Goal: Transaction & Acquisition: Purchase product/service

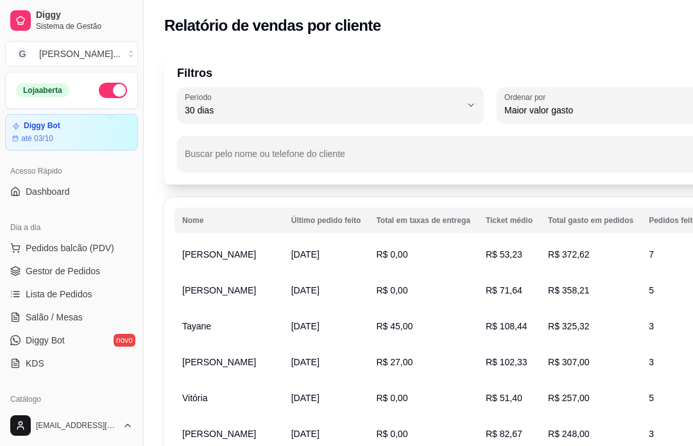
select select "30"
select select "HIGHEST_TOTAL_SPENT_WITH_ORDERS"
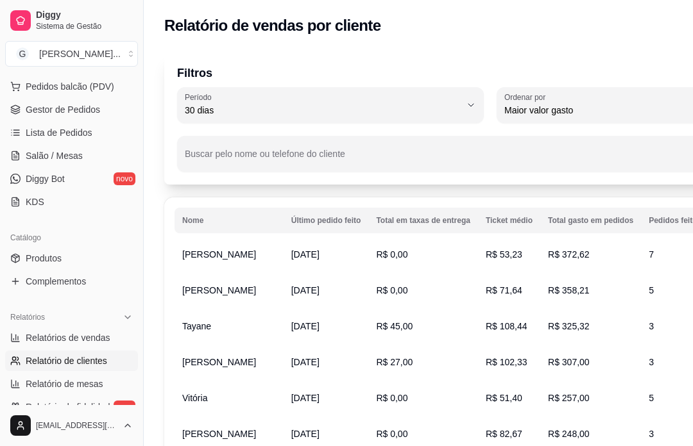
click at [65, 108] on span "Gestor de Pedidos" at bounding box center [63, 109] width 74 height 13
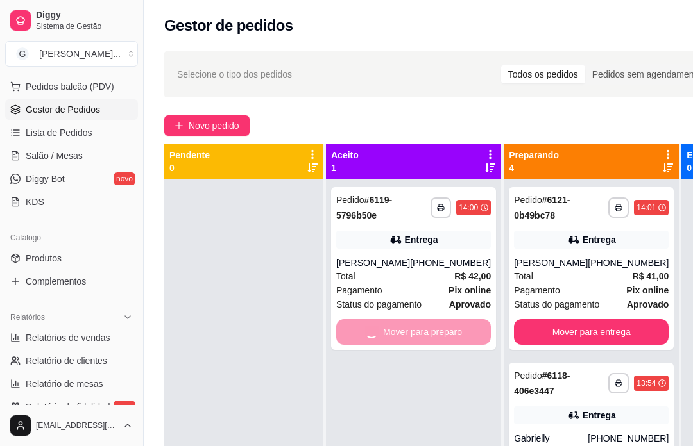
click at [396, 336] on div "Mover para preparo" at bounding box center [413, 332] width 155 height 26
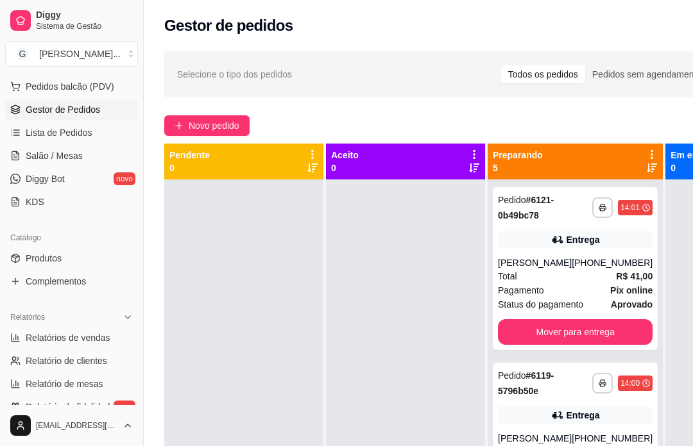
click at [621, 109] on div "**********" at bounding box center [490, 325] width 693 height 562
click at [228, 129] on span "Novo pedido" at bounding box center [214, 126] width 51 height 14
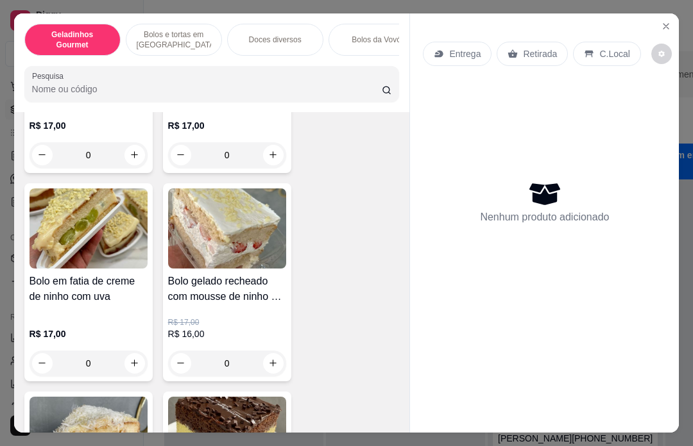
scroll to position [1032, 0]
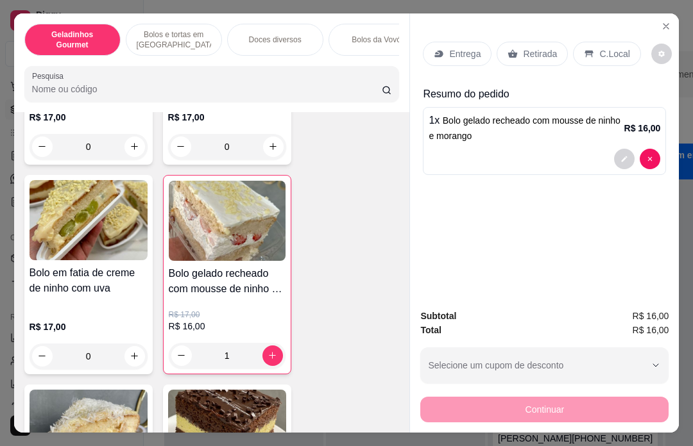
type input "1"
click at [458, 47] on p "Entrega" at bounding box center [464, 53] width 31 height 13
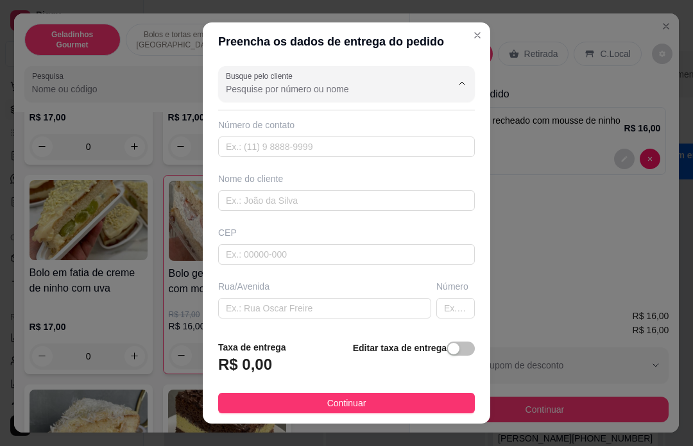
scroll to position [22, 0]
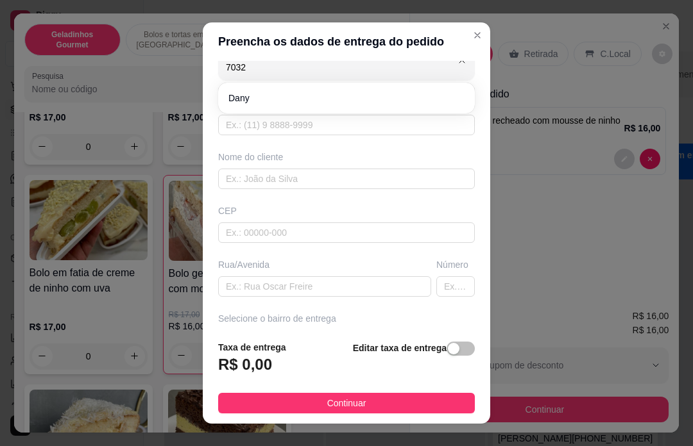
type input "Dany"
type input "11963807032"
type input "Dany"
type input "07500000"
type input "Rua José Luiz Gonçalves"
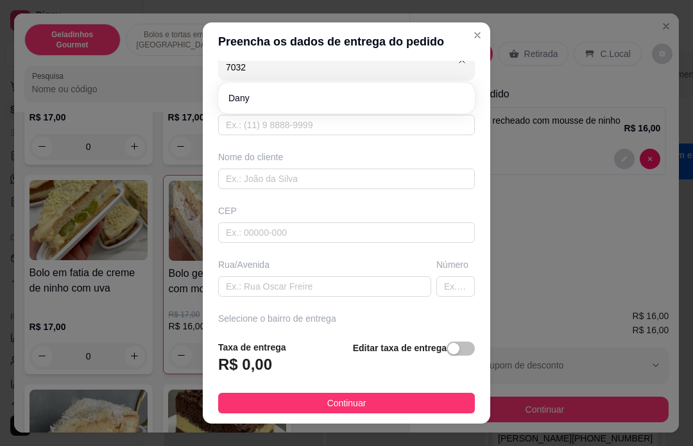
type input "180"
type input "Santa Isabel"
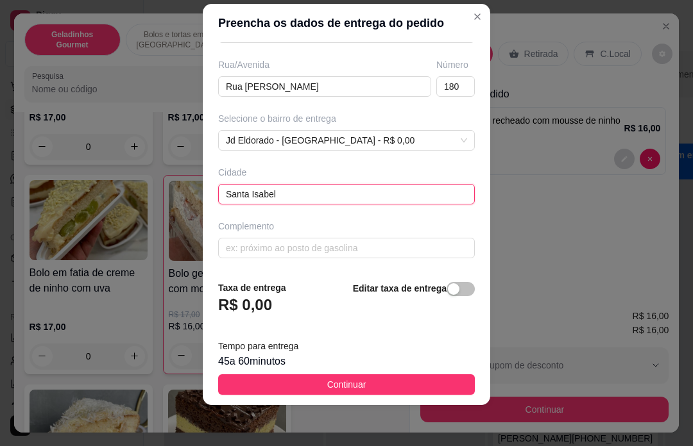
scroll to position [19, 0]
click at [461, 294] on span "button" at bounding box center [460, 289] width 28 height 14
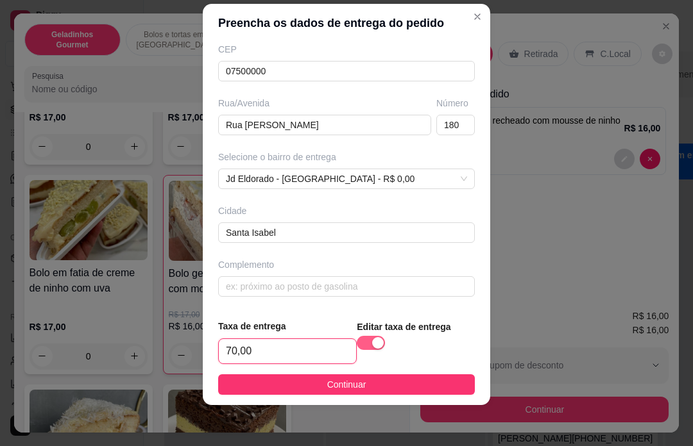
type input "7,00"
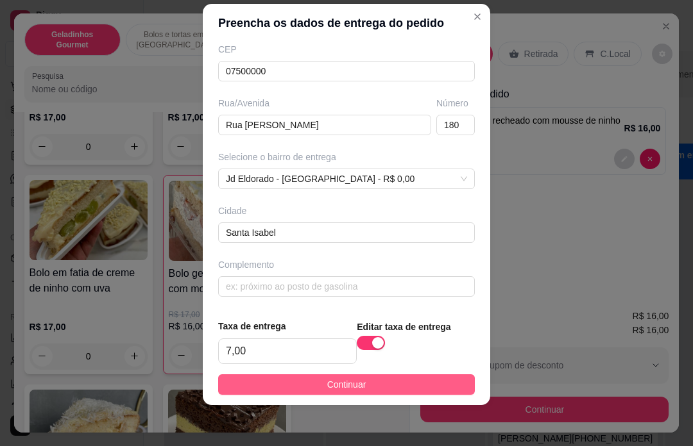
click at [342, 395] on button "Continuar" at bounding box center [346, 385] width 257 height 21
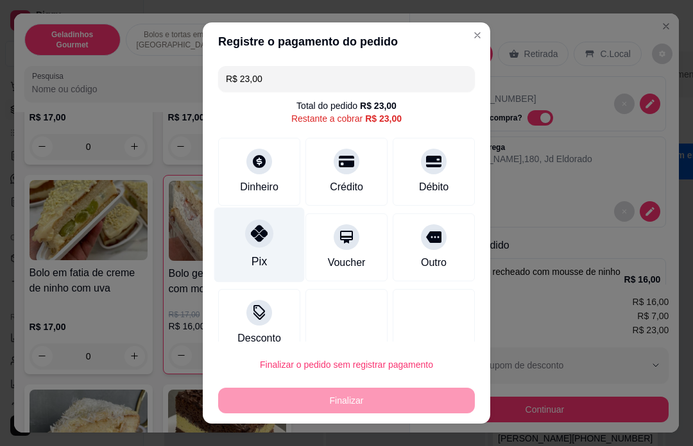
click at [267, 248] on div "Pix" at bounding box center [259, 245] width 90 height 75
type input "R$ 0,00"
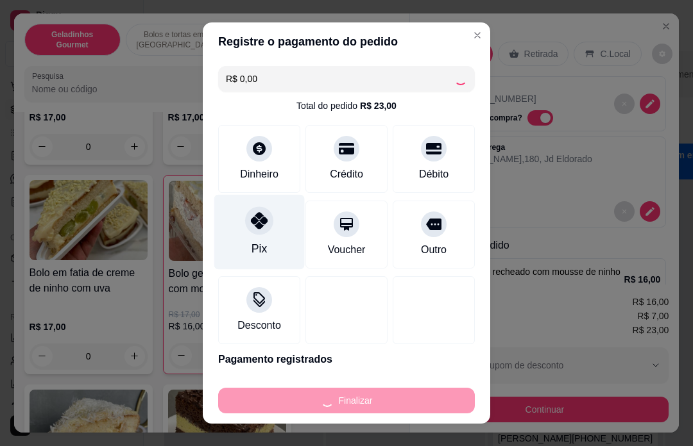
type input "0"
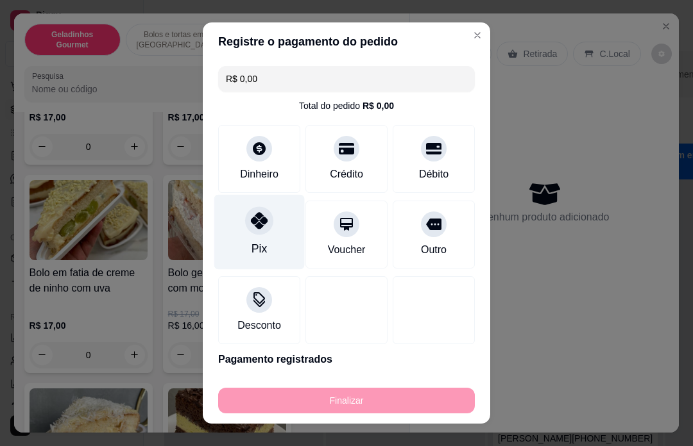
type input "-R$ 23,00"
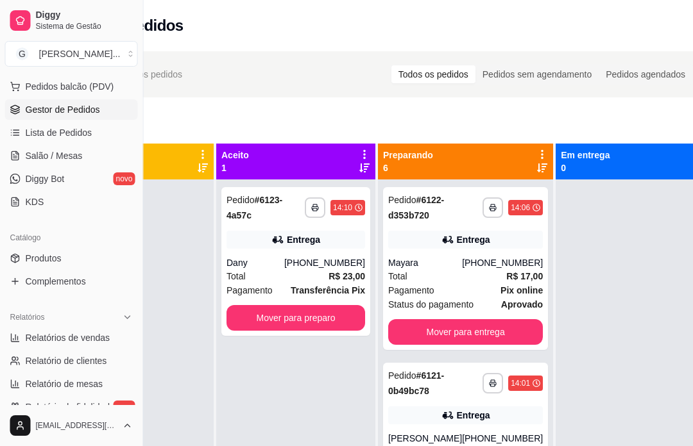
scroll to position [0, 137]
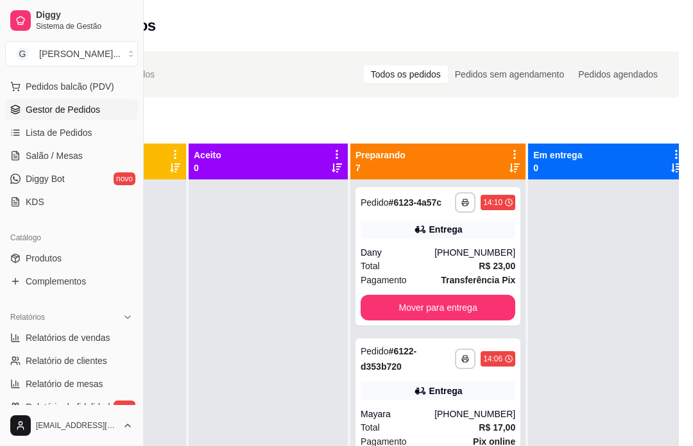
click at [426, 321] on div "Mover para entrega" at bounding box center [437, 308] width 155 height 26
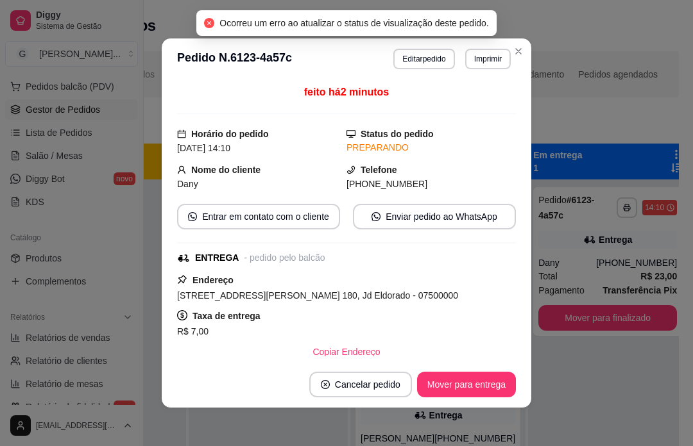
click at [614, 394] on div "**********" at bounding box center [607, 403] width 159 height 446
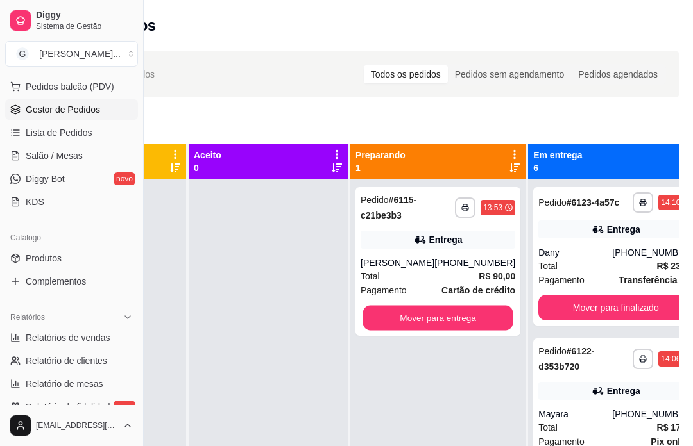
click at [436, 317] on div "Mover para entrega" at bounding box center [437, 318] width 155 height 26
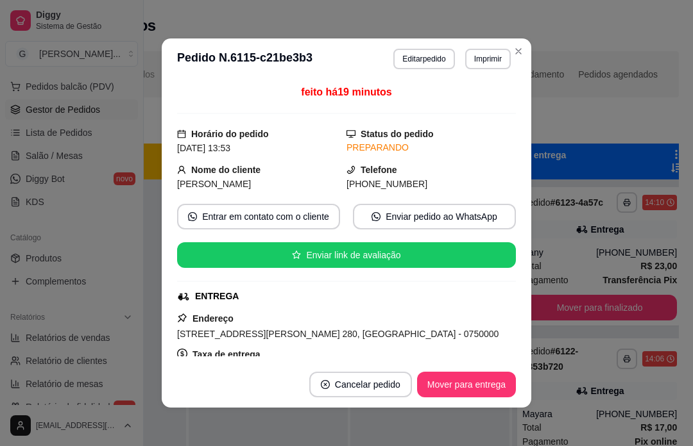
click at [600, 130] on div "Novo pedido" at bounding box center [353, 125] width 652 height 21
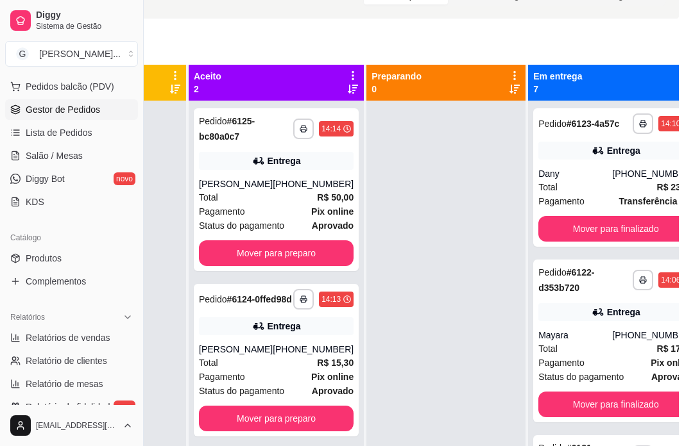
scroll to position [102, 137]
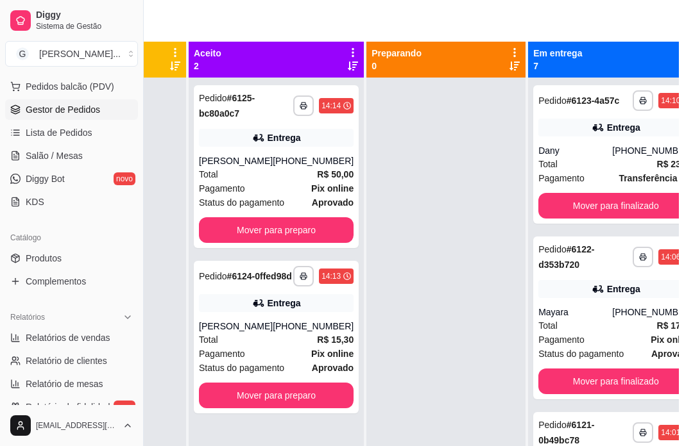
click at [271, 409] on div "Mover para preparo" at bounding box center [276, 396] width 155 height 26
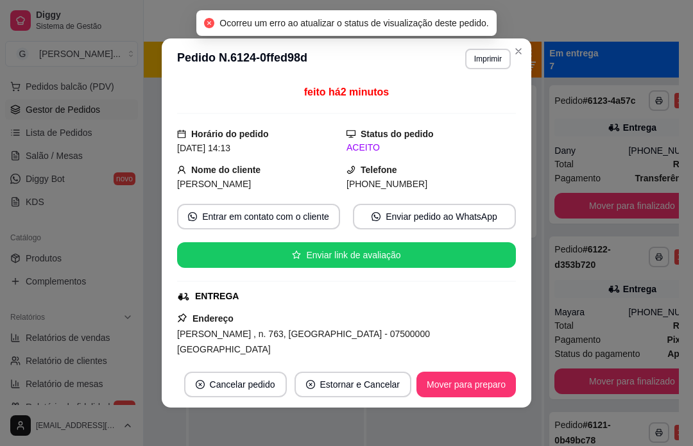
click at [245, 446] on div "**********" at bounding box center [276, 301] width 175 height 446
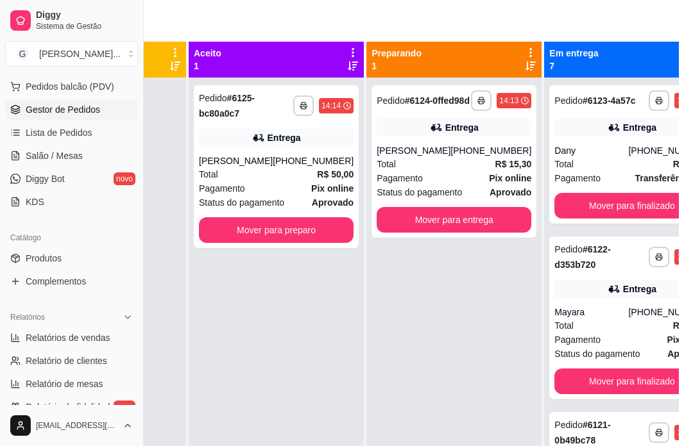
click at [276, 240] on div "Mover para preparo" at bounding box center [276, 230] width 155 height 26
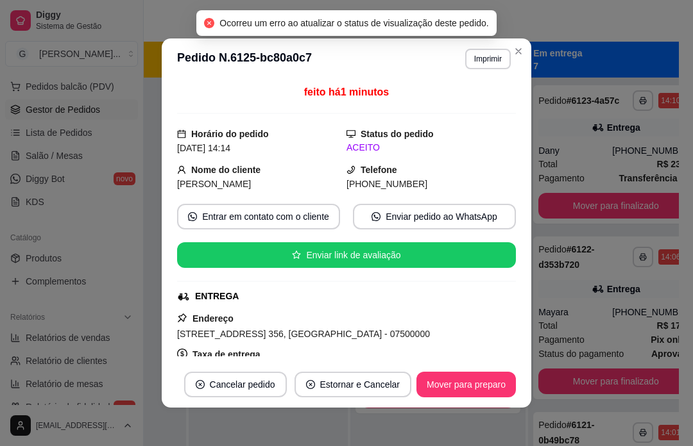
click at [281, 446] on div at bounding box center [268, 301] width 159 height 446
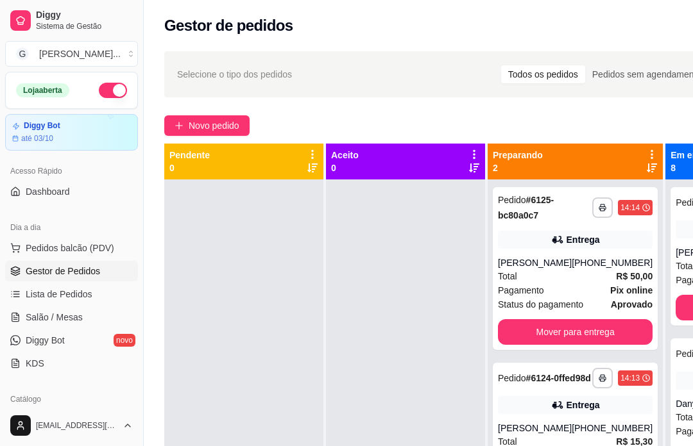
scroll to position [0, 0]
click at [219, 128] on span "Novo pedido" at bounding box center [214, 126] width 51 height 14
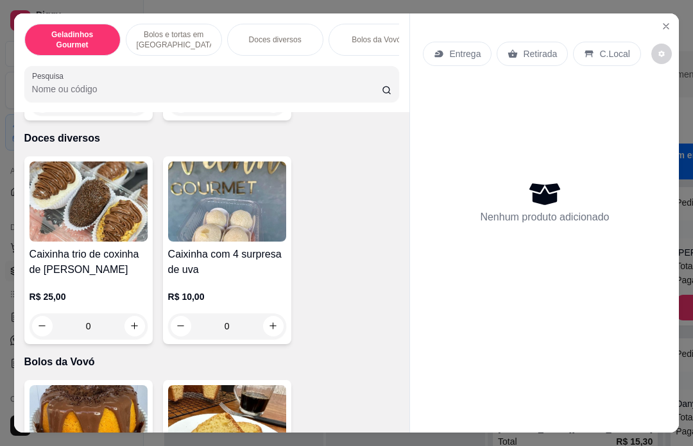
scroll to position [1549, 0]
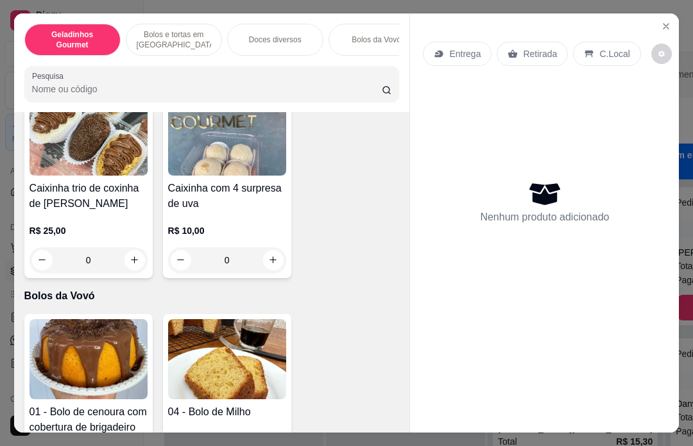
type input "1"
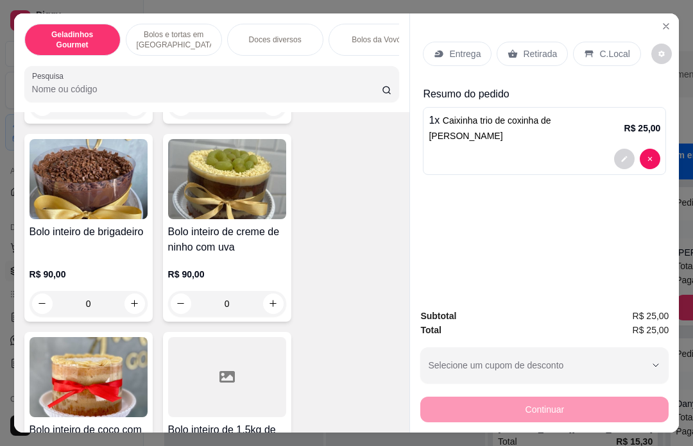
scroll to position [2751, 0]
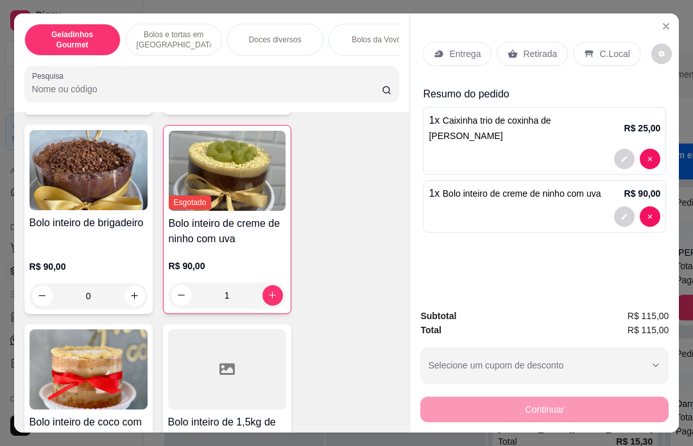
type input "1"
click at [530, 47] on p "Retirada" at bounding box center [540, 53] width 34 height 13
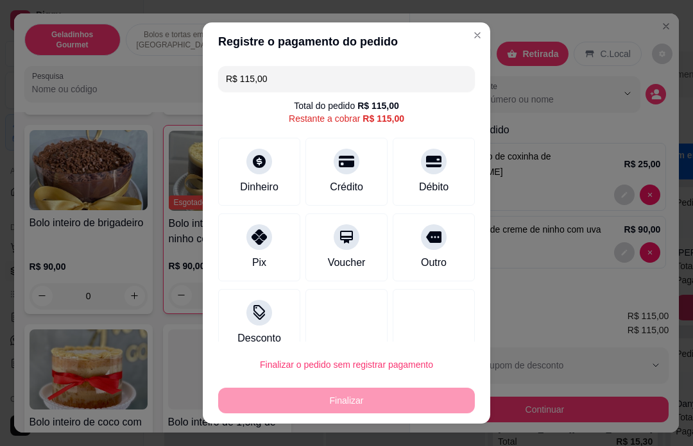
click at [355, 171] on div "Crédito" at bounding box center [346, 172] width 82 height 68
type input "R$ 0,00"
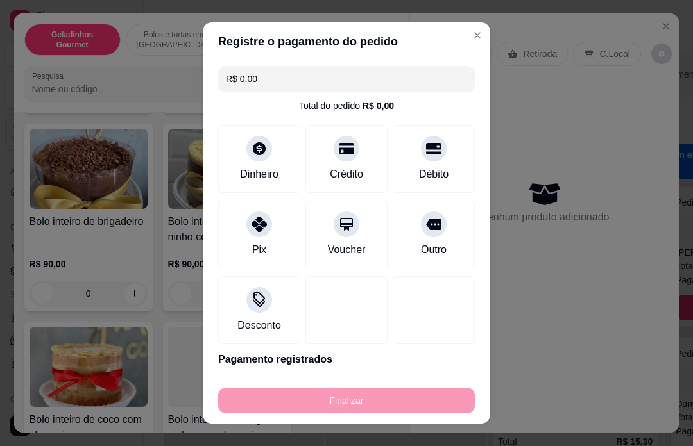
type input "0"
type input "-R$ 115,00"
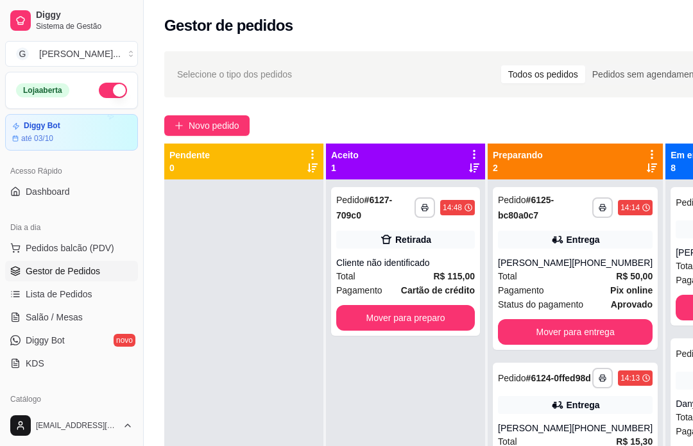
click at [228, 125] on span "Novo pedido" at bounding box center [214, 126] width 51 height 14
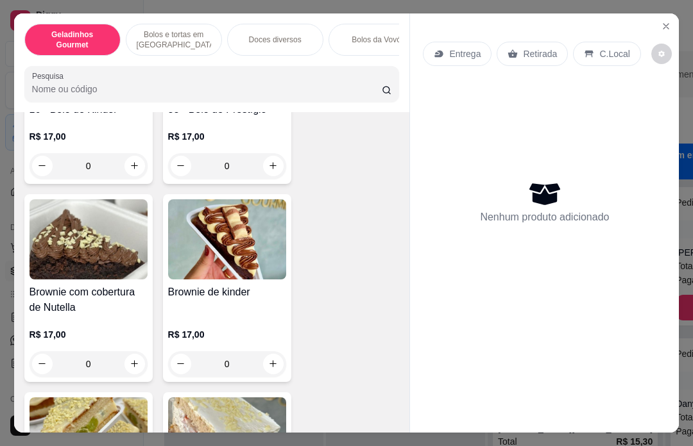
scroll to position [814, 0]
click at [670, 16] on button "Close" at bounding box center [665, 26] width 21 height 21
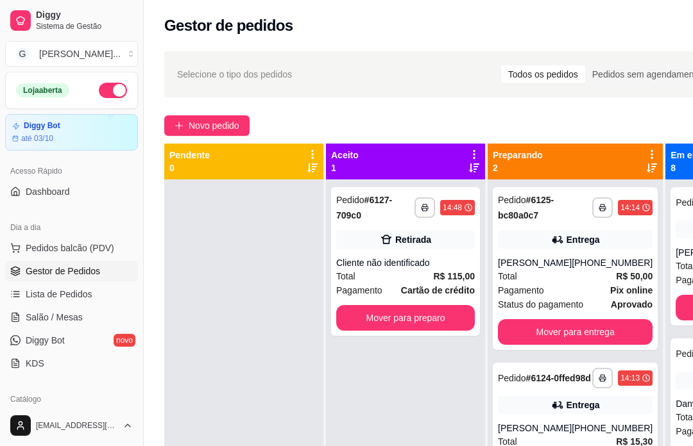
click at [228, 132] on span "Novo pedido" at bounding box center [214, 126] width 51 height 14
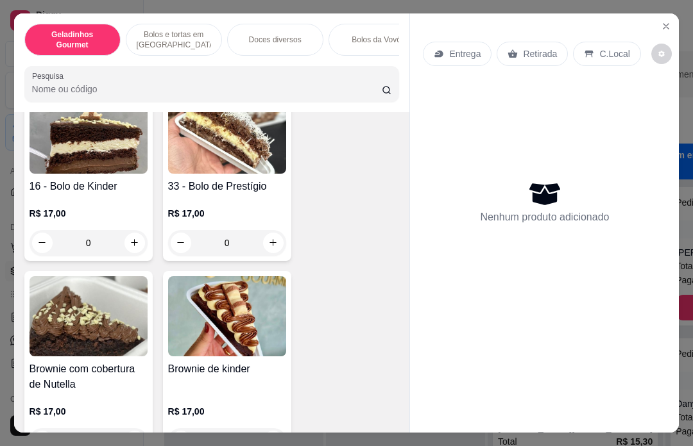
scroll to position [743, 0]
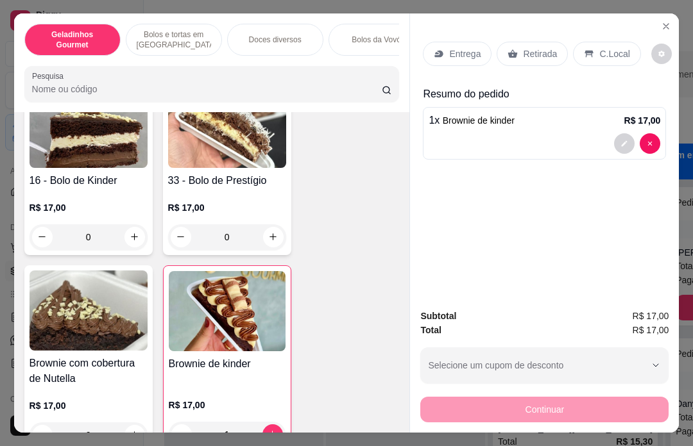
type input "2"
click at [273, 432] on icon "increase-product-quantity" at bounding box center [272, 435] width 7 height 7
click at [527, 47] on p "Retirada" at bounding box center [540, 53] width 34 height 13
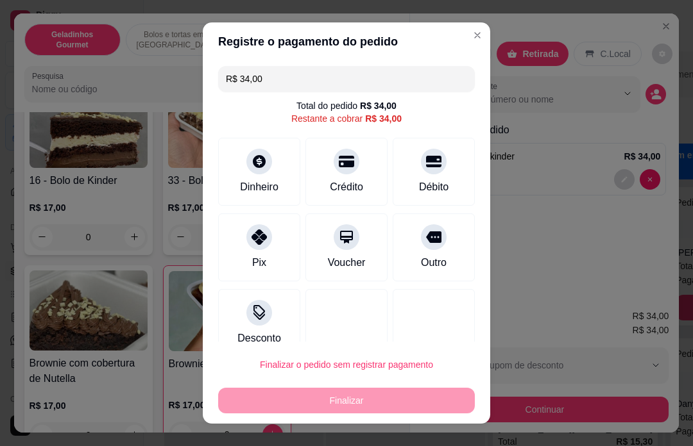
click at [267, 166] on div at bounding box center [259, 162] width 26 height 26
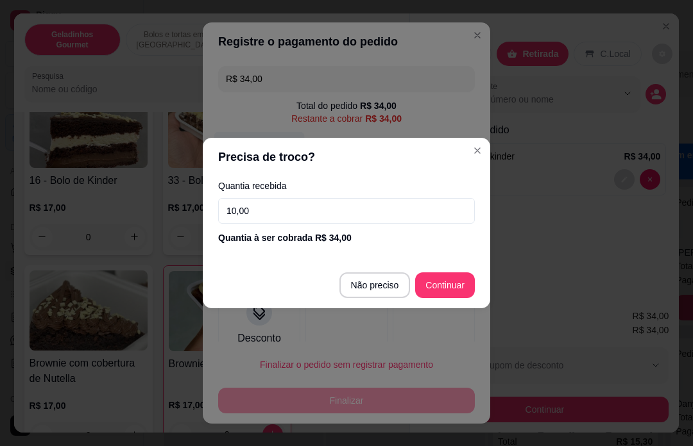
type input "100,00"
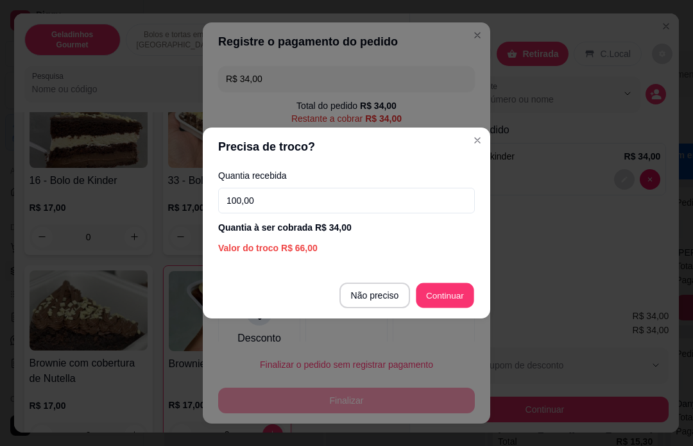
type input "R$ 0,00"
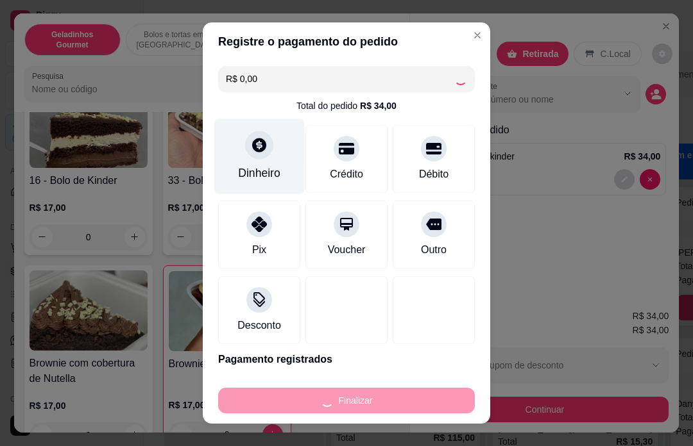
type input "0"
type input "-R$ 34,00"
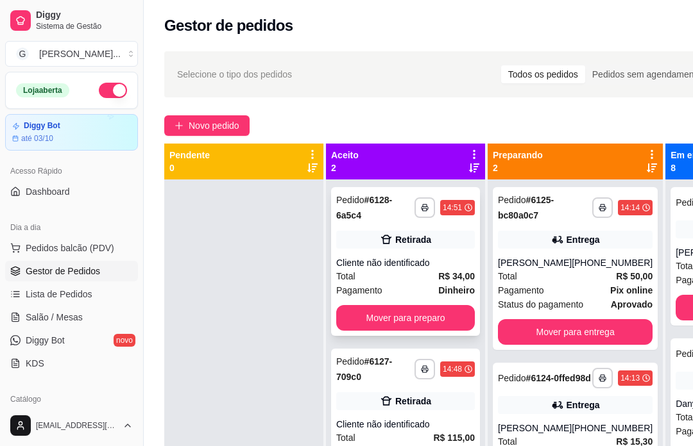
click at [410, 257] on div "Cliente não identificado" at bounding box center [405, 263] width 139 height 13
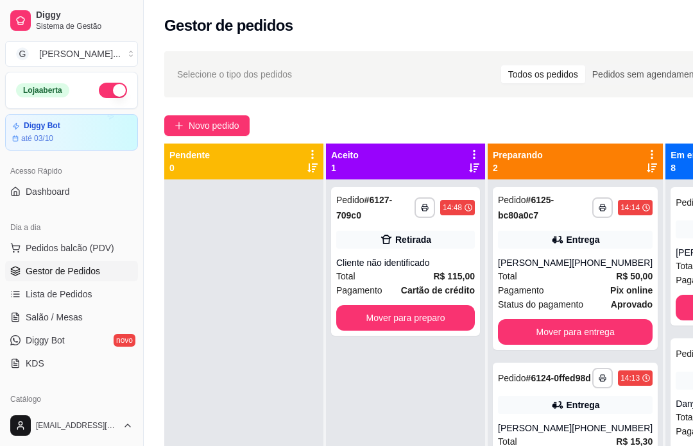
click at [446, 428] on div "**********" at bounding box center [405, 403] width 159 height 446
click at [414, 255] on div "**********" at bounding box center [405, 261] width 149 height 149
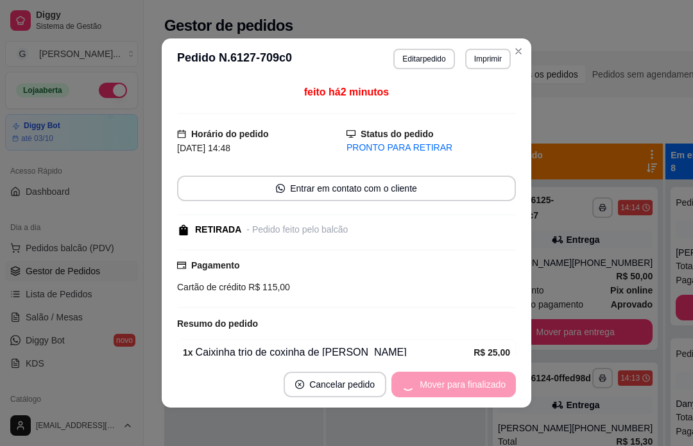
click at [459, 438] on div at bounding box center [405, 403] width 159 height 446
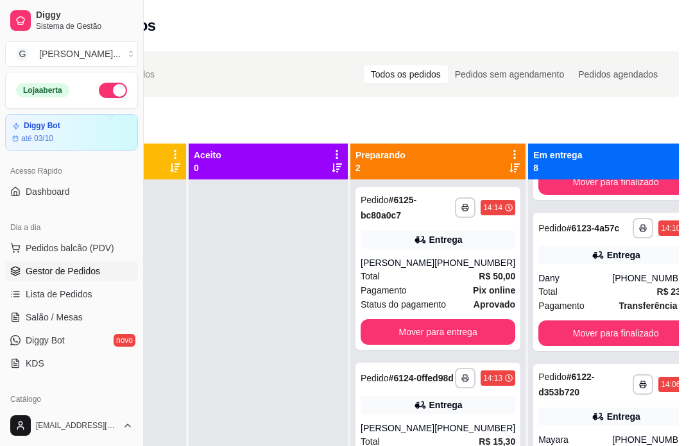
scroll to position [151, 0]
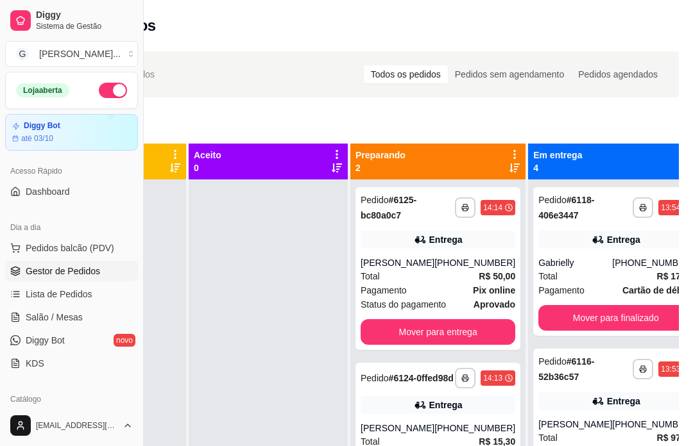
click at [628, 330] on div "Mover para finalizado" at bounding box center [615, 318] width 155 height 26
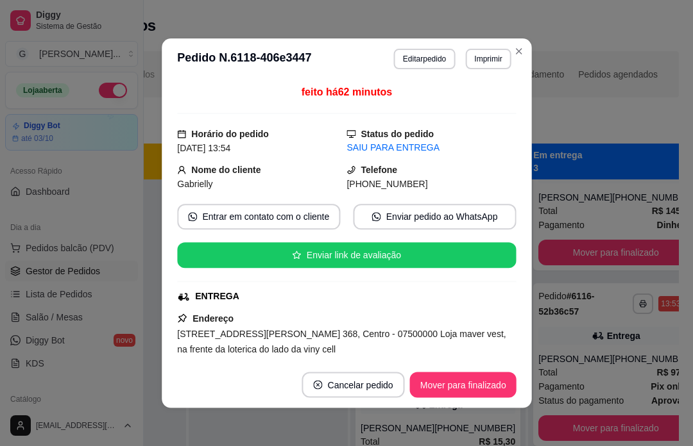
scroll to position [21, 0]
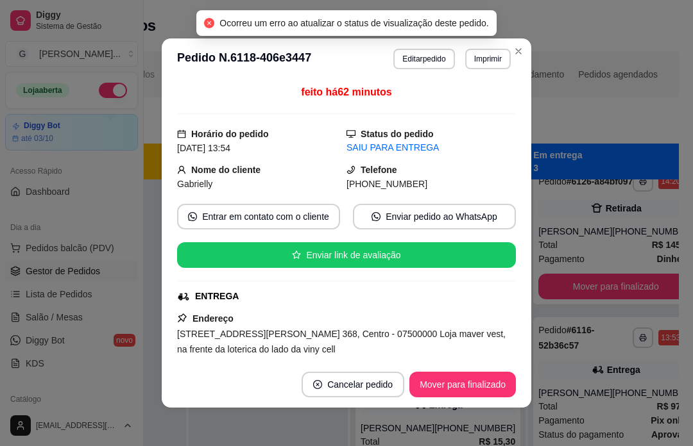
click at [686, 341] on div "**********" at bounding box center [352, 325] width 693 height 562
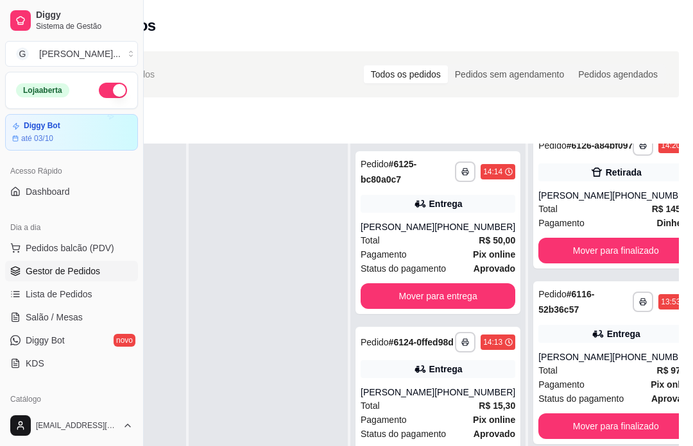
scroll to position [36, 0]
click at [623, 431] on div "Mover para finalizado" at bounding box center [615, 427] width 155 height 26
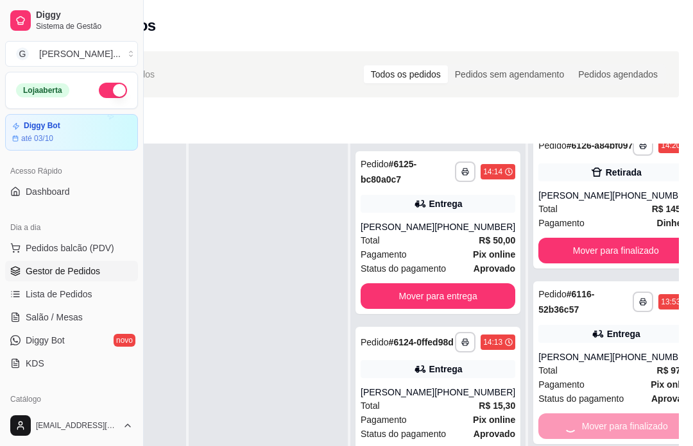
scroll to position [0, 0]
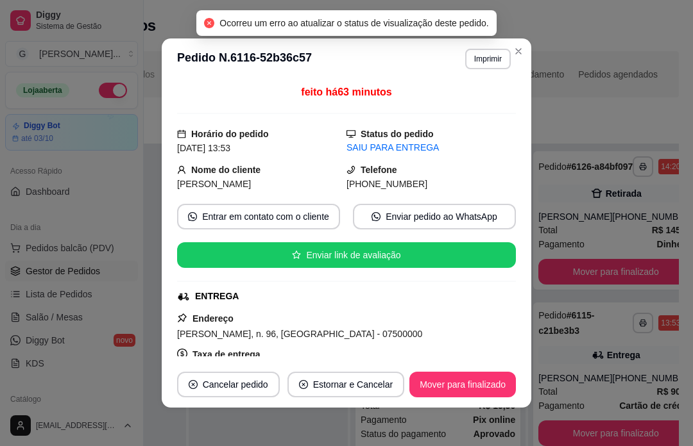
click at [636, 438] on button "Mover para finalizado" at bounding box center [615, 434] width 155 height 26
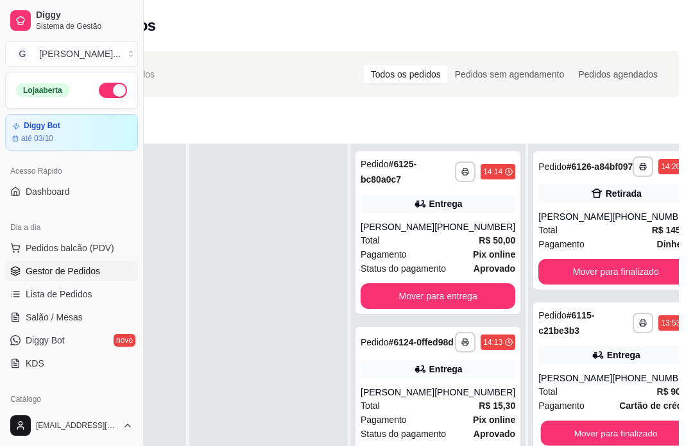
click at [636, 438] on button "Mover para finalizado" at bounding box center [616, 433] width 150 height 25
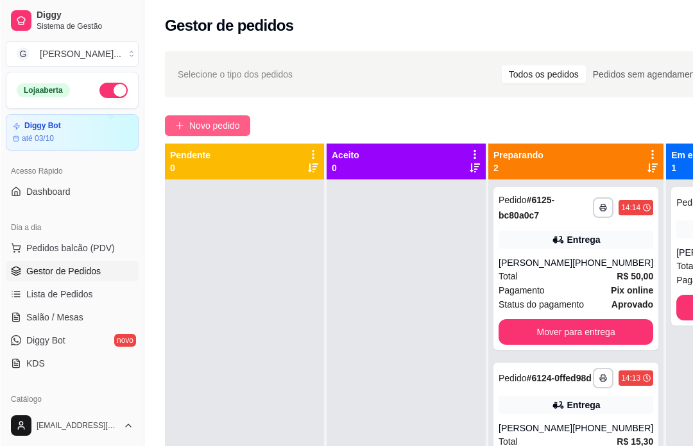
click at [223, 124] on span "Novo pedido" at bounding box center [214, 126] width 51 height 14
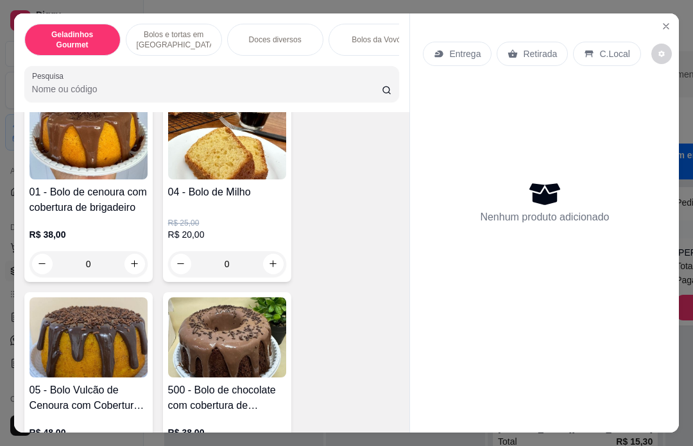
scroll to position [1771, 0]
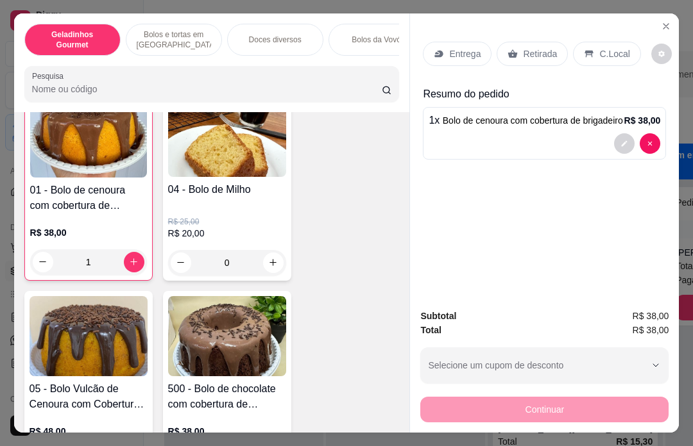
type input "1"
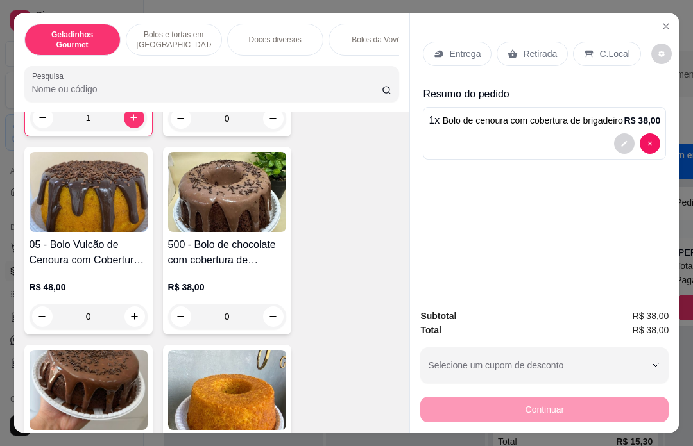
scroll to position [1929, 0]
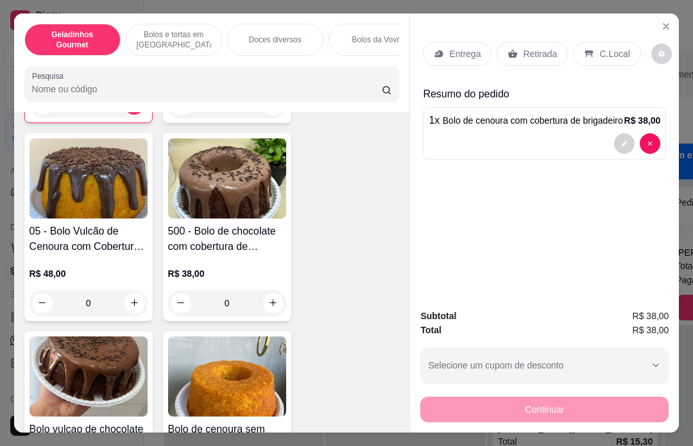
type input "1"
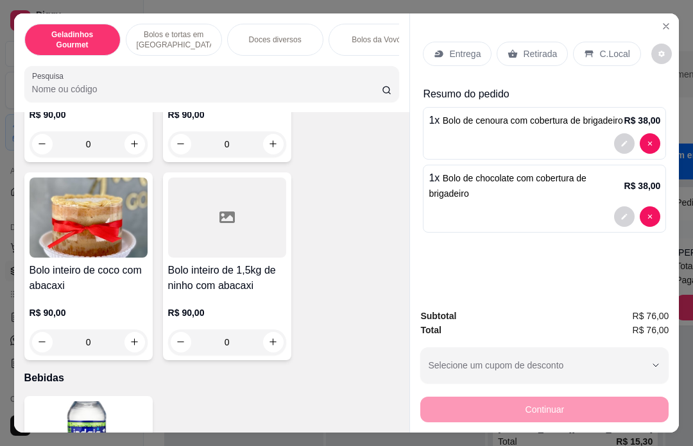
click at [463, 42] on div "Entrega" at bounding box center [457, 54] width 69 height 24
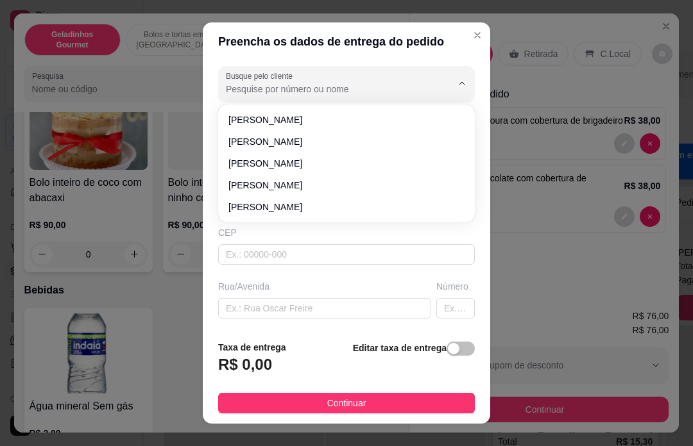
scroll to position [2991, 0]
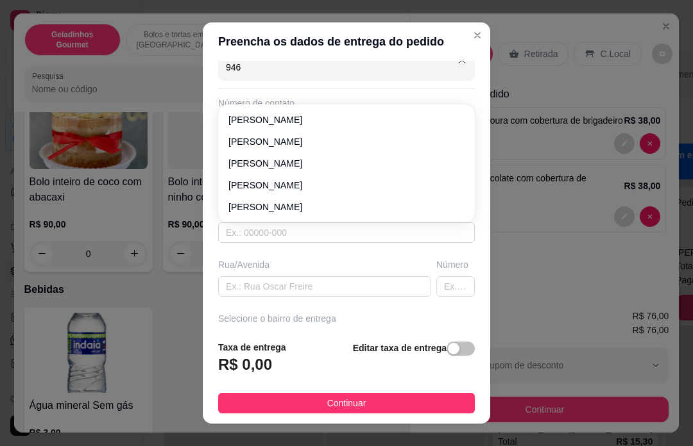
type input "9463"
type input "11950209463"
type input "[PERSON_NAME]"
type input "07500000"
type input "Estrada do [GEOGRAPHIC_DATA]"
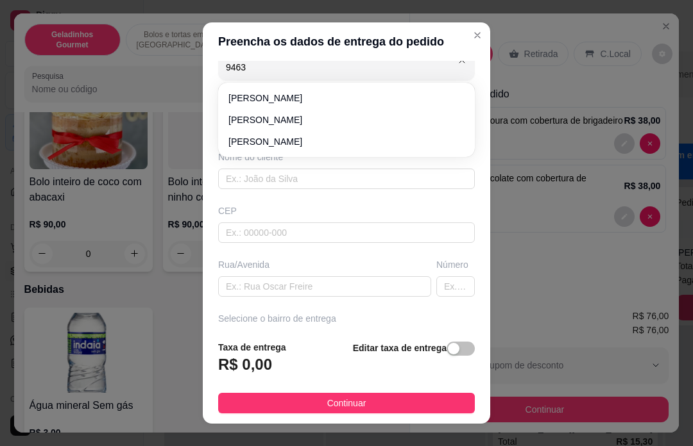
type input "00"
type input "Santa Isabel"
type input "Hípica [PERSON_NAME]"
type input "[PERSON_NAME]"
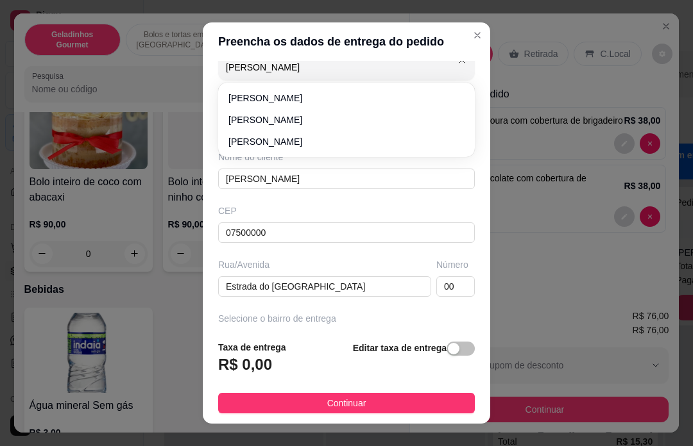
click at [286, 144] on div "Busque pelo cliente Larissa Barcelos Número de contato 11950209463 Nome do clie…" at bounding box center [346, 195] width 287 height 269
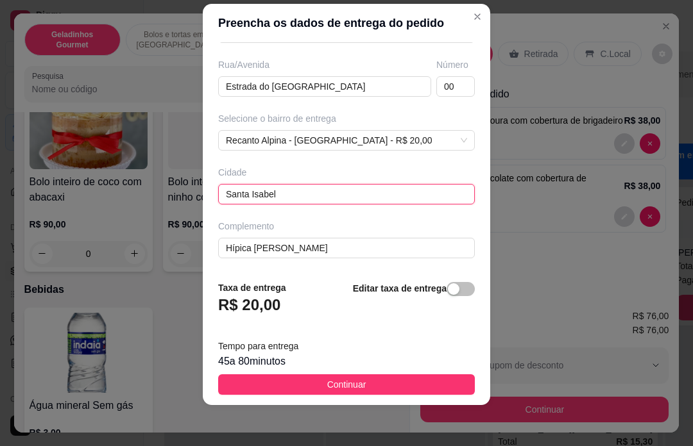
scroll to position [19, 0]
click at [462, 290] on span "button" at bounding box center [460, 289] width 28 height 14
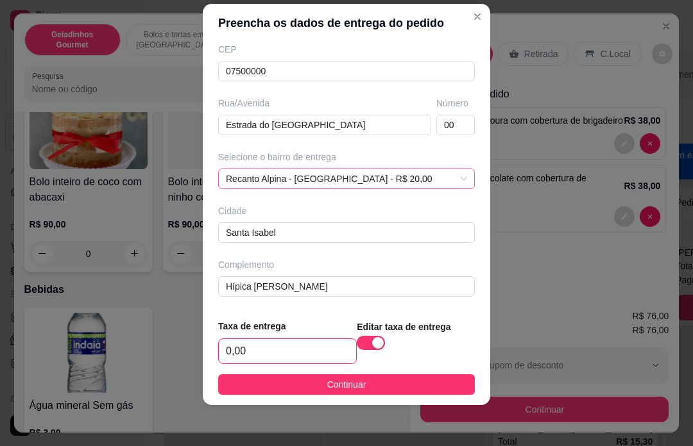
click at [381, 187] on div "Recanto Alpina - [GEOGRAPHIC_DATA] - R$ 20,00" at bounding box center [346, 179] width 257 height 21
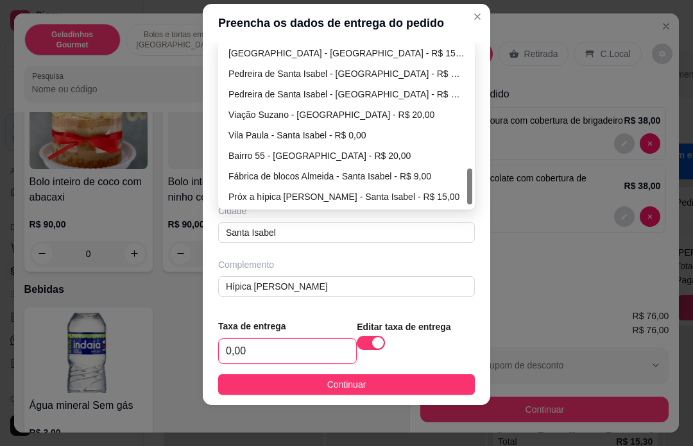
scroll to position [575, 0]
click at [319, 199] on div "Próx a hípica João Batista - Santa Isabel - R$ 15,00" at bounding box center [346, 197] width 236 height 14
type input "Santa Isabel"
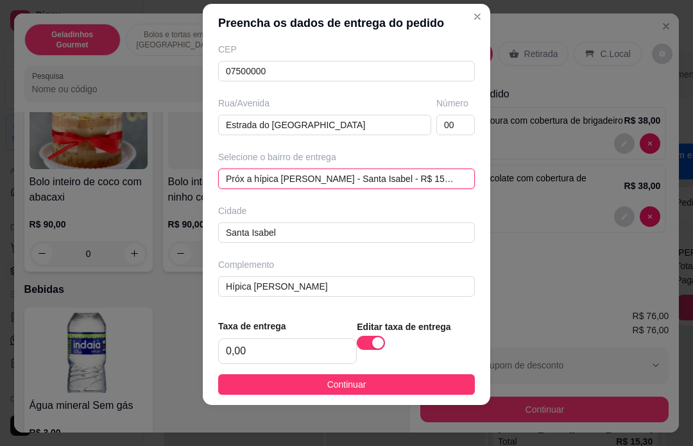
scroll to position [19, 0]
click at [373, 346] on div "button" at bounding box center [378, 343] width 12 height 12
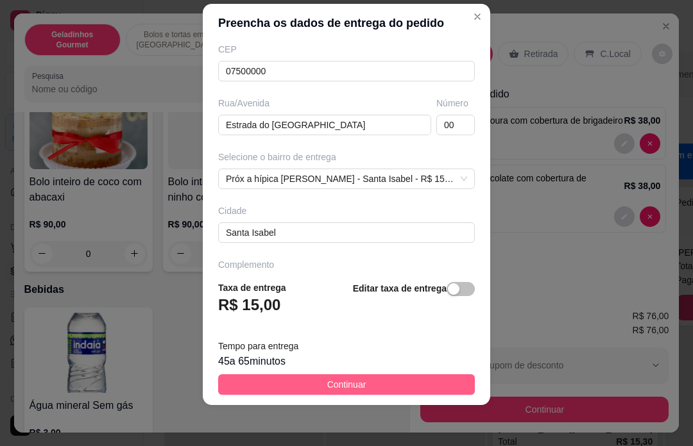
click at [351, 387] on span "Continuar" at bounding box center [346, 385] width 39 height 14
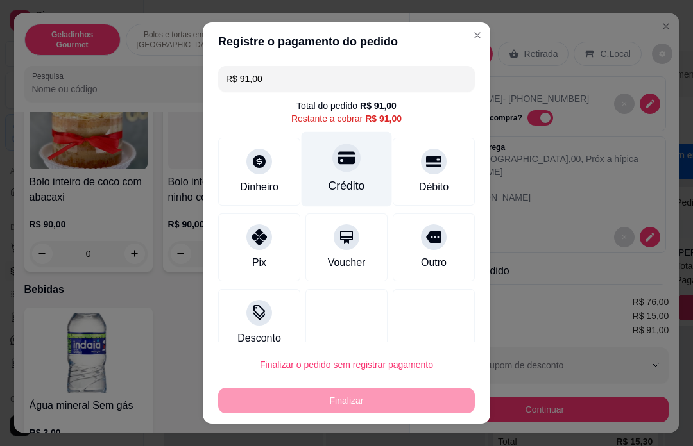
click at [353, 173] on div "Crédito" at bounding box center [346, 169] width 90 height 75
type input "R$ 0,00"
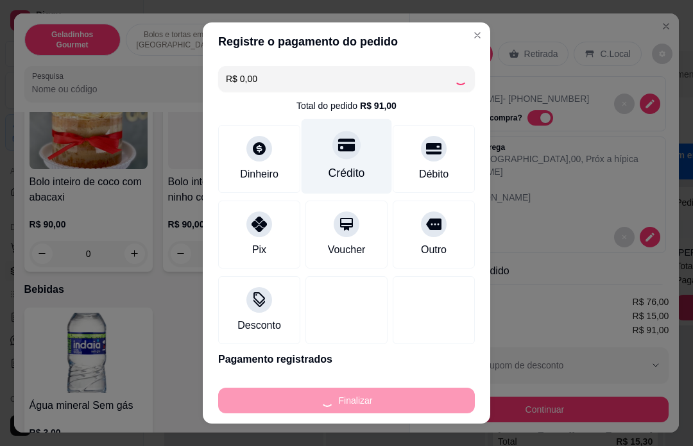
type input "0"
type input "-R$ 91,00"
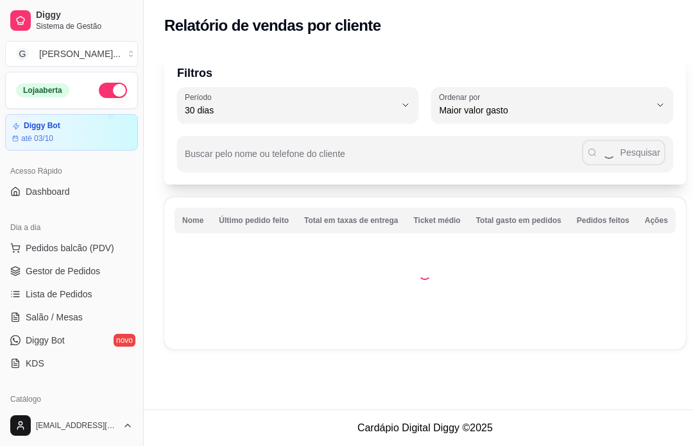
select select "30"
select select "HIGHEST_TOTAL_SPENT_WITH_ORDERS"
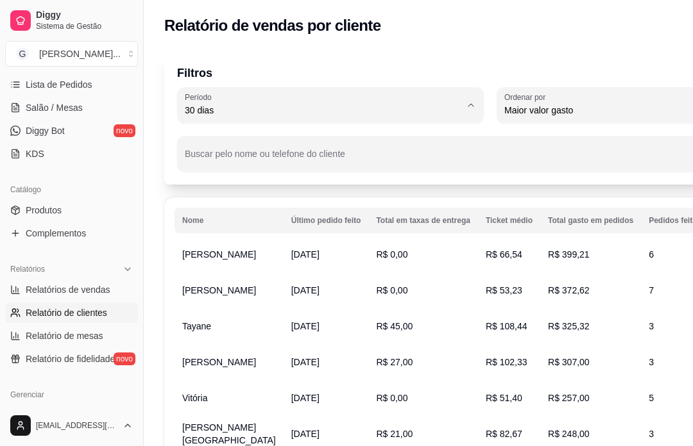
click at [474, 102] on icon "button" at bounding box center [471, 105] width 10 height 10
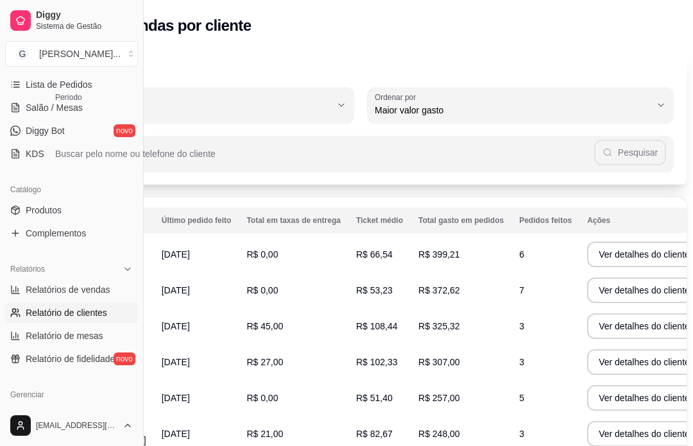
scroll to position [0, 124]
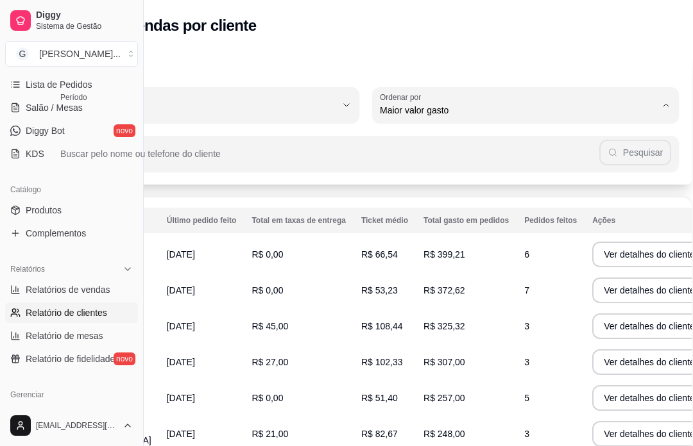
click at [668, 109] on icon "button" at bounding box center [666, 105] width 10 height 10
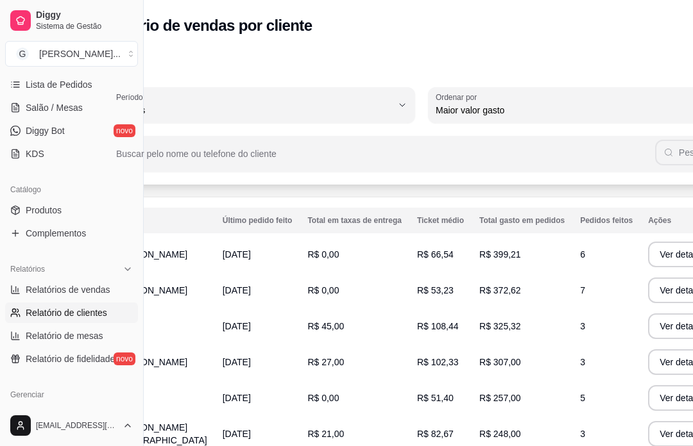
scroll to position [0, 0]
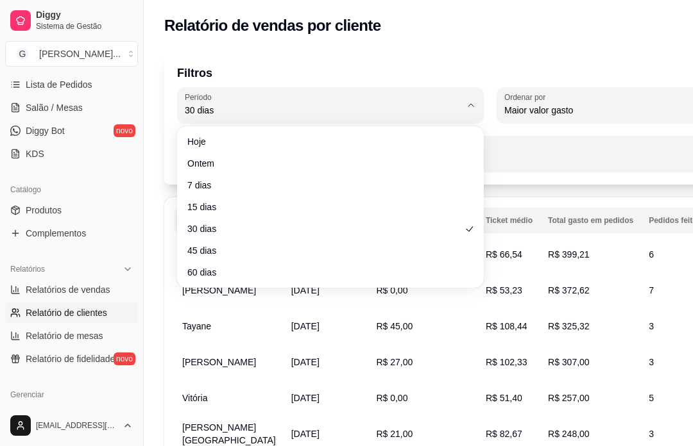
click at [65, 298] on link "Relatórios de vendas" at bounding box center [71, 290] width 133 height 21
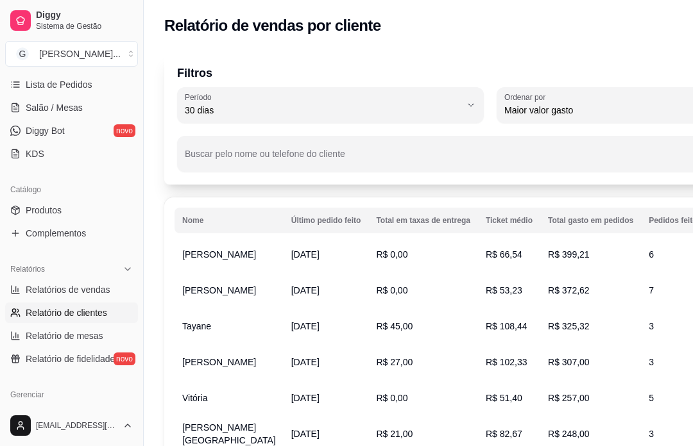
select select "ALL"
select select "0"
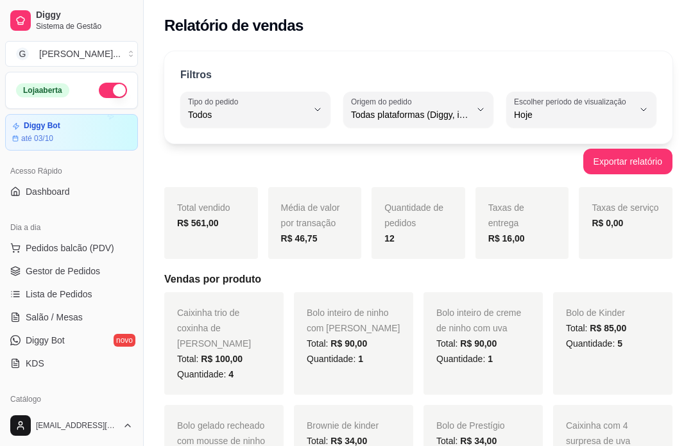
click at [73, 274] on span "Gestor de Pedidos" at bounding box center [63, 271] width 74 height 13
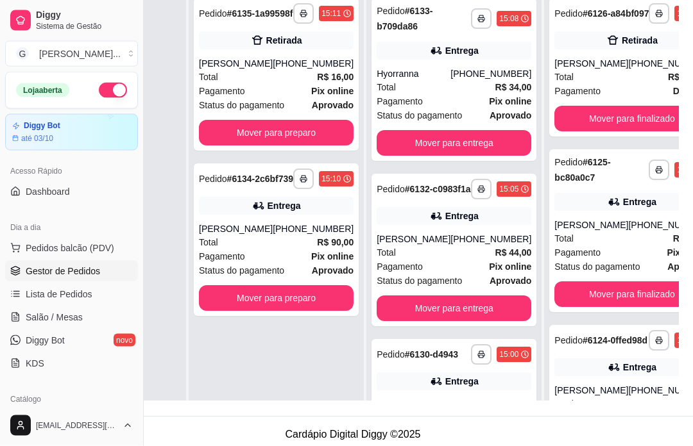
scroll to position [181, 137]
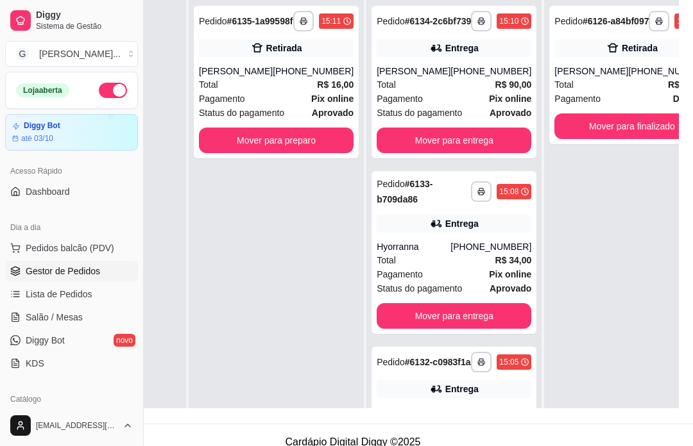
click at [284, 153] on div "Mover para preparo" at bounding box center [276, 141] width 155 height 26
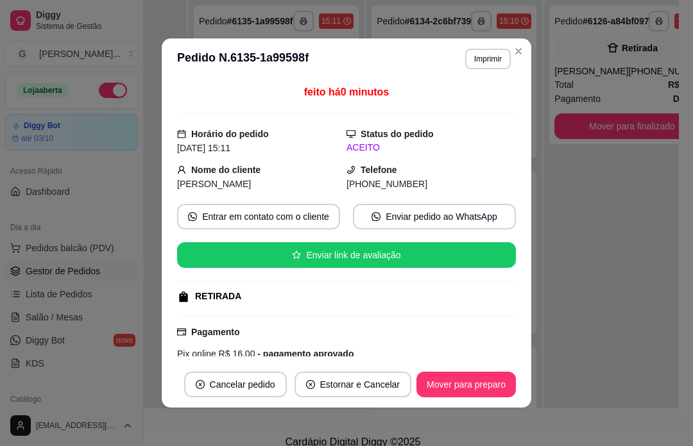
click at [243, 446] on footer "Cardápio Digital Diggy © 2025" at bounding box center [352, 442] width 693 height 37
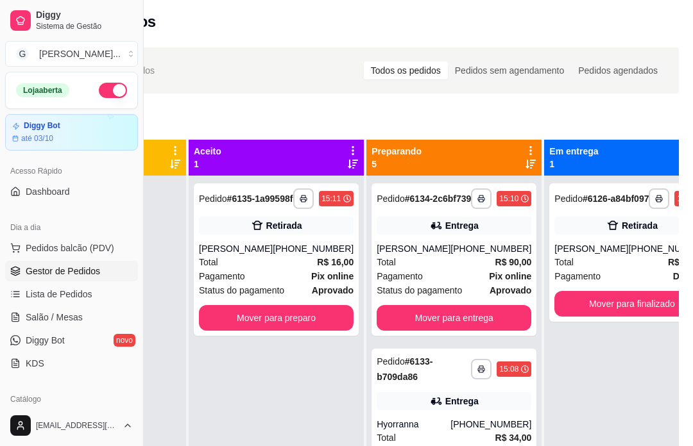
scroll to position [0, 137]
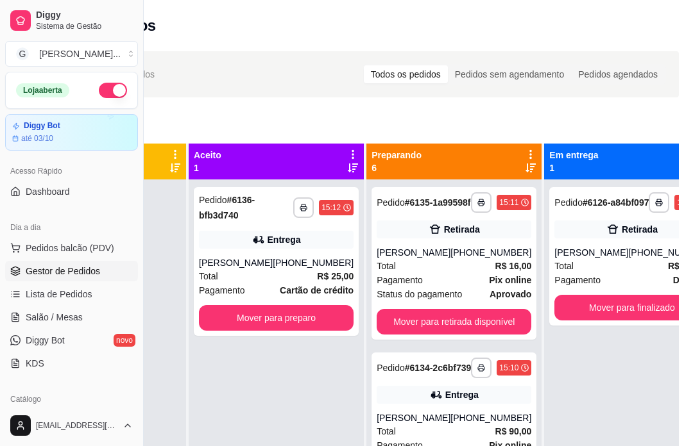
click at [271, 328] on div "Mover para preparo" at bounding box center [276, 318] width 155 height 26
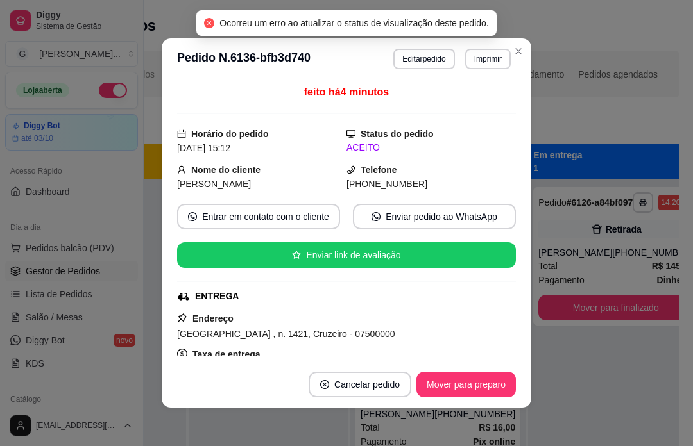
click at [608, 433] on div "**********" at bounding box center [615, 403] width 175 height 446
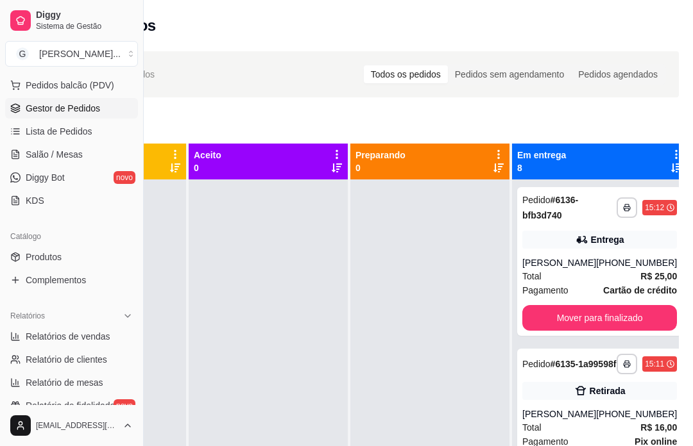
scroll to position [166, 0]
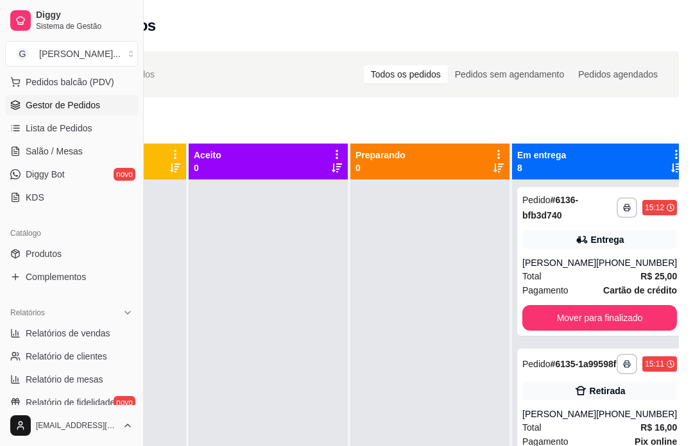
click at [88, 341] on link "Relatórios de vendas" at bounding box center [71, 333] width 133 height 21
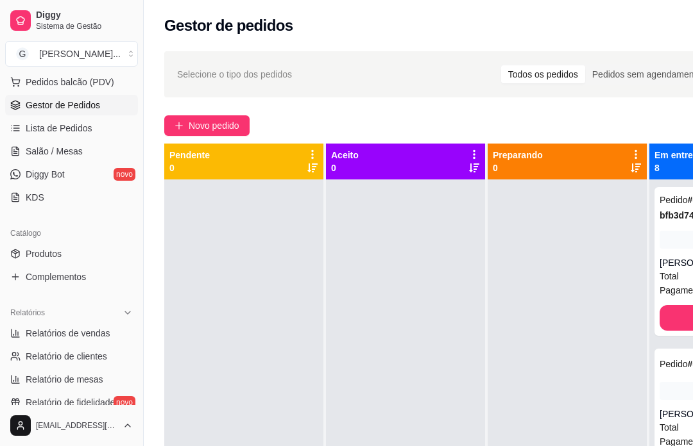
select select "ALL"
select select "0"
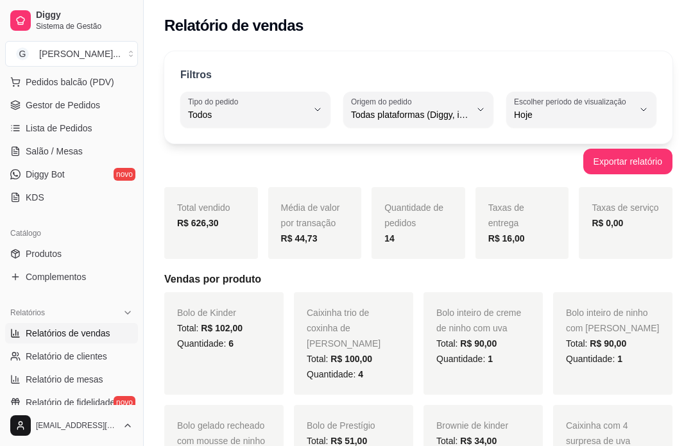
click at [86, 110] on span "Gestor de Pedidos" at bounding box center [63, 105] width 74 height 13
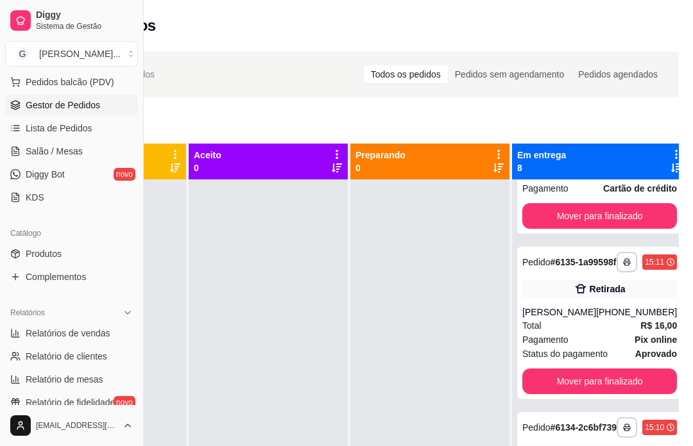
scroll to position [115, 0]
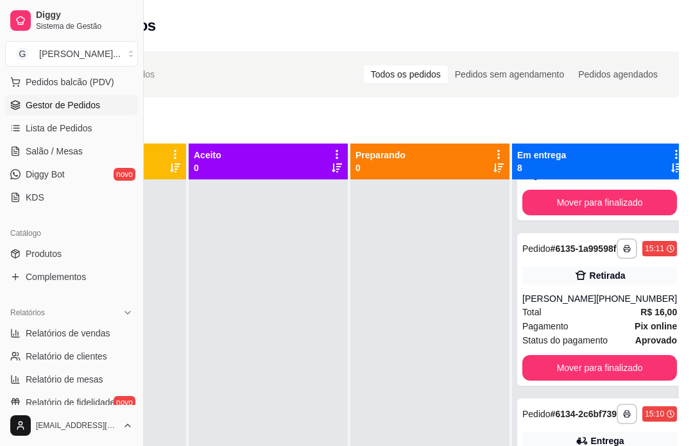
click at [228, 335] on div at bounding box center [268, 403] width 159 height 446
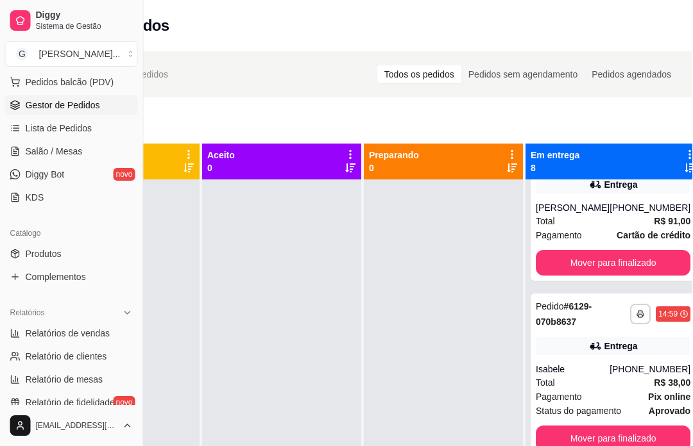
scroll to position [0, 137]
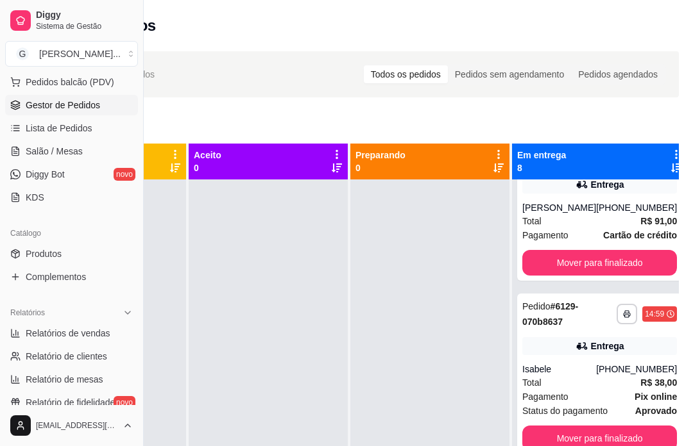
click at [65, 257] on link "Produtos" at bounding box center [71, 254] width 133 height 21
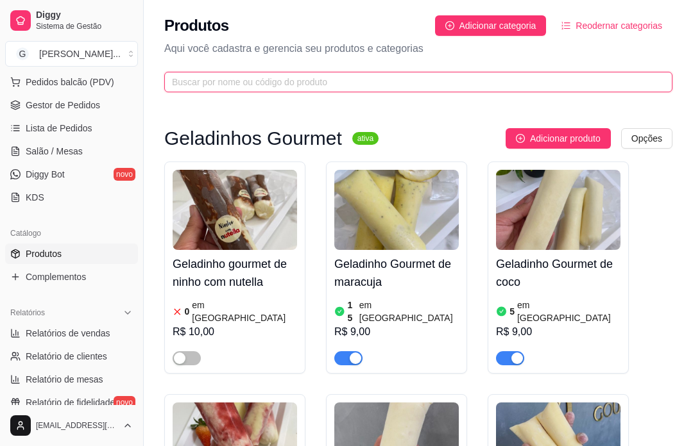
click at [376, 83] on input "text" at bounding box center [413, 82] width 482 height 14
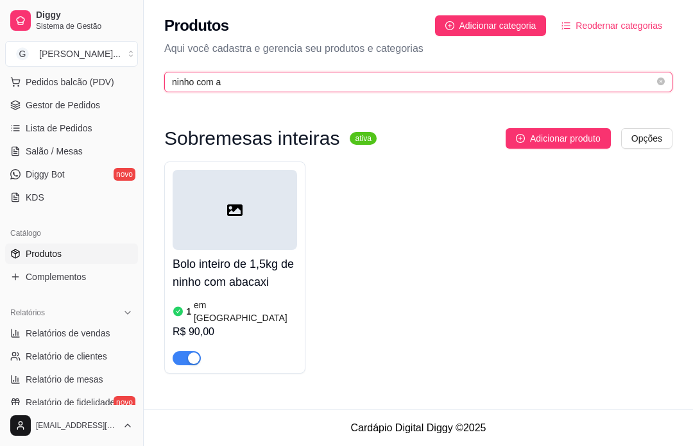
type input "ninho com ab"
click at [658, 80] on icon "close-circle" at bounding box center [661, 82] width 8 height 8
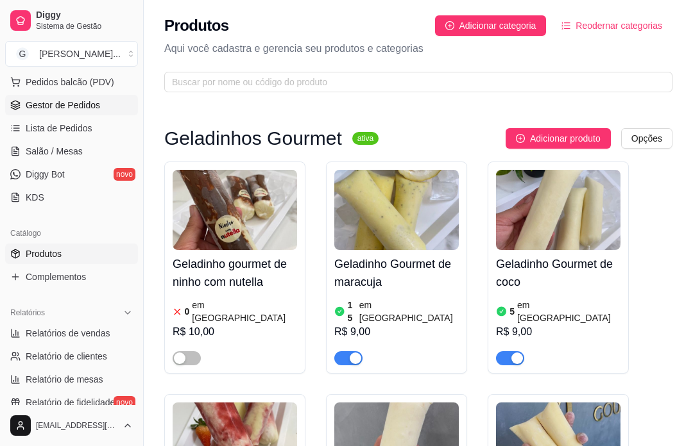
click at [114, 106] on link "Gestor de Pedidos" at bounding box center [71, 105] width 133 height 21
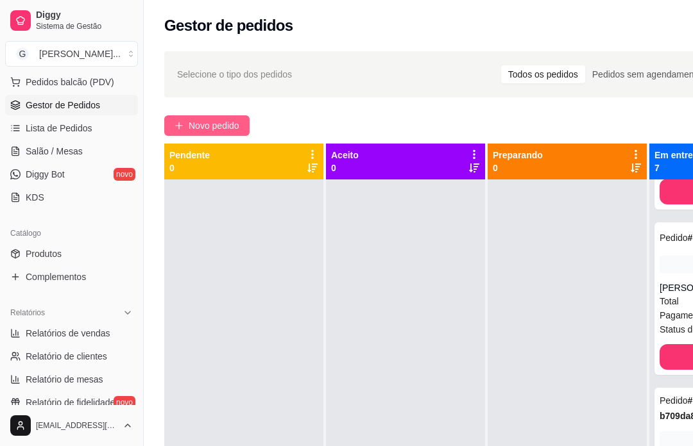
click at [227, 125] on span "Novo pedido" at bounding box center [214, 126] width 51 height 14
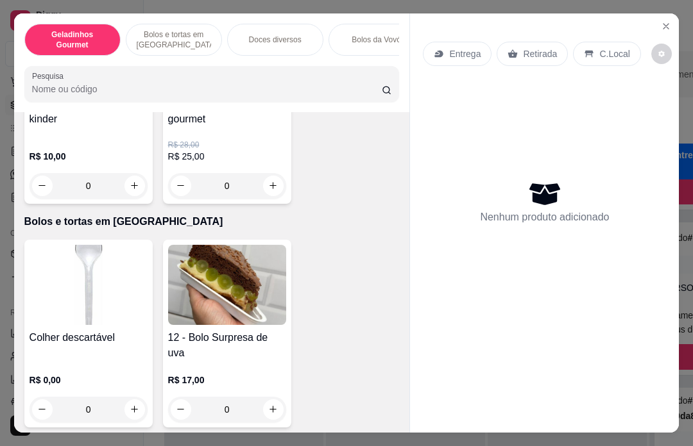
scroll to position [457, 0]
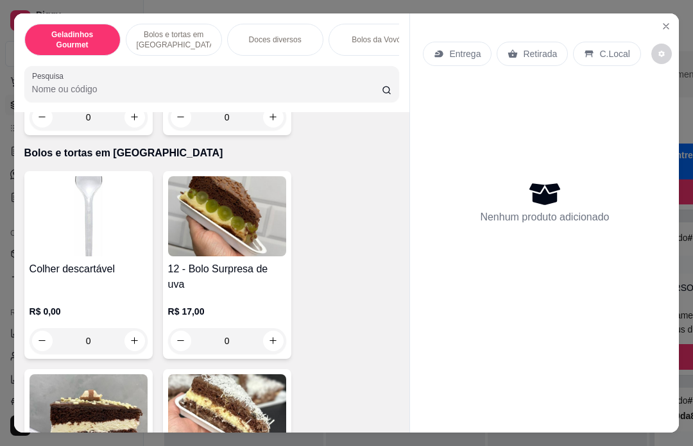
click at [371, 35] on p "Bolos da Vovó" at bounding box center [375, 40] width 49 height 10
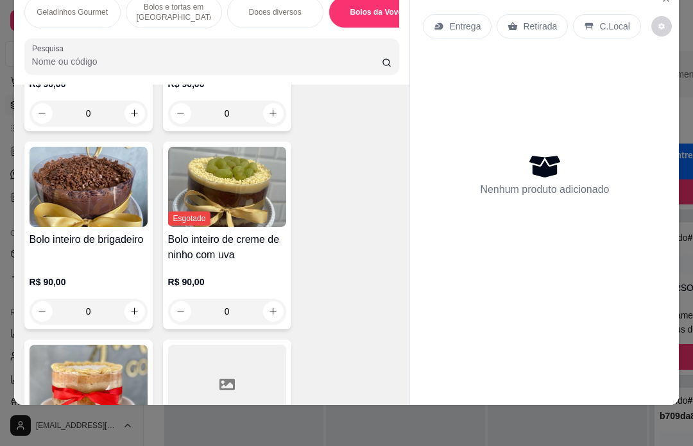
scroll to position [2716, 0]
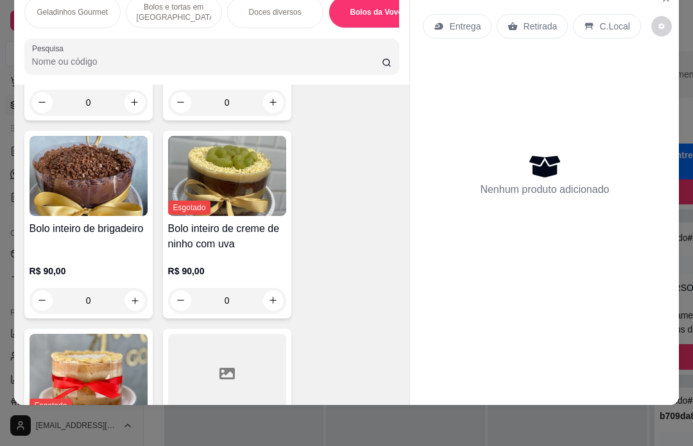
type input "1"
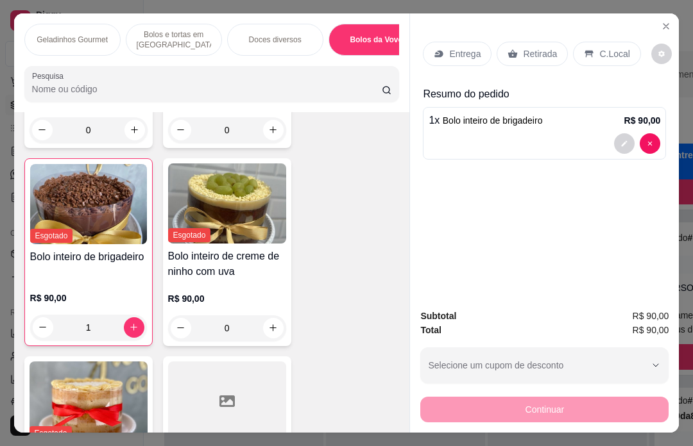
scroll to position [0, 0]
click at [459, 47] on p "Entrega" at bounding box center [464, 53] width 31 height 13
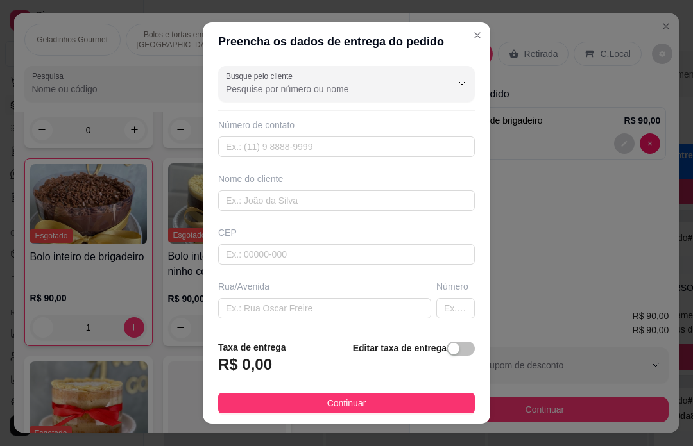
click at [346, 82] on div at bounding box center [346, 84] width 241 height 26
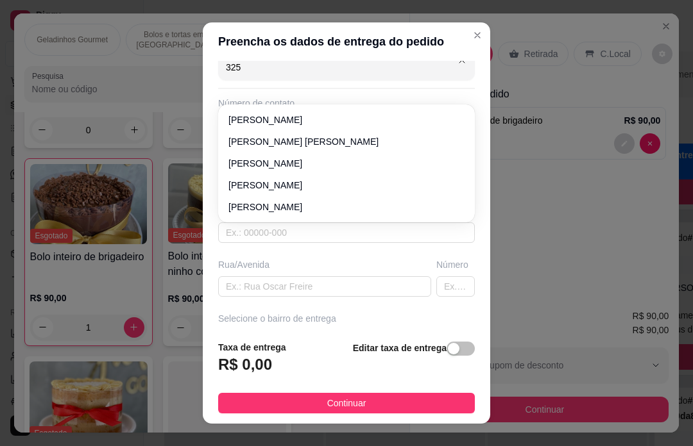
type input "3253"
type input "11951863253"
type input "[PERSON_NAME]"
type input "07500000"
type input "[PERSON_NAME]"
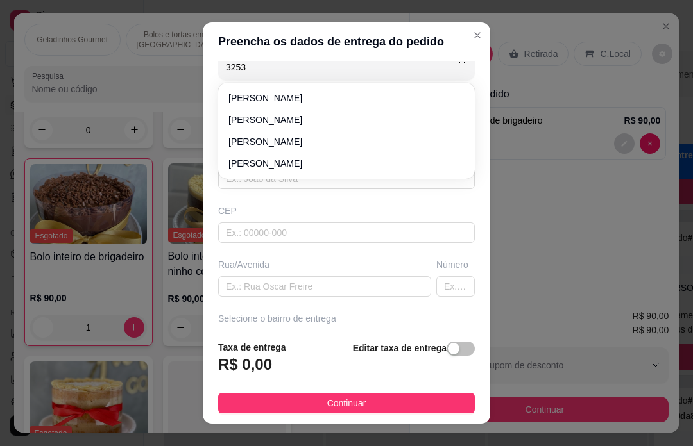
type input "164"
type input "Santa Isabel"
type input "Casa"
type input "[PERSON_NAME]"
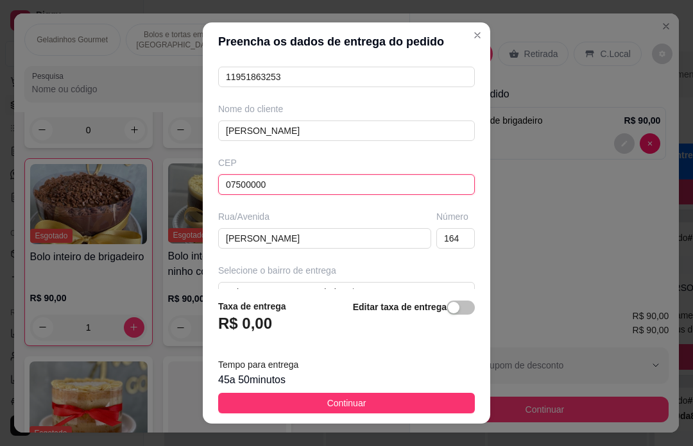
scroll to position [183, 4]
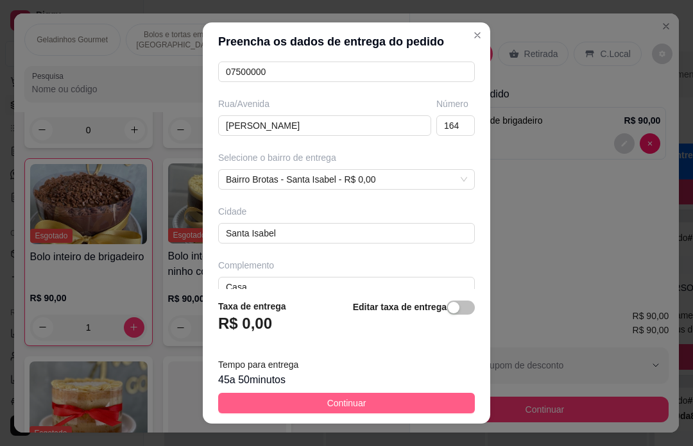
click at [346, 398] on span "Continuar" at bounding box center [346, 403] width 39 height 14
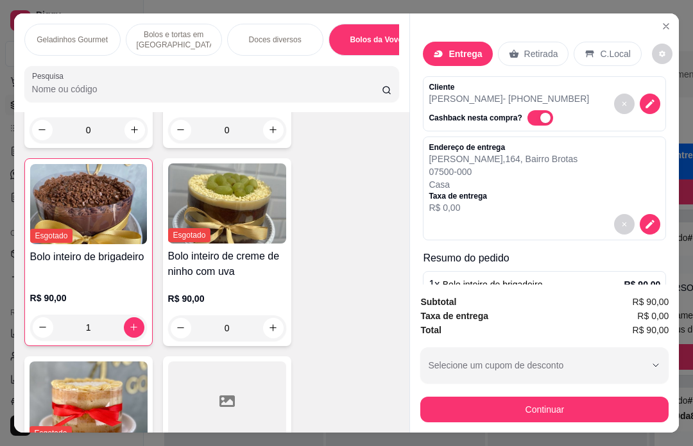
click at [662, 21] on icon "Close" at bounding box center [666, 26] width 10 height 10
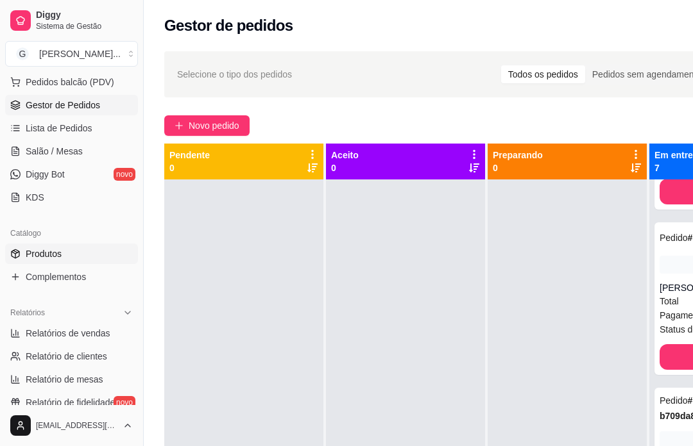
click at [58, 253] on span "Produtos" at bounding box center [44, 254] width 36 height 13
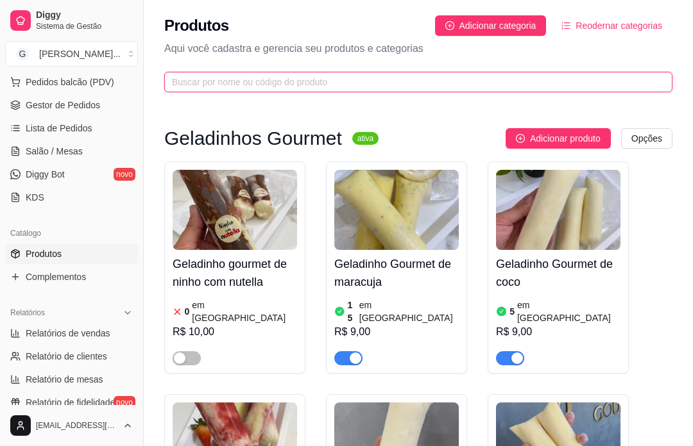
click at [278, 80] on input "text" at bounding box center [413, 82] width 482 height 14
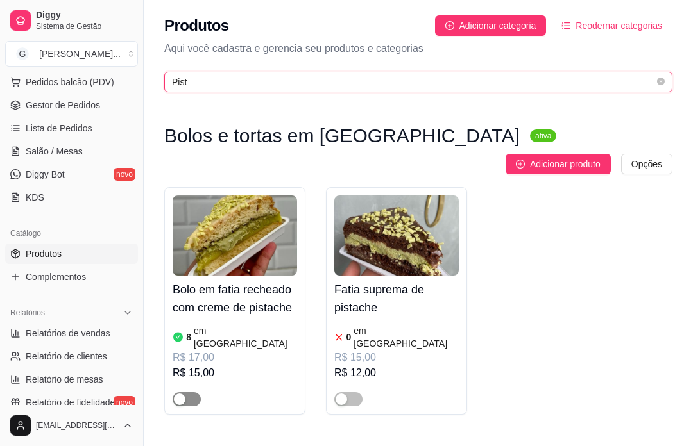
type input "Pist"
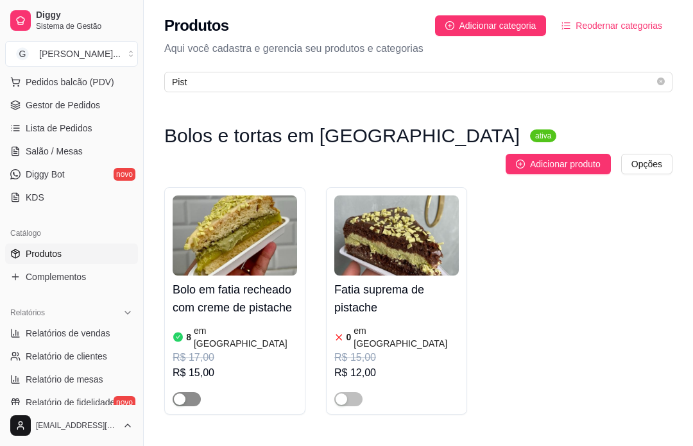
click at [192, 392] on span "button" at bounding box center [187, 399] width 28 height 14
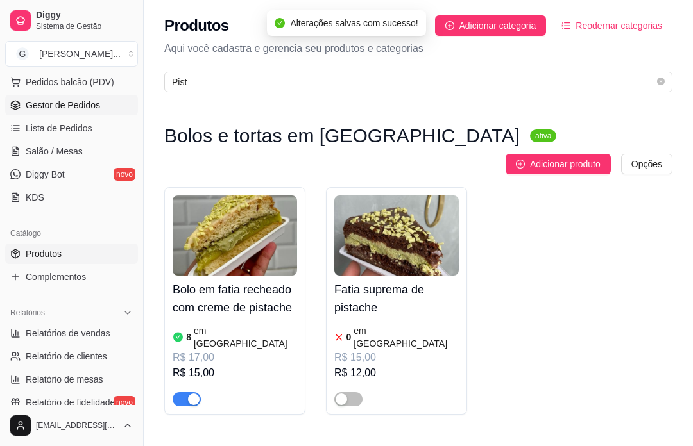
click at [81, 110] on span "Gestor de Pedidos" at bounding box center [63, 105] width 74 height 13
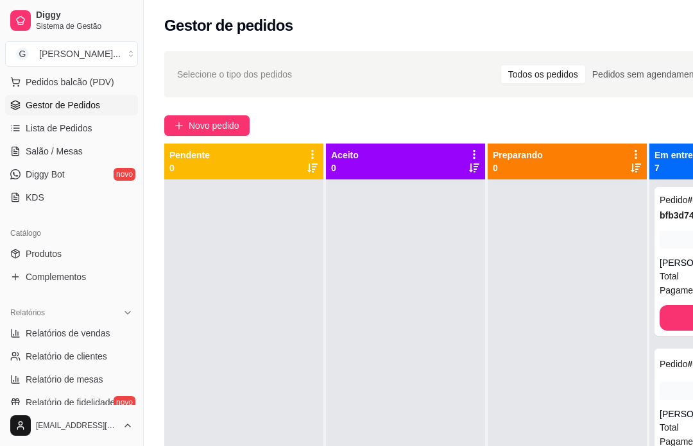
click at [271, 1] on div "Gestor de pedidos" at bounding box center [490, 22] width 693 height 44
click at [249, 1] on div "Gestor de pedidos" at bounding box center [490, 22] width 693 height 44
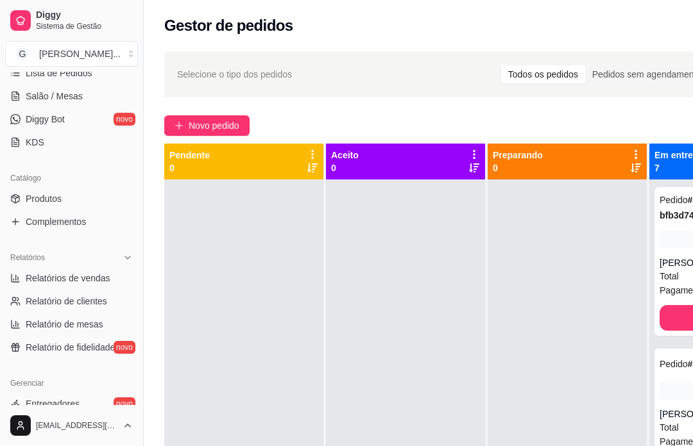
scroll to position [231, 0]
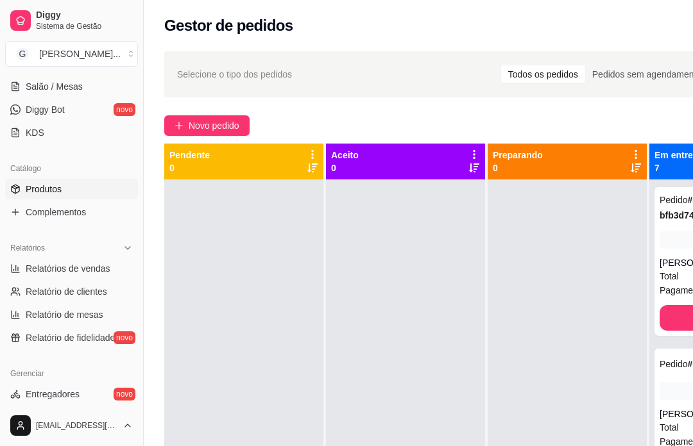
click at [65, 193] on link "Produtos" at bounding box center [71, 189] width 133 height 21
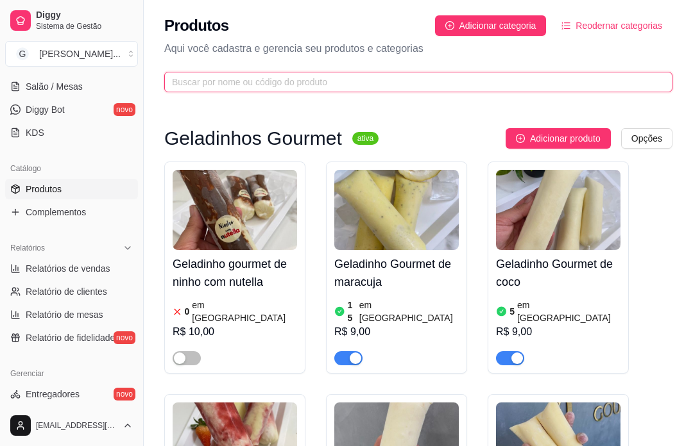
click at [257, 87] on input "text" at bounding box center [413, 82] width 482 height 14
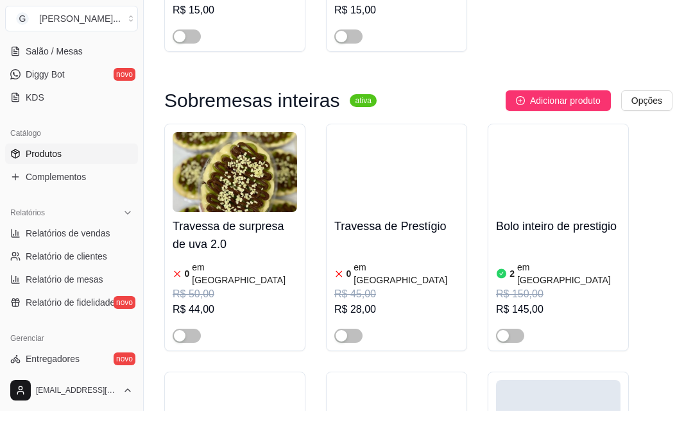
scroll to position [1460, 0]
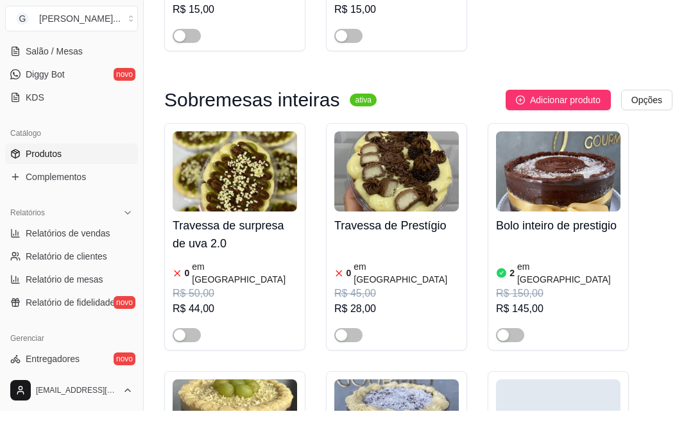
type input "Pres"
click at [568, 252] on h4 "Bolo inteiro de prestigio" at bounding box center [558, 261] width 124 height 18
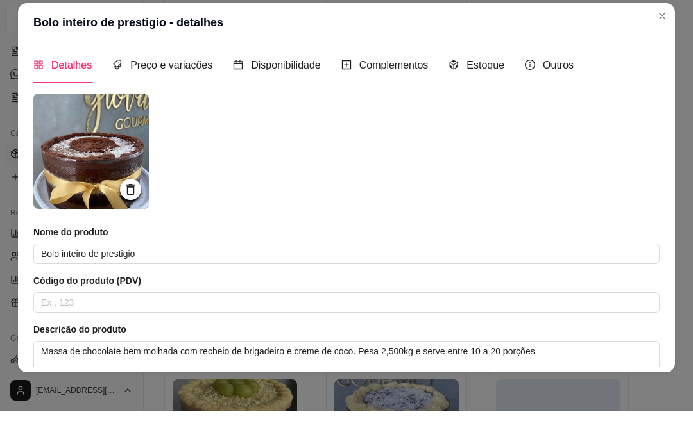
scroll to position [1495, 0]
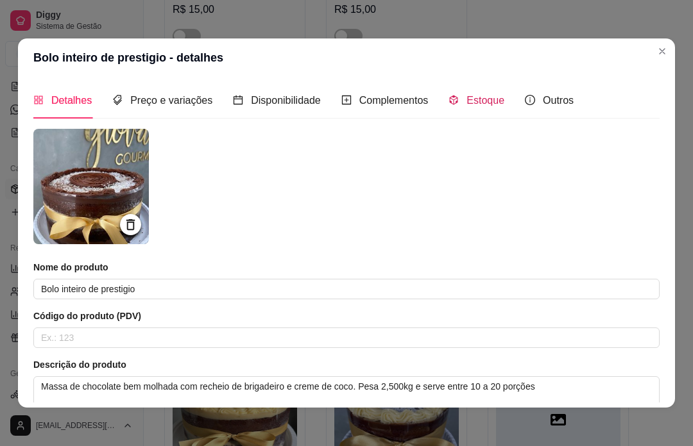
click at [491, 98] on span "Estoque" at bounding box center [485, 100] width 38 height 11
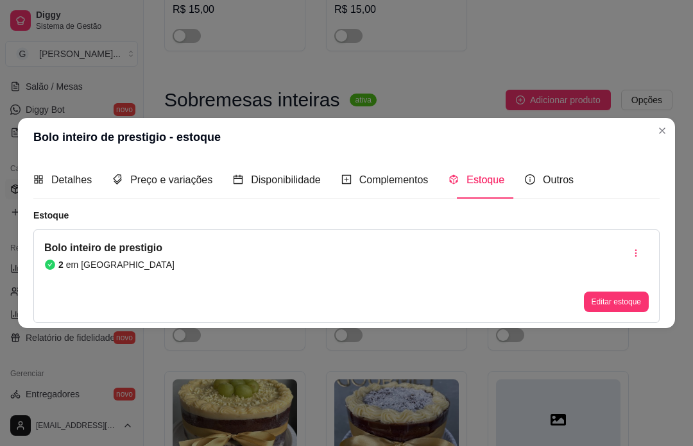
click at [600, 312] on button "Editar estoque" at bounding box center [616, 302] width 65 height 21
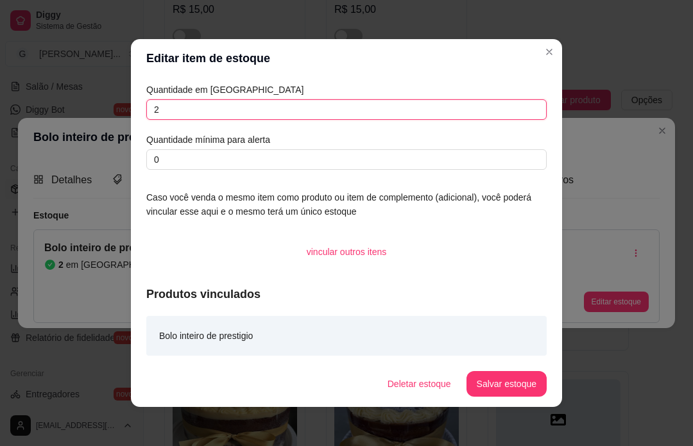
scroll to position [0, 0]
type input "3"
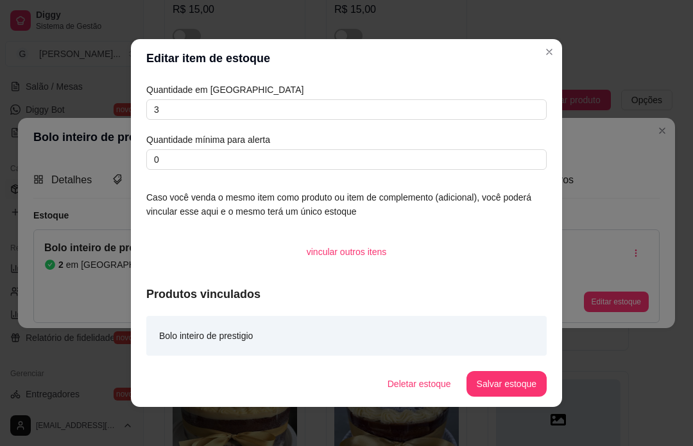
click at [514, 397] on button "Salvar estoque" at bounding box center [506, 384] width 80 height 26
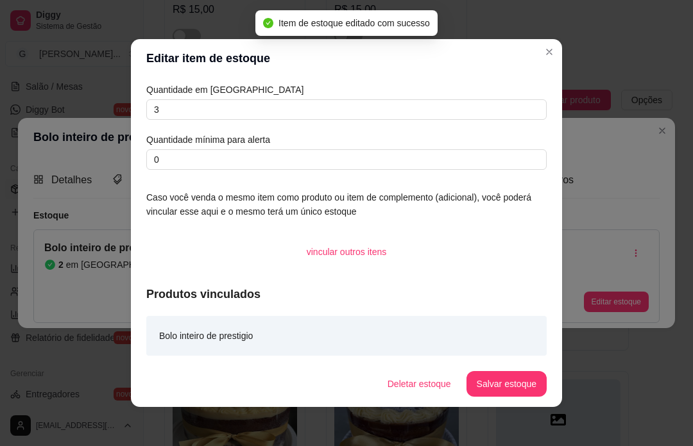
click at [621, 438] on div "Bolo inteiro de prestigio - estoque Detalhes Preço e variações Disponibilidade …" at bounding box center [346, 223] width 693 height 446
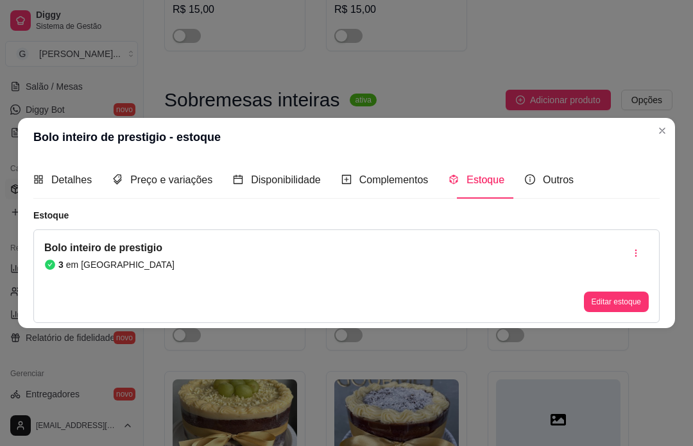
scroll to position [1495, 0]
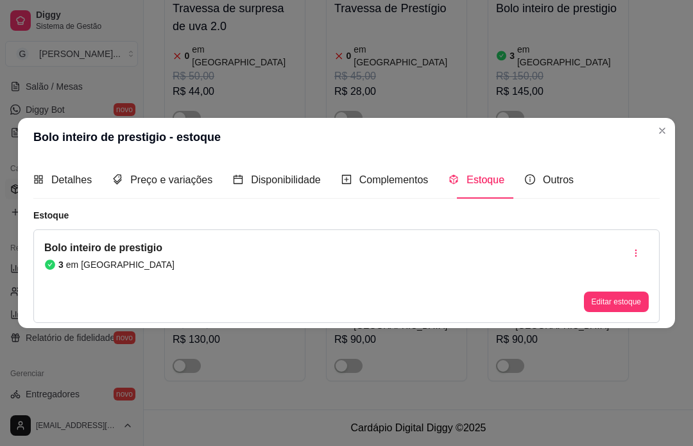
click at [666, 0] on html "Diggy Sistema de Gestão G [PERSON_NAME] ... Loja aberta Diggy Bot até 03/10 Ace…" at bounding box center [346, 6] width 693 height 446
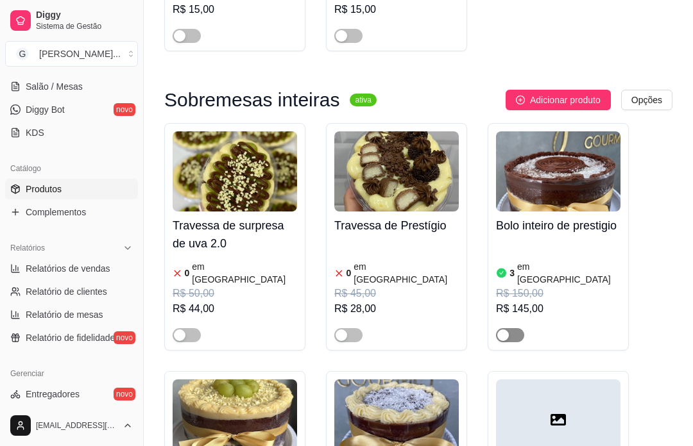
click at [514, 328] on span "button" at bounding box center [510, 335] width 28 height 14
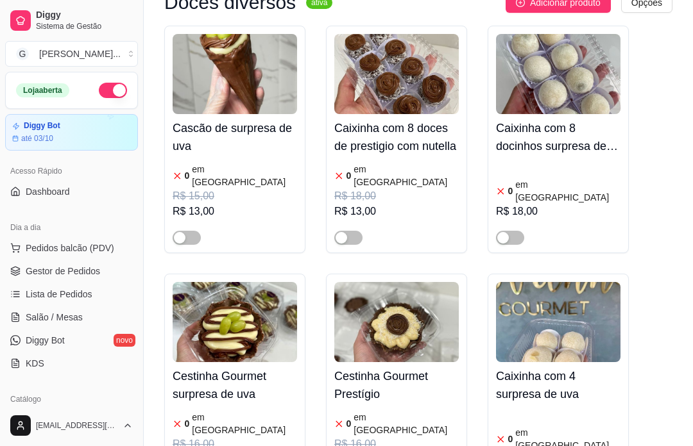
scroll to position [0, 0]
click at [90, 276] on span "Gestor de Pedidos" at bounding box center [63, 271] width 74 height 13
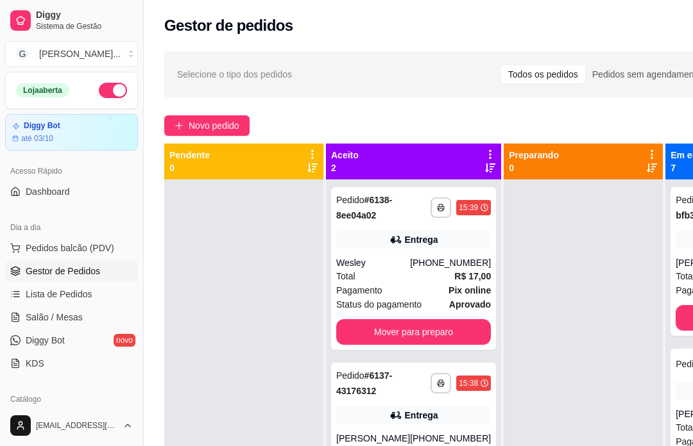
click at [379, 336] on div "Mover para preparo" at bounding box center [413, 332] width 155 height 26
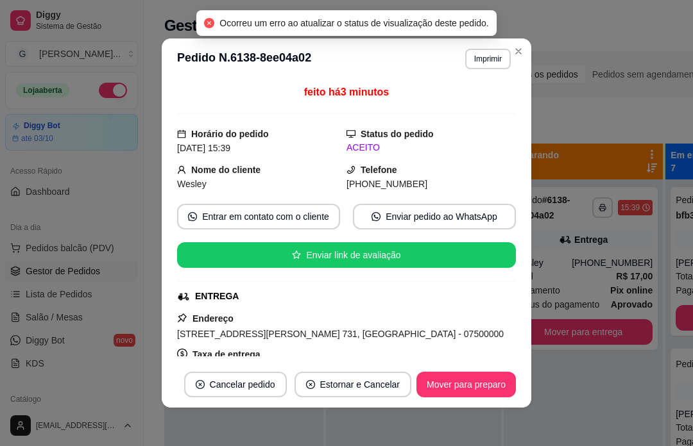
click at [294, 442] on div at bounding box center [243, 403] width 159 height 446
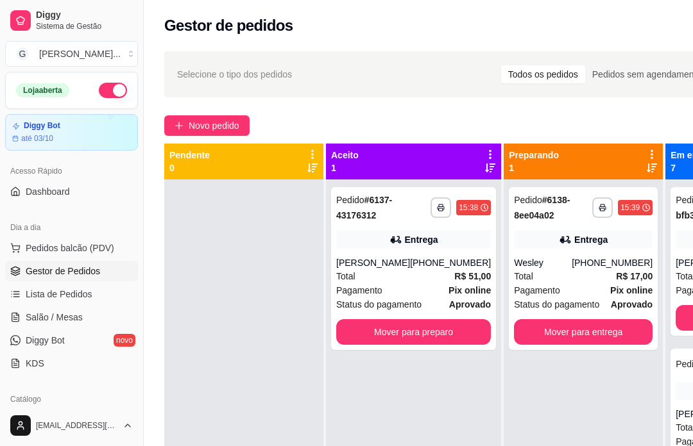
click at [383, 329] on div "Mover para preparo" at bounding box center [413, 332] width 155 height 26
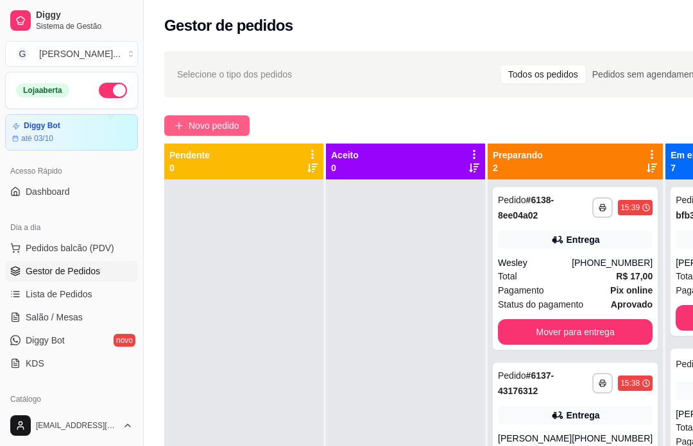
click at [206, 131] on span "Novo pedido" at bounding box center [214, 126] width 51 height 14
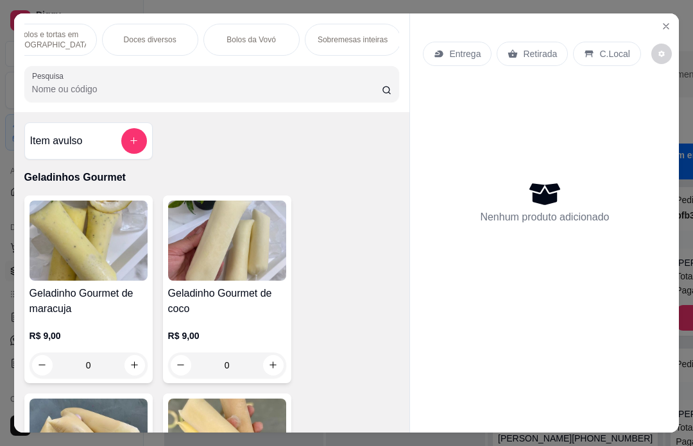
scroll to position [0, 146]
click at [337, 26] on div "Sobremesas inteiras" at bounding box center [331, 40] width 96 height 32
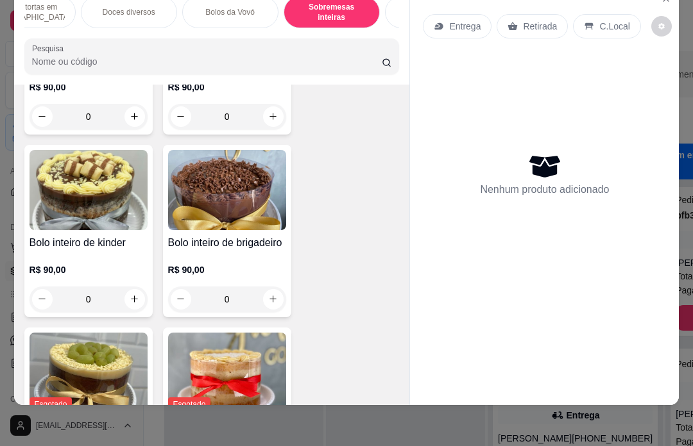
scroll to position [2929, 0]
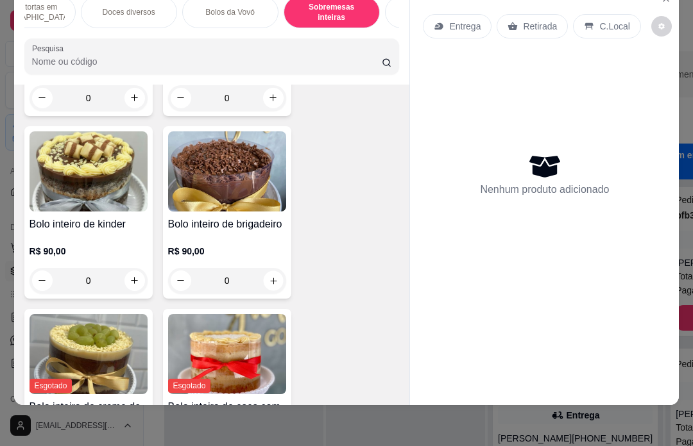
type input "1"
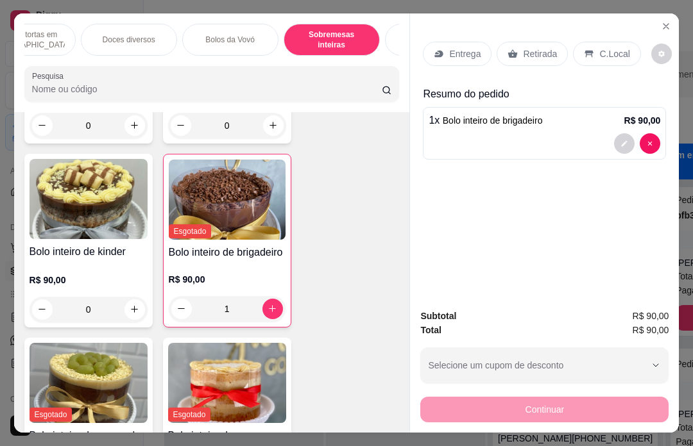
scroll to position [0, 0]
click at [455, 47] on p "Entrega" at bounding box center [464, 53] width 31 height 13
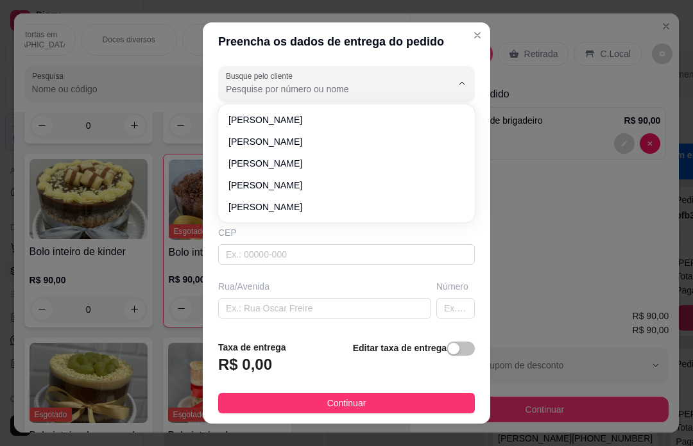
scroll to position [22, 0]
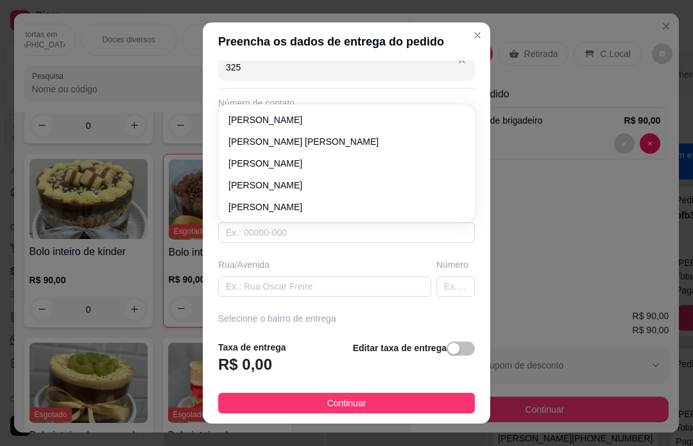
type input "3253"
type input "11951863253"
type input "[PERSON_NAME]"
type input "07500000"
type input "[PERSON_NAME]"
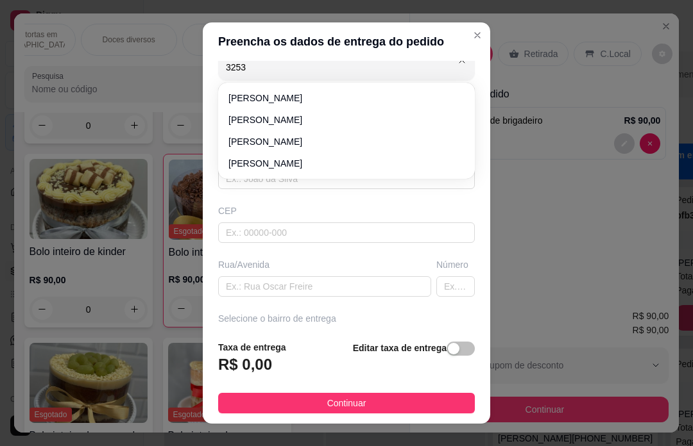
type input "164"
type input "Santa Isabel"
type input "Casa"
type input "[PERSON_NAME]"
click at [269, 172] on input "[PERSON_NAME]" at bounding box center [346, 179] width 257 height 21
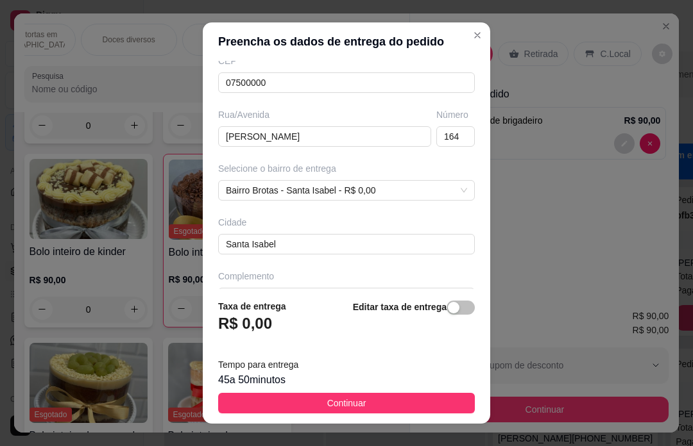
scroll to position [173, 0]
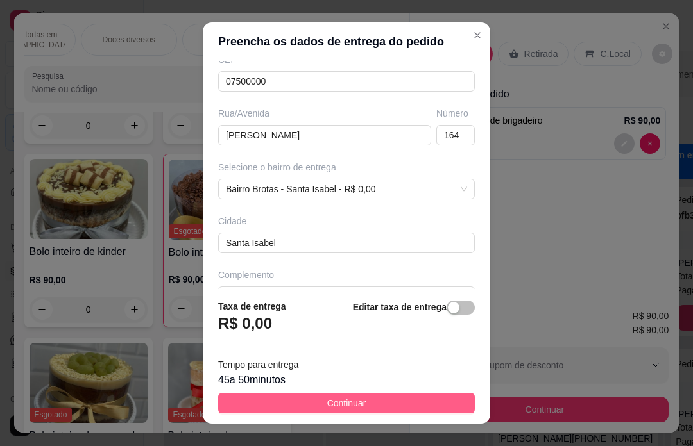
click at [333, 400] on span "Continuar" at bounding box center [346, 403] width 39 height 14
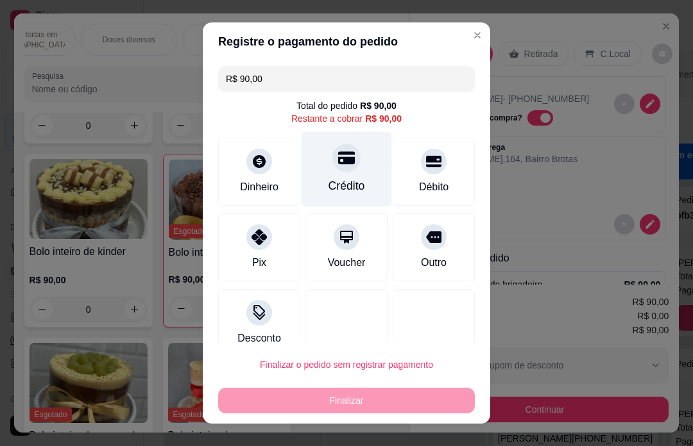
click at [353, 171] on div at bounding box center [346, 158] width 28 height 28
type input "R$ 0,00"
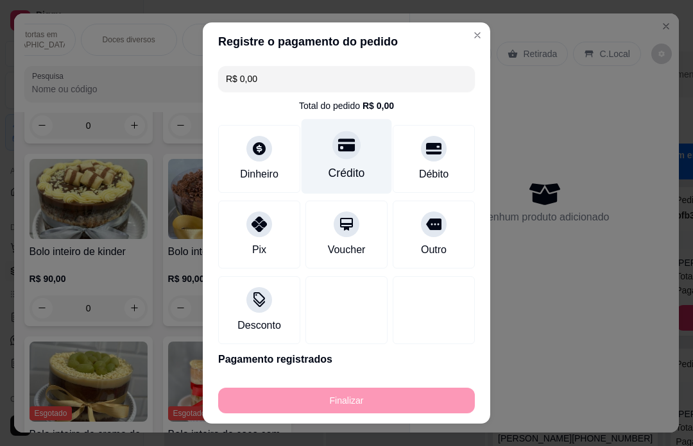
type input "0"
type input "-R$ 90,00"
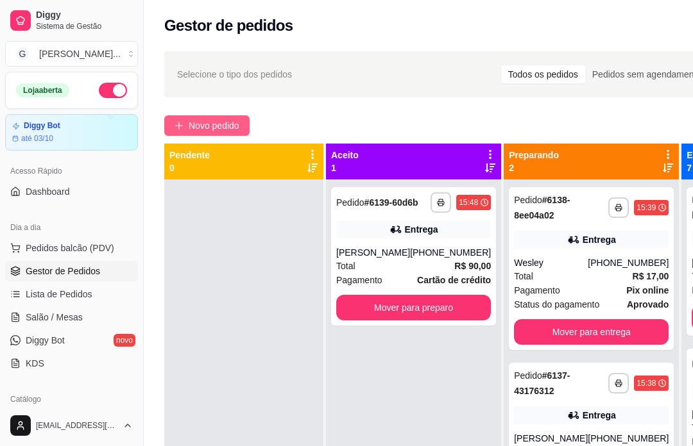
click at [235, 120] on span "Novo pedido" at bounding box center [214, 126] width 51 height 14
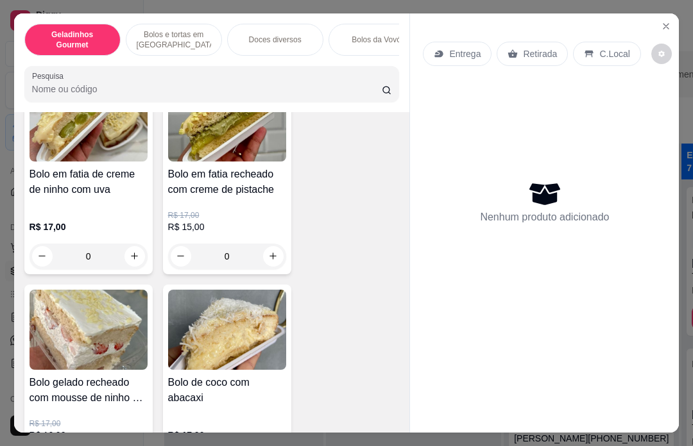
scroll to position [1167, 0]
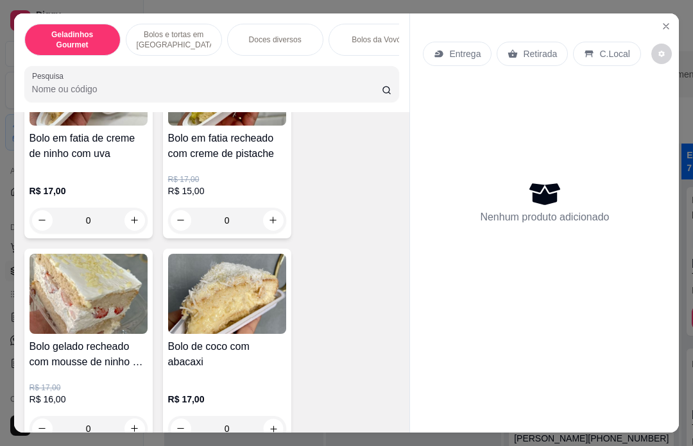
type input "1"
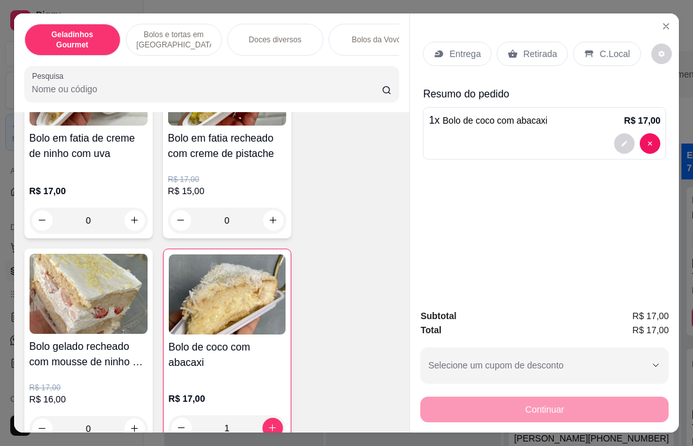
click at [458, 47] on p "Entrega" at bounding box center [464, 53] width 31 height 13
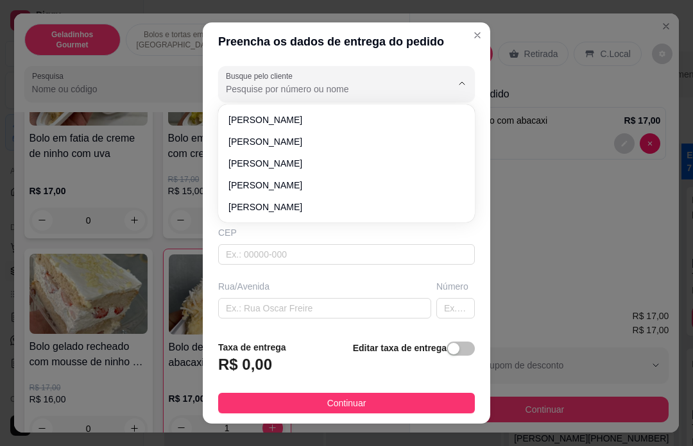
scroll to position [22, 0]
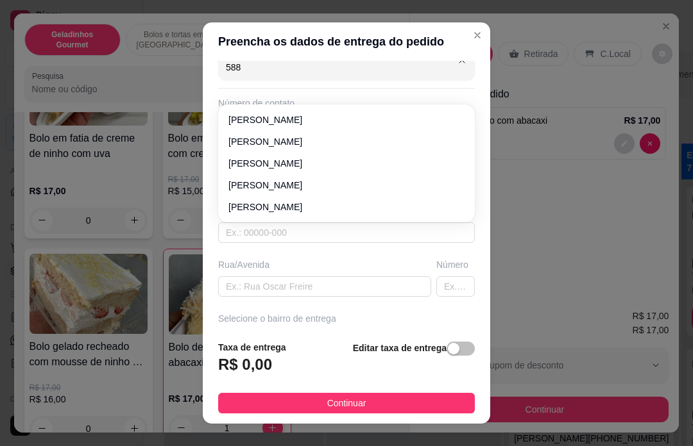
type input "5889"
type input "11972165889"
type input "[PERSON_NAME]"
type input "07500000"
type input "Rua [PERSON_NAME]"
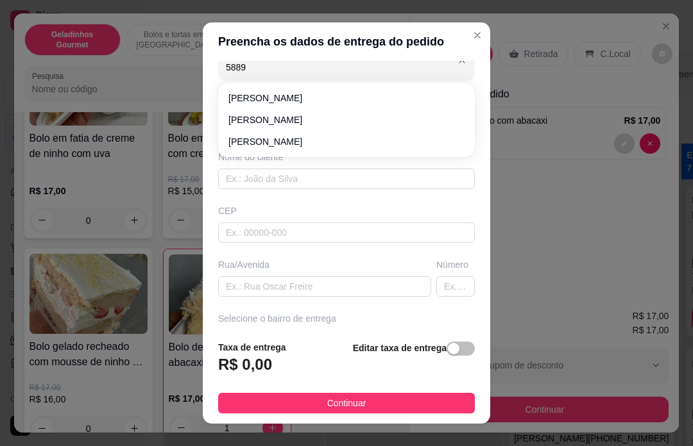
type input "426"
type input "Santa Isabel"
type input "[PERSON_NAME]"
click at [260, 144] on div "Busque pelo cliente [PERSON_NAME] Número de contato 11972165889 Nome do cliente…" at bounding box center [346, 195] width 287 height 269
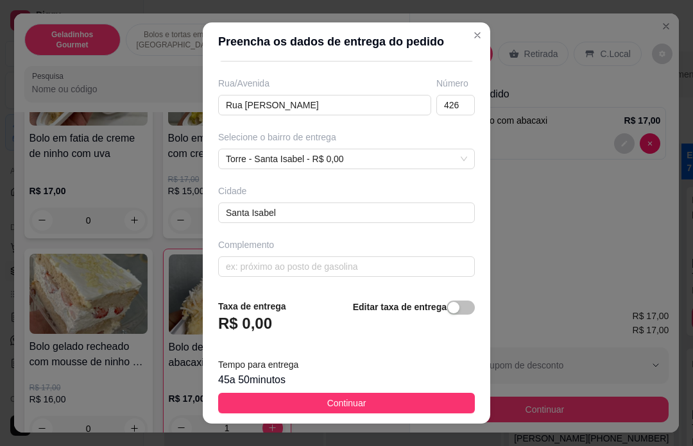
scroll to position [203, 0]
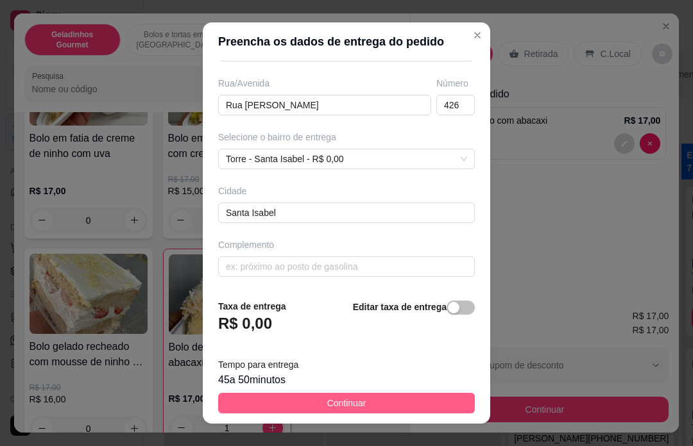
click at [324, 403] on button "Continuar" at bounding box center [346, 403] width 257 height 21
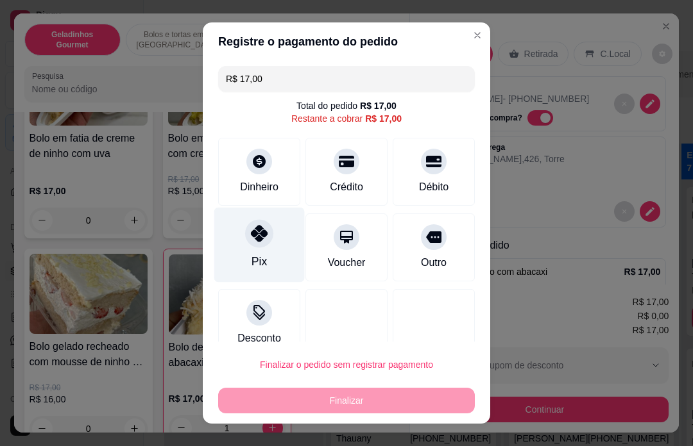
click at [264, 239] on icon at bounding box center [259, 233] width 17 height 17
type input "R$ 0,00"
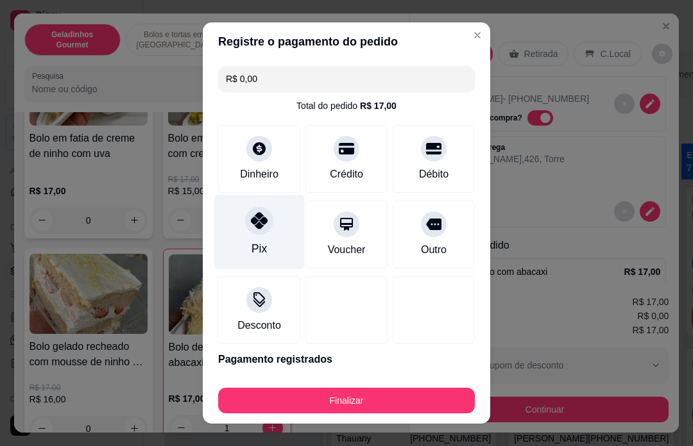
click at [354, 403] on div "Finalizar" at bounding box center [346, 401] width 257 height 26
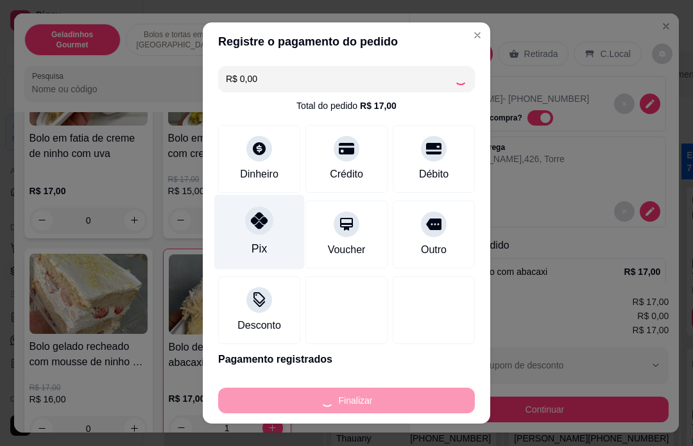
type input "0"
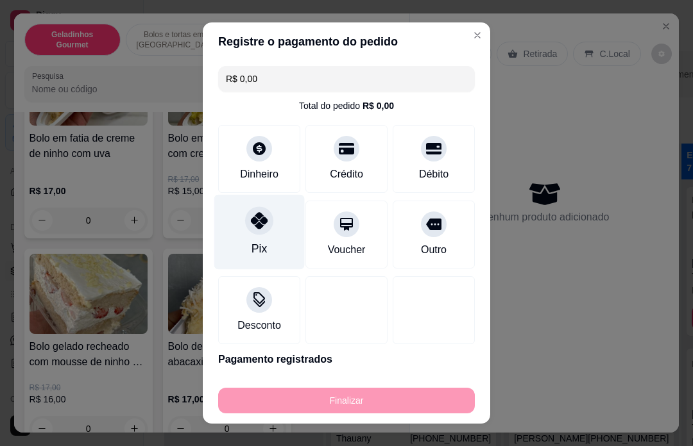
type input "-R$ 17,00"
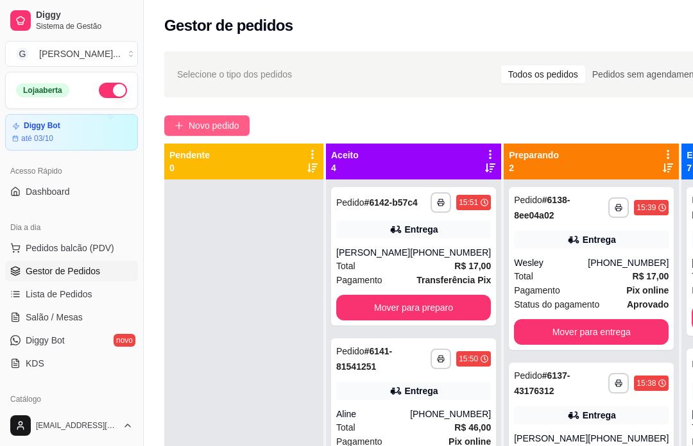
click at [219, 126] on span "Novo pedido" at bounding box center [214, 126] width 51 height 14
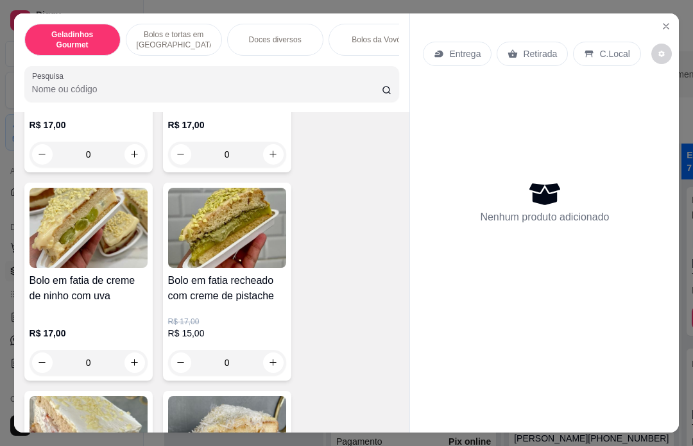
scroll to position [1032, 0]
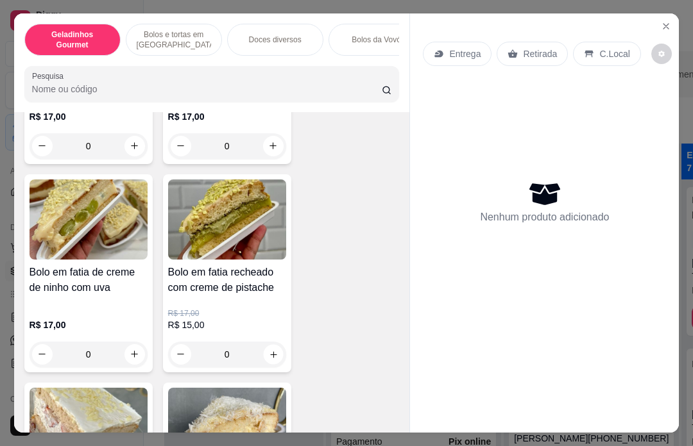
type input "1"
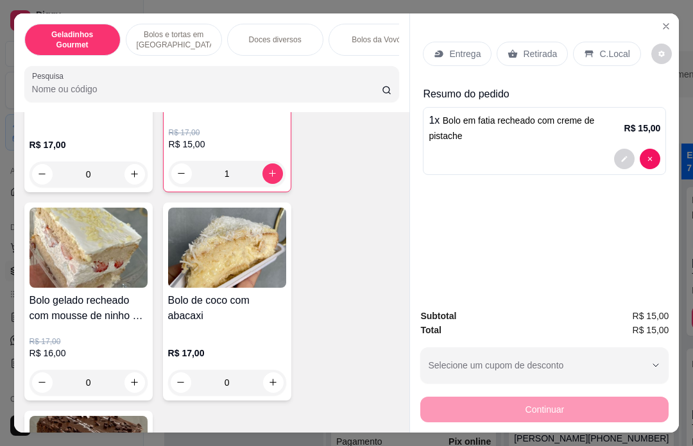
scroll to position [1319, 0]
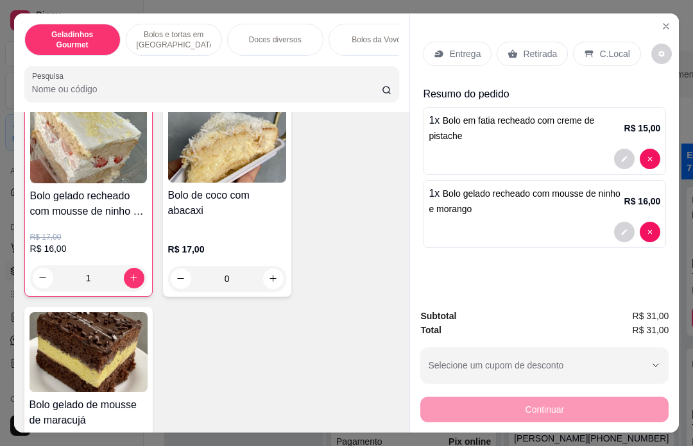
type input "1"
click at [539, 47] on p "Retirada" at bounding box center [540, 53] width 34 height 13
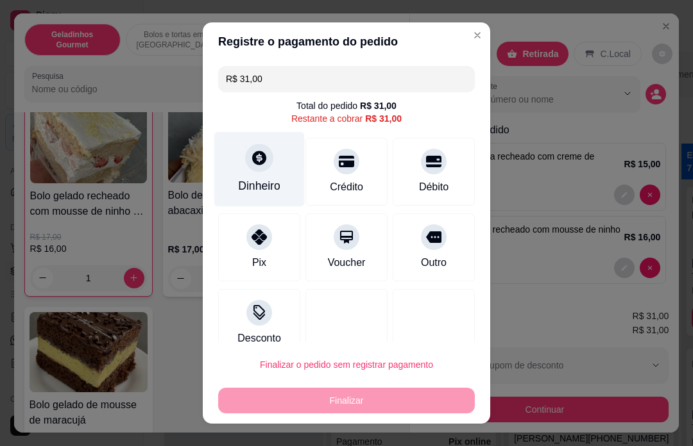
click at [265, 162] on icon at bounding box center [259, 158] width 14 height 14
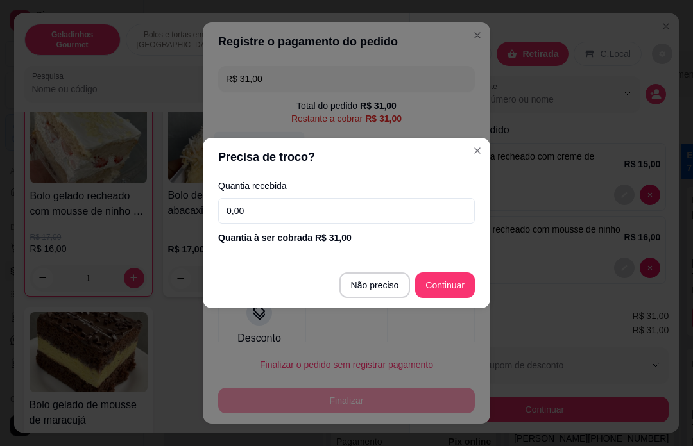
type input "R$ 0,00"
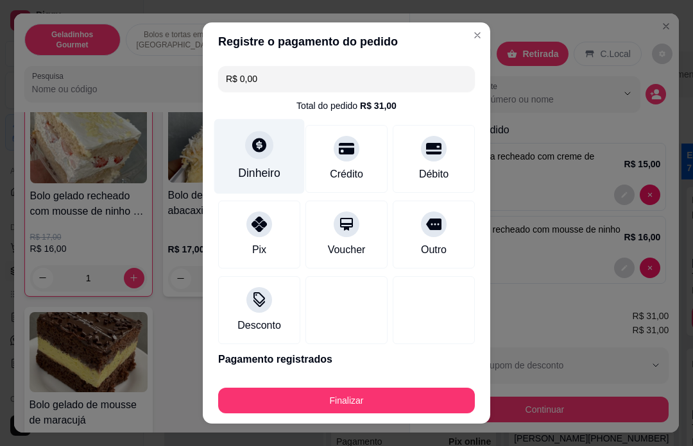
click at [369, 402] on div "Finalizar" at bounding box center [346, 401] width 257 height 26
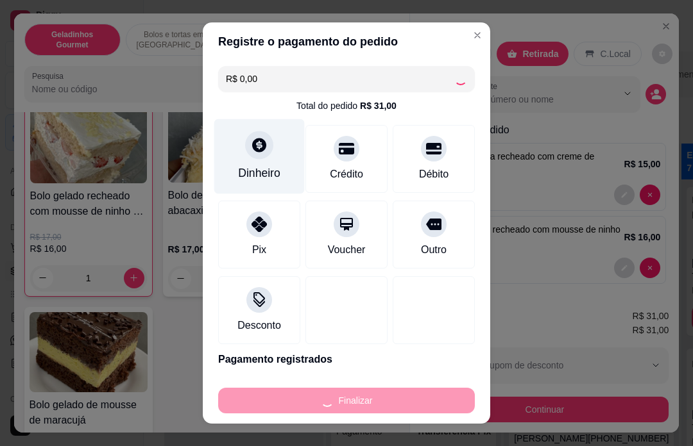
type input "0"
type input "-R$ 31,00"
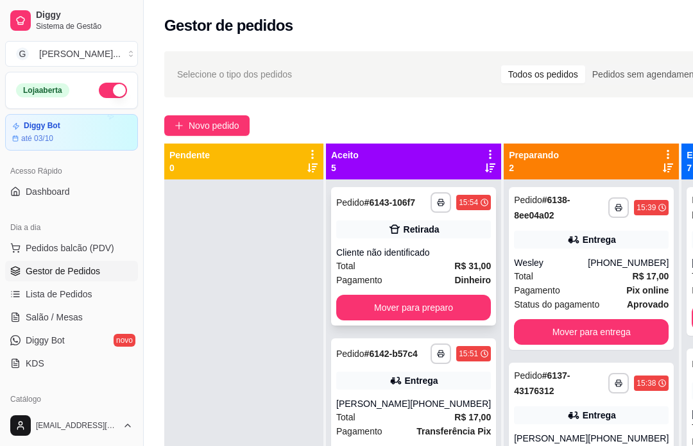
click at [392, 258] on div "Cliente não identificado" at bounding box center [413, 252] width 155 height 13
click at [468, 389] on div "Mover para preparo" at bounding box center [465, 385] width 99 height 26
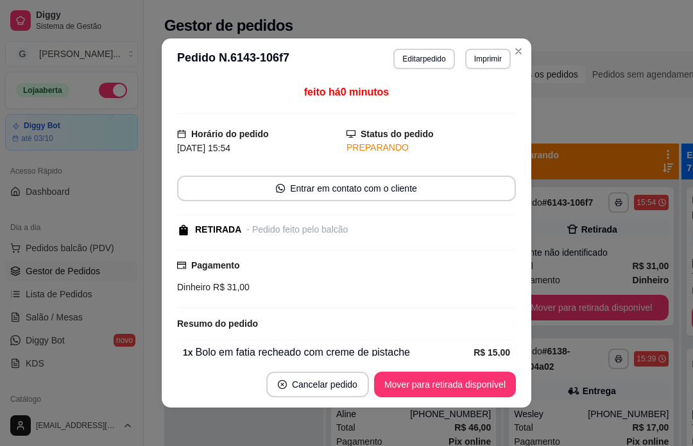
click at [467, 394] on div "Mover para retirada disponível" at bounding box center [445, 385] width 142 height 26
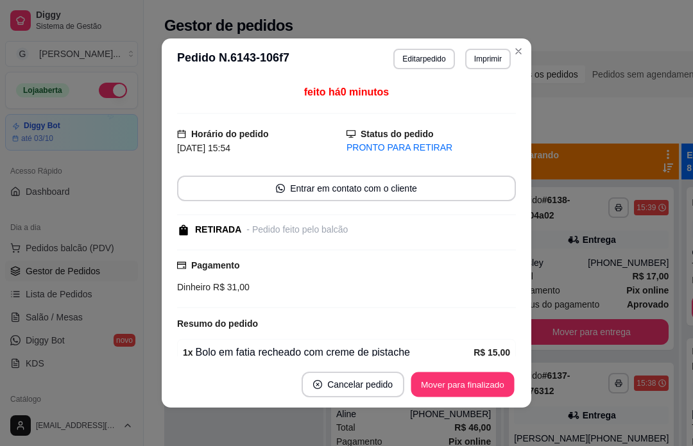
click at [460, 387] on div "Mover para finalizado" at bounding box center [462, 385] width 106 height 26
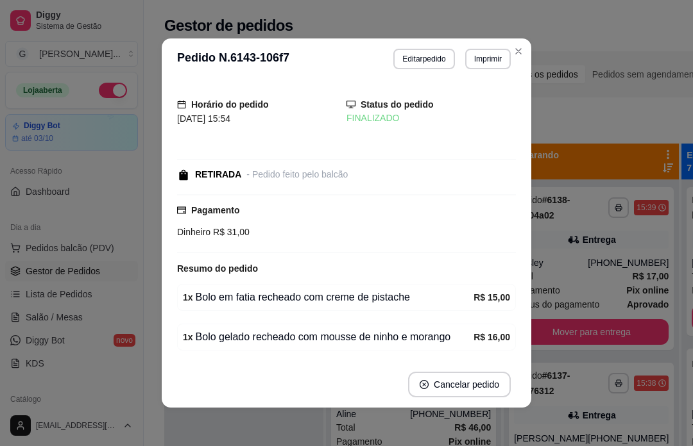
click at [271, 438] on div at bounding box center [243, 403] width 159 height 446
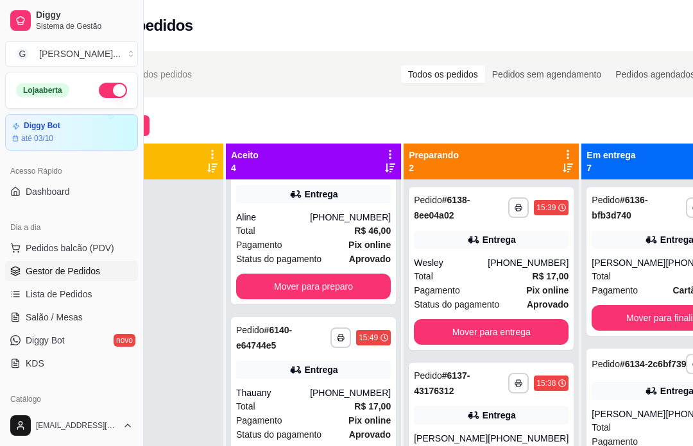
scroll to position [197, 0]
click at [276, 299] on div "Mover para preparo" at bounding box center [313, 287] width 155 height 26
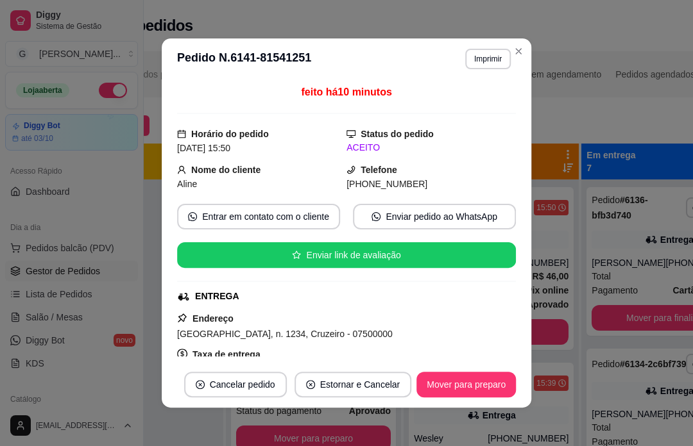
scroll to position [21, 0]
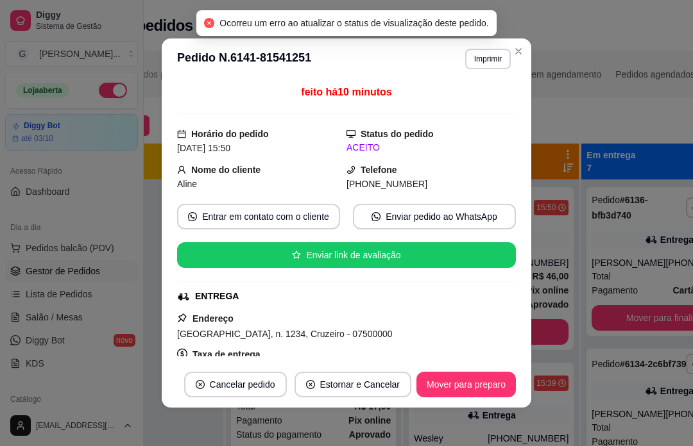
click at [564, 110] on div "**********" at bounding box center [390, 325] width 693 height 562
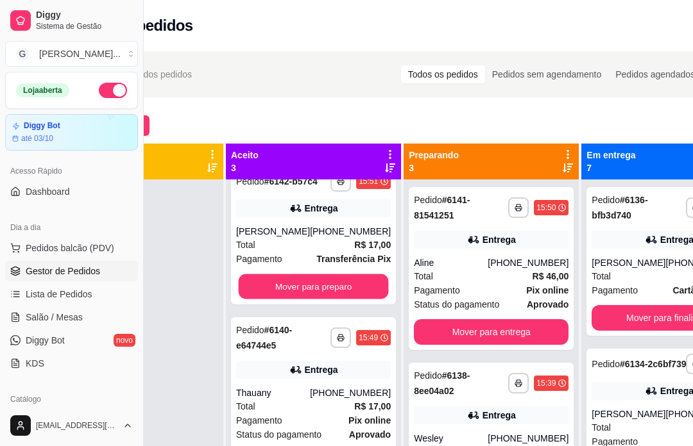
click at [305, 299] on div "Mover para preparo" at bounding box center [313, 287] width 155 height 26
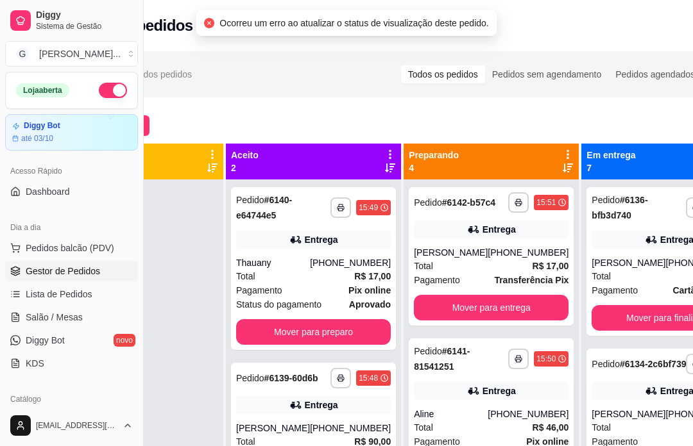
scroll to position [0, 0]
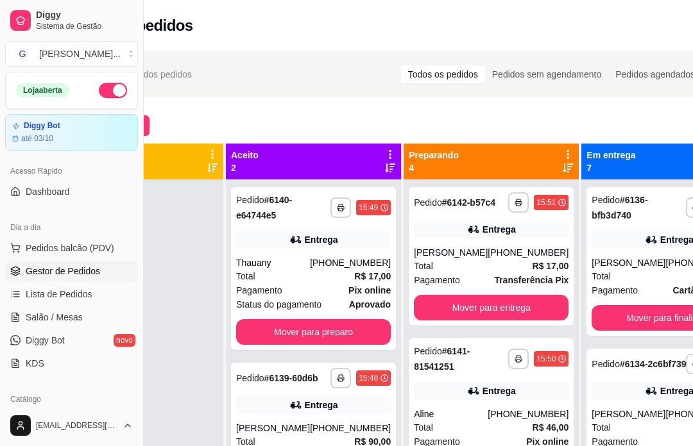
click at [578, 116] on div "Novo pedido" at bounding box center [390, 125] width 652 height 21
click at [310, 324] on div "Mover para preparo" at bounding box center [313, 332] width 155 height 26
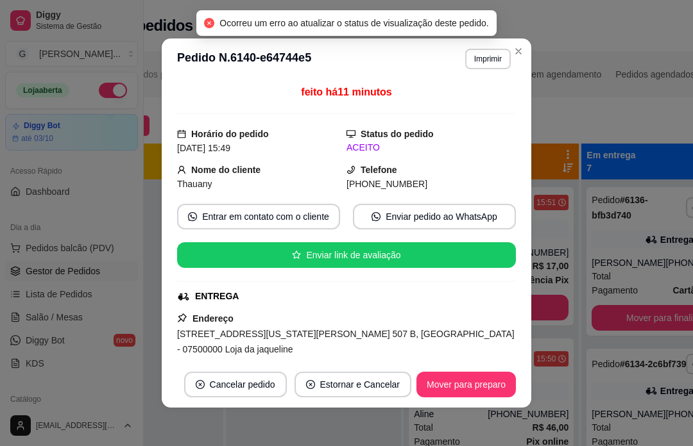
click at [618, 124] on div "Novo pedido" at bounding box center [390, 125] width 652 height 21
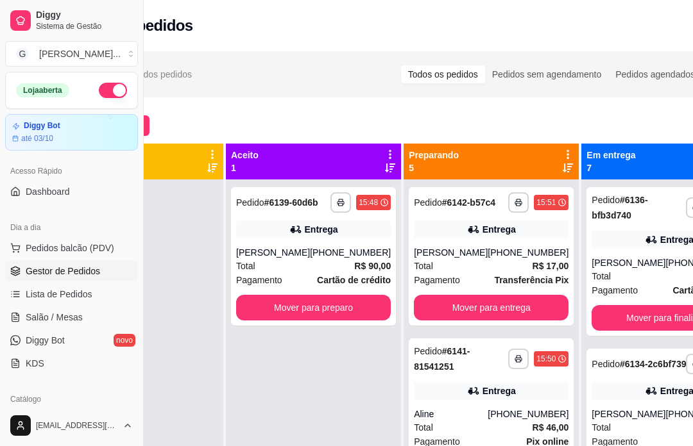
click at [332, 321] on div "Mover para preparo" at bounding box center [313, 308] width 155 height 26
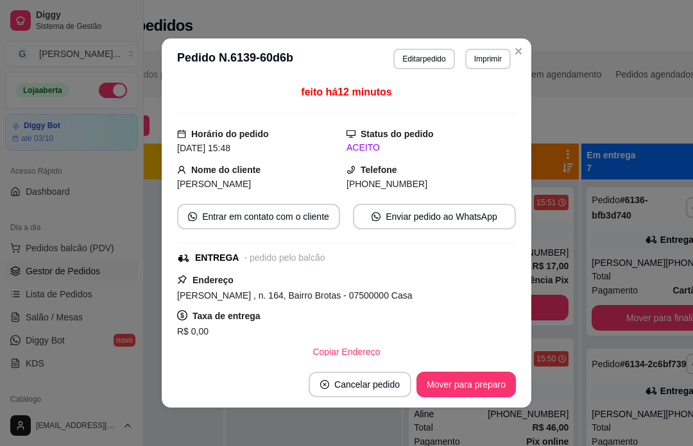
click at [666, 124] on div "Novo pedido" at bounding box center [390, 125] width 652 height 21
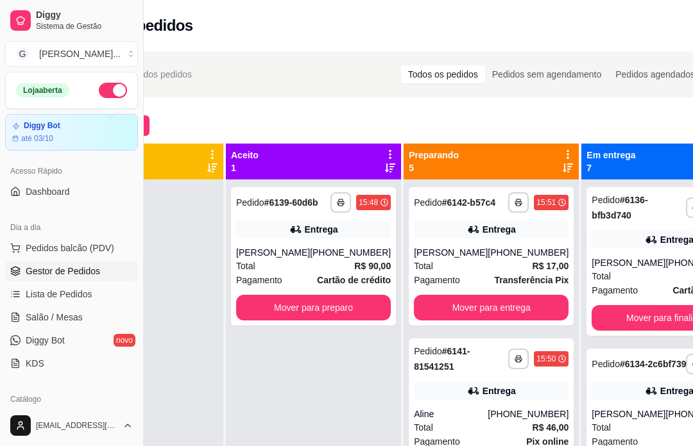
click at [350, 253] on div "**********" at bounding box center [313, 256] width 165 height 139
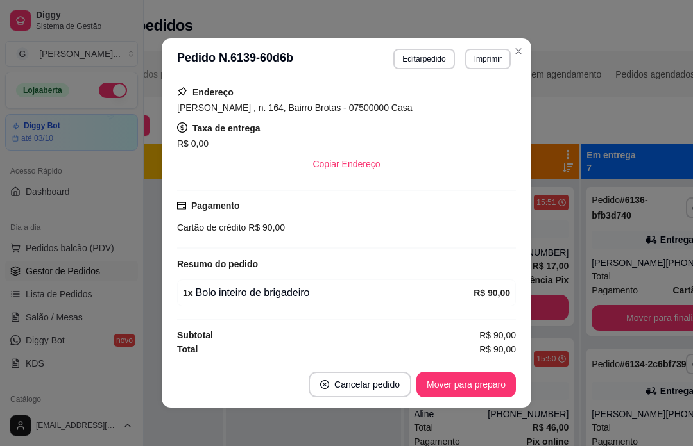
scroll to position [188, 0]
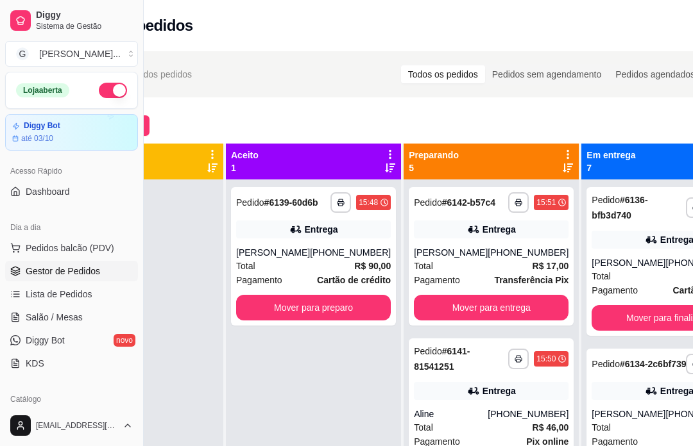
click at [616, 128] on div "Novo pedido" at bounding box center [390, 125] width 652 height 21
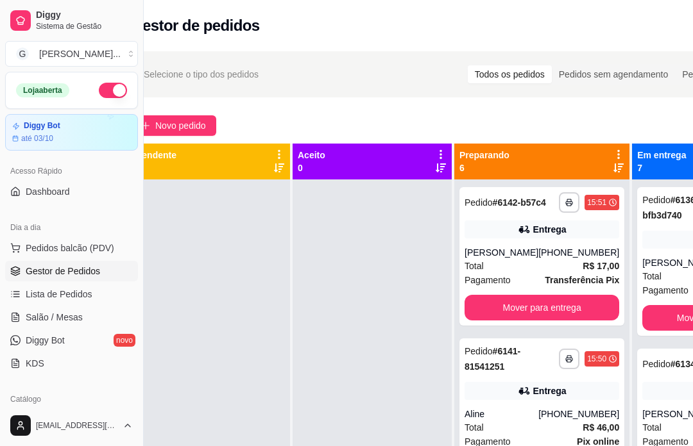
scroll to position [0, 33]
click at [201, 129] on span "Novo pedido" at bounding box center [181, 126] width 51 height 14
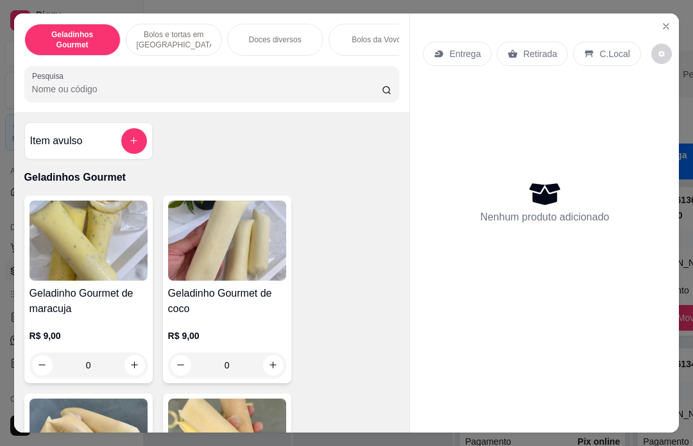
click at [484, 42] on div "Entrega" at bounding box center [457, 54] width 69 height 24
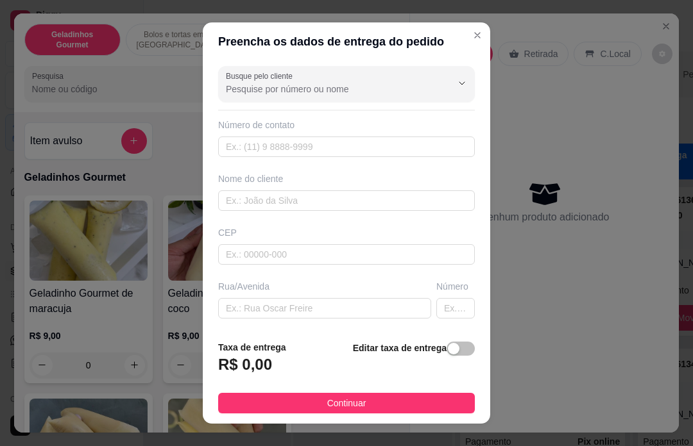
click at [367, 61] on div "Busque pelo cliente Número de contato Nome do cliente CEP Rua/[GEOGRAPHIC_DATA]…" at bounding box center [346, 195] width 287 height 269
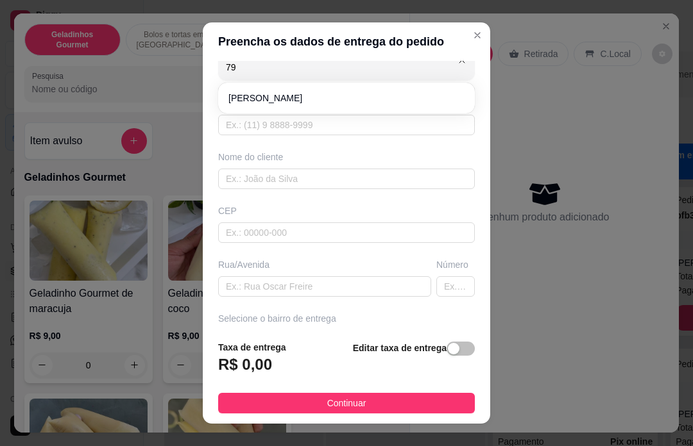
type input "7"
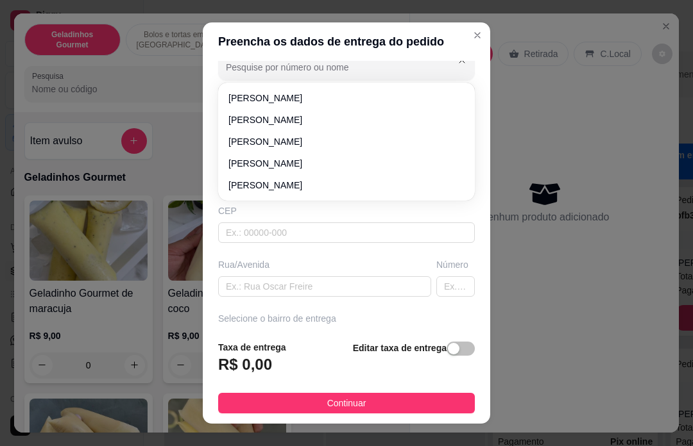
type input "9"
type input "7963"
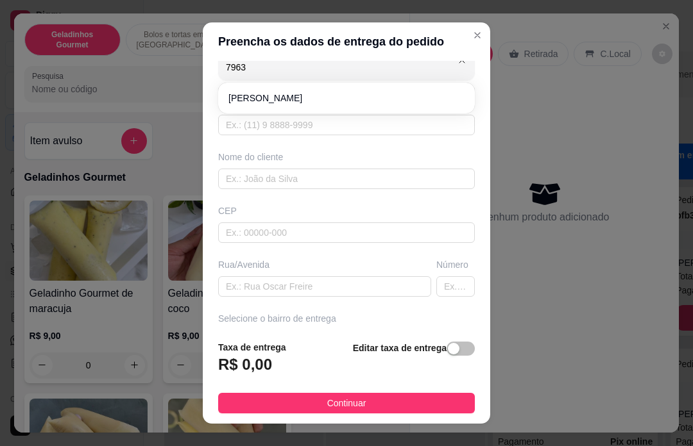
type input "11979637685"
type input "[PERSON_NAME]"
type input "07500000"
type input "Rua tira dentes"
type input "63"
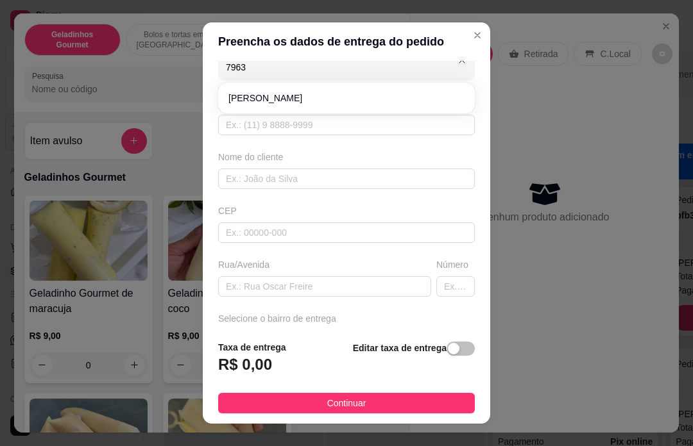
type input "Santa Isabel"
type input "[PERSON_NAME]"
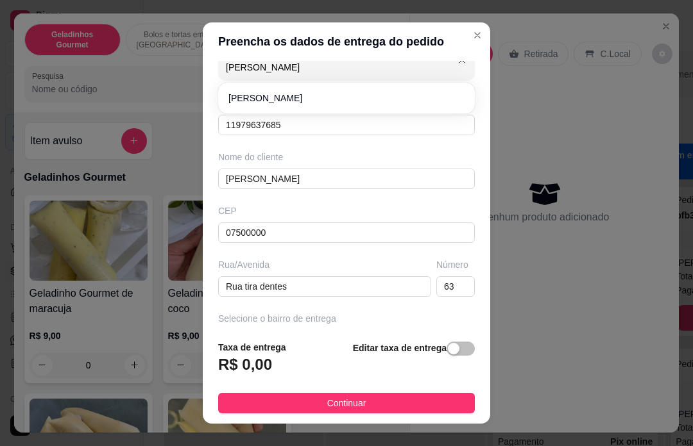
click at [282, 97] on div "Número de contato" at bounding box center [346, 103] width 257 height 13
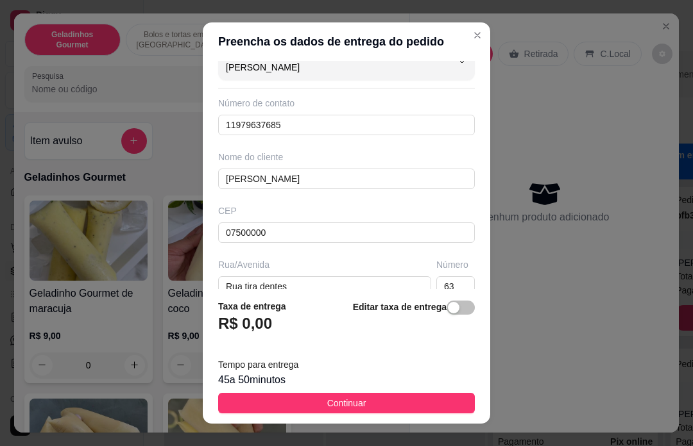
click at [480, 47] on p "Entrega" at bounding box center [464, 53] width 33 height 13
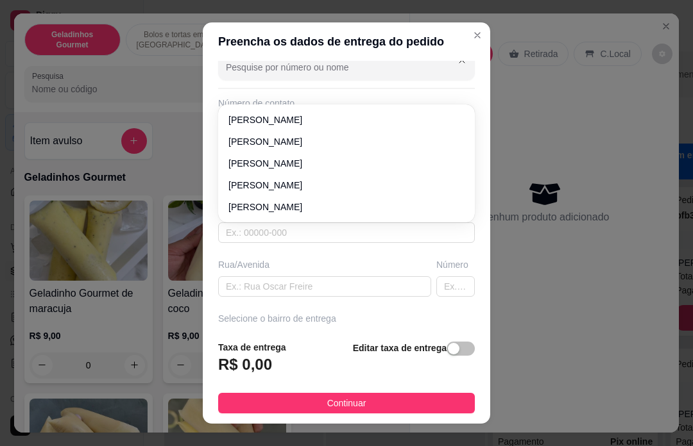
click at [553, 283] on div "Preencha os dados de entrega do pedido Busque pelo cliente Número de contato No…" at bounding box center [346, 223] width 693 height 446
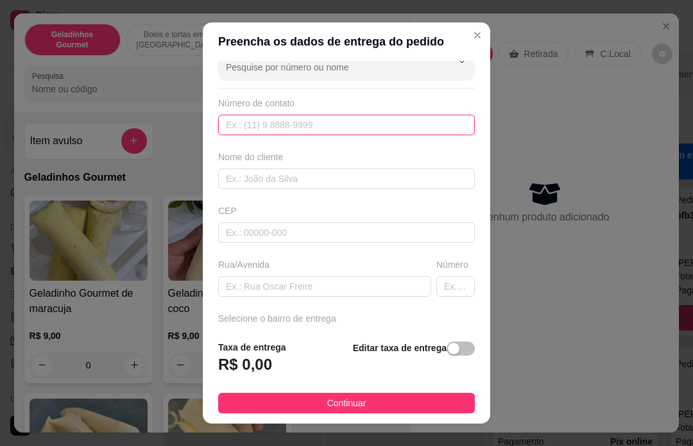
scroll to position [75, 0]
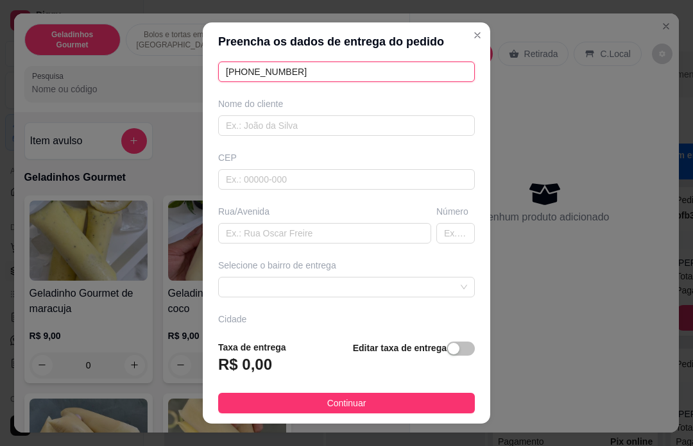
type input "[PHONE_NUMBER]"
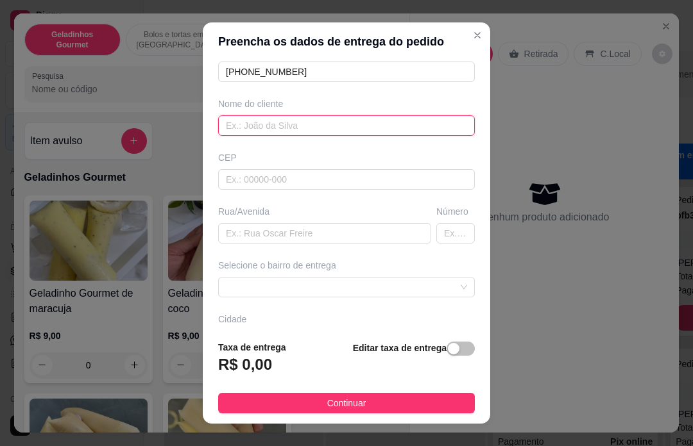
scroll to position [129, 0]
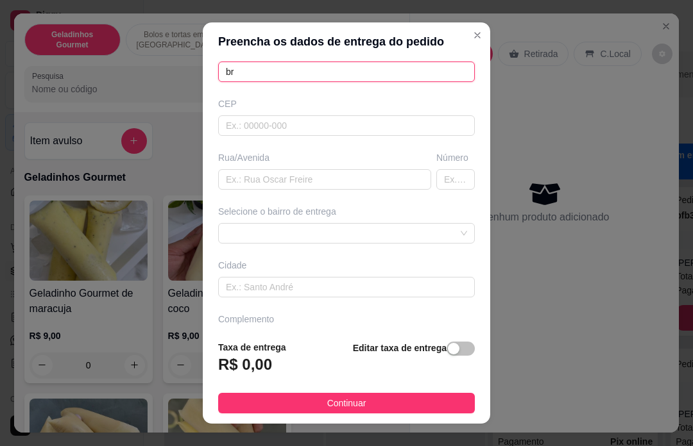
type input "b"
type input "[PERSON_NAME]"
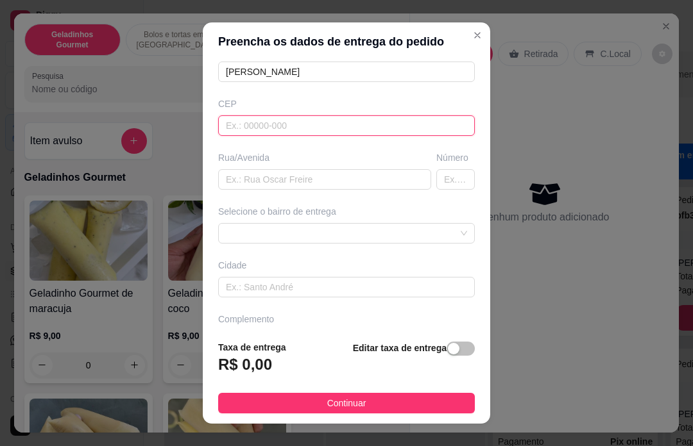
scroll to position [162, 0]
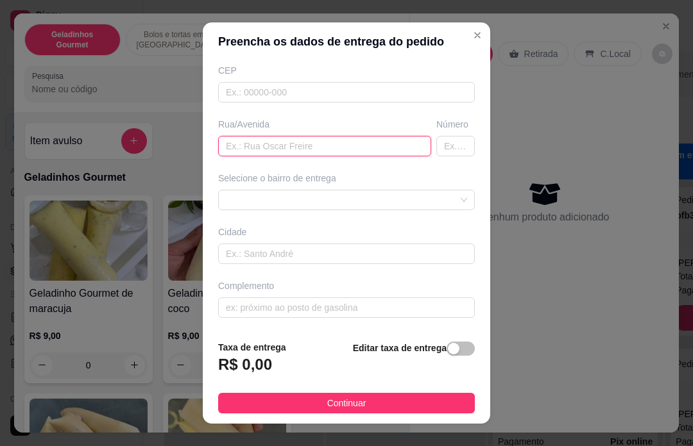
type input "e"
type input "\"
type input "centro comunitário"
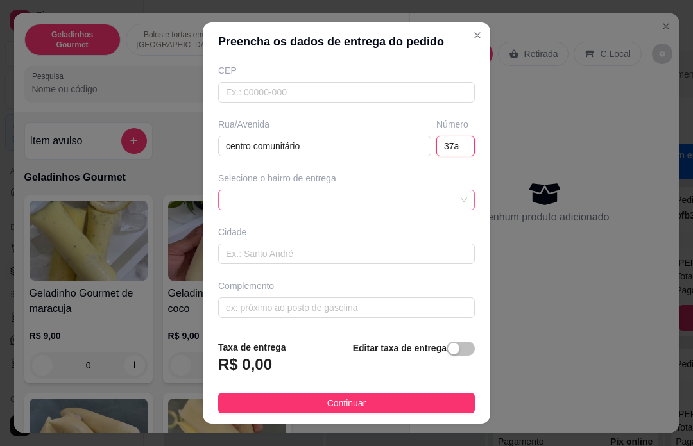
click at [392, 201] on div at bounding box center [346, 200] width 257 height 21
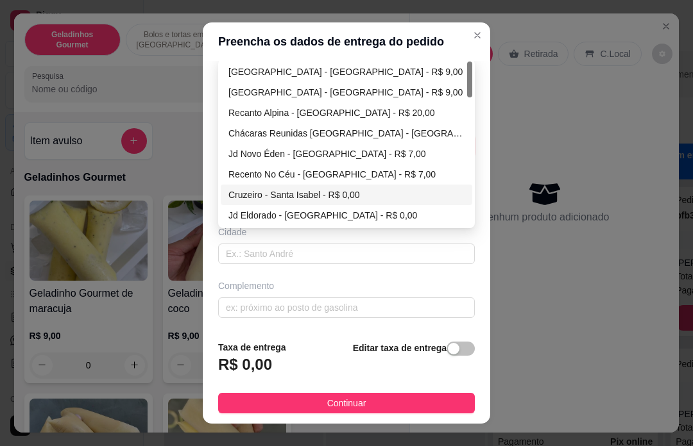
click at [348, 194] on div "Cruzeiro - Santa Isabel - R$ 0,00" at bounding box center [346, 195] width 236 height 14
type input "37a"
type input "Santa Isabel"
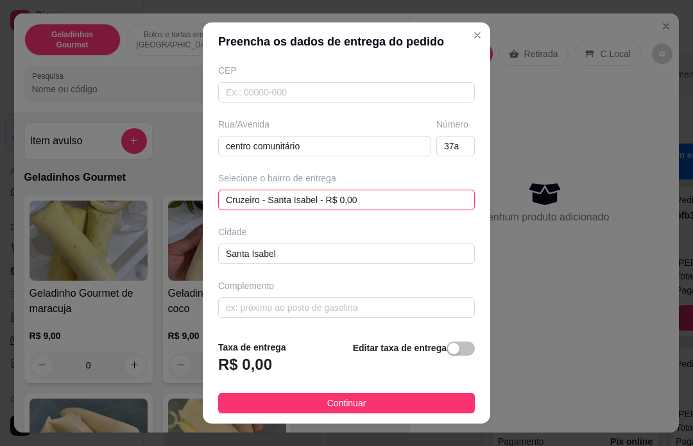
scroll to position [148, 0]
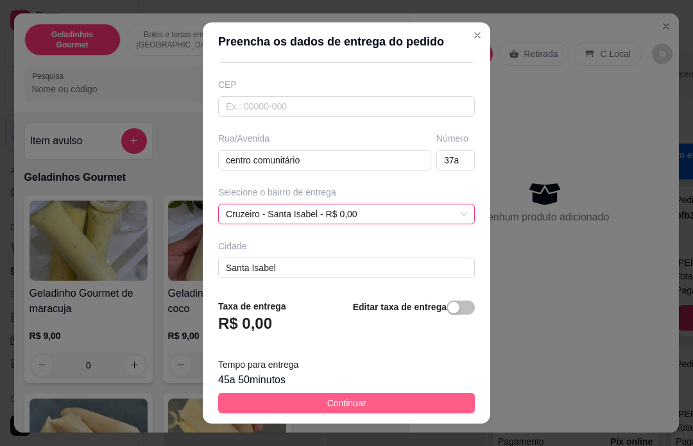
click at [401, 404] on button "Continuar" at bounding box center [346, 403] width 257 height 21
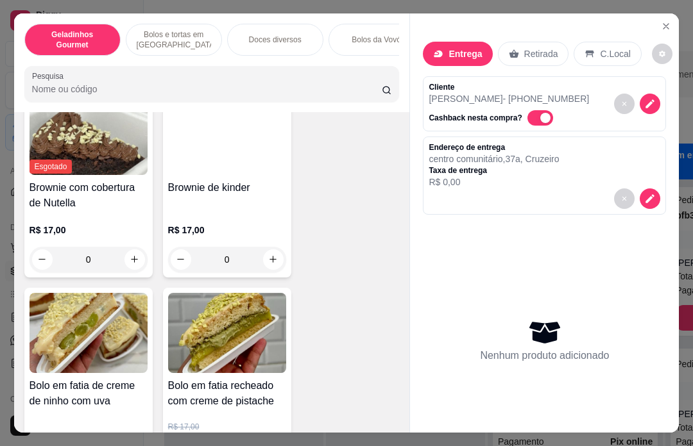
scroll to position [964, 0]
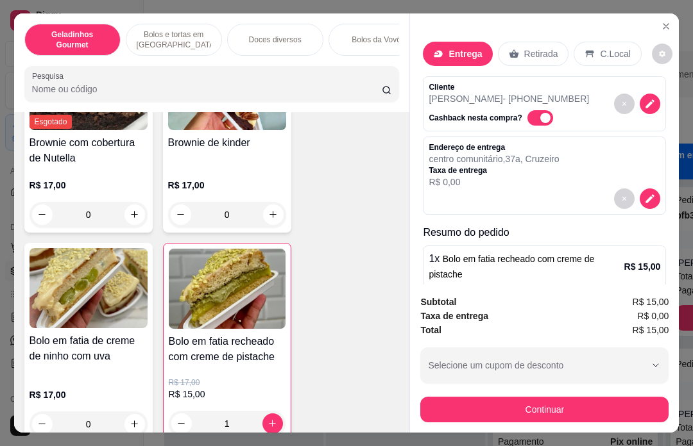
type input "1"
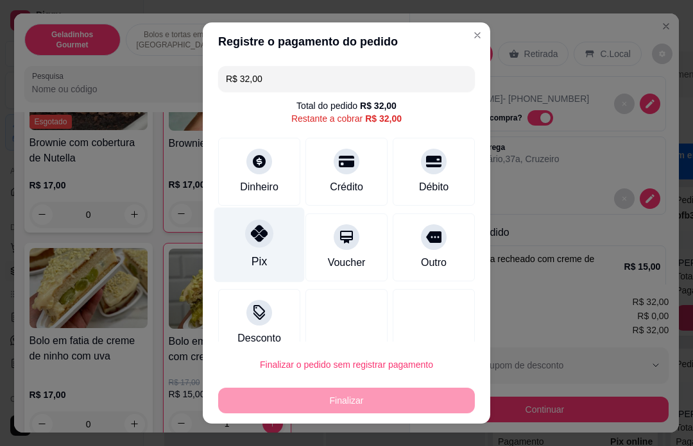
click at [269, 244] on div at bounding box center [259, 233] width 28 height 28
type input "R$ 0,00"
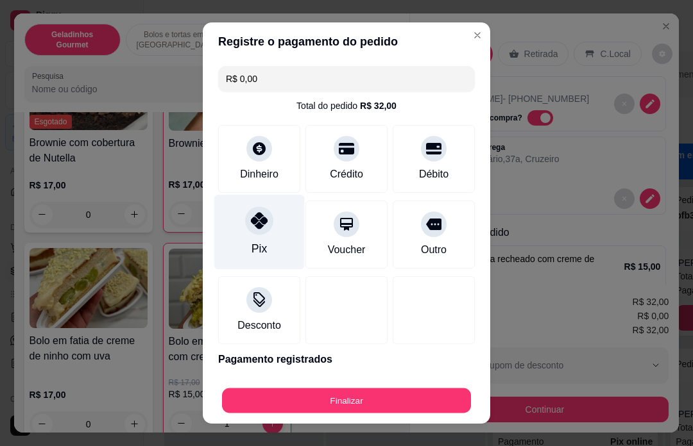
click at [341, 402] on div "Finalizar" at bounding box center [346, 401] width 257 height 26
type input "0"
type input "-R$ 32,00"
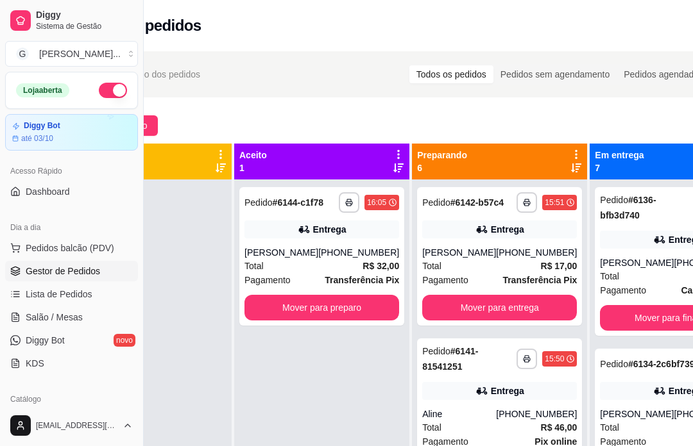
scroll to position [0, 137]
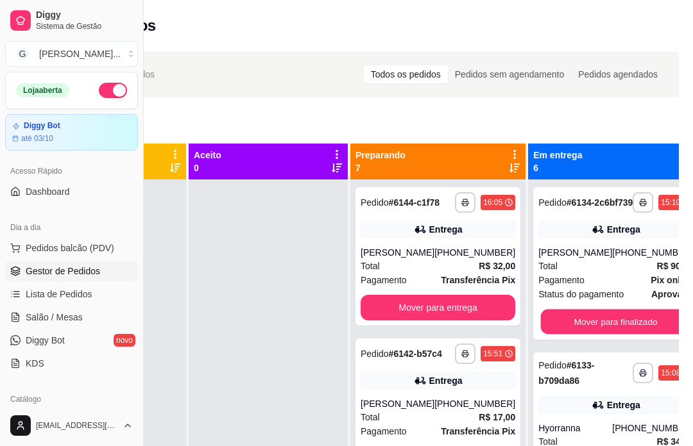
click at [637, 332] on div "Mover para finalizado" at bounding box center [615, 322] width 155 height 26
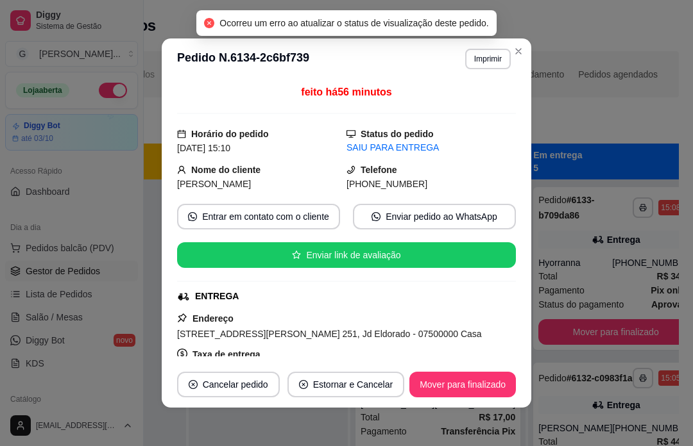
click at [691, 274] on div "**********" at bounding box center [352, 325] width 693 height 562
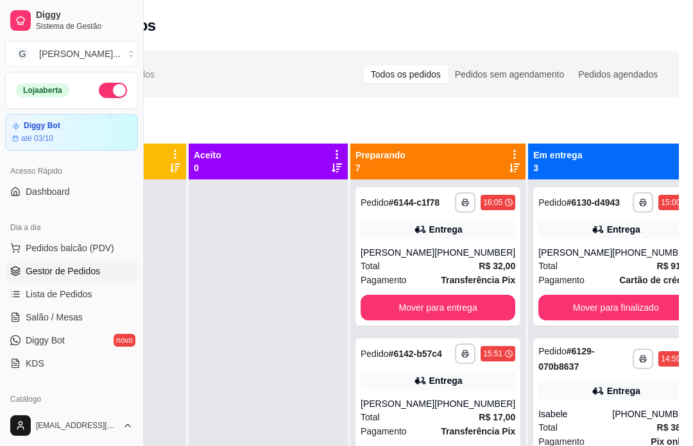
click at [631, 321] on div "Mover para finalizado" at bounding box center [615, 308] width 155 height 26
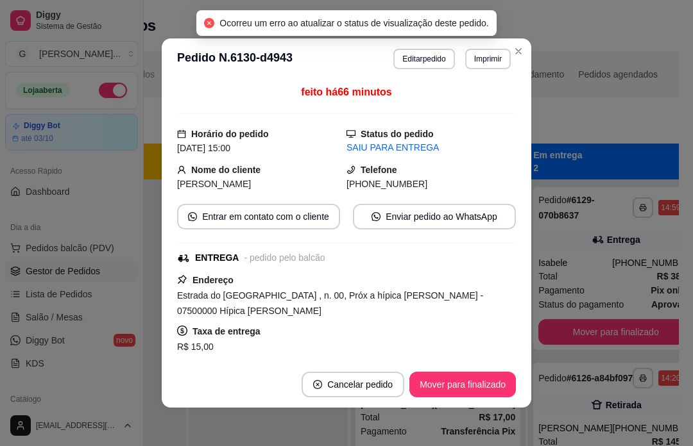
click at [689, 278] on div "**********" at bounding box center [352, 325] width 693 height 562
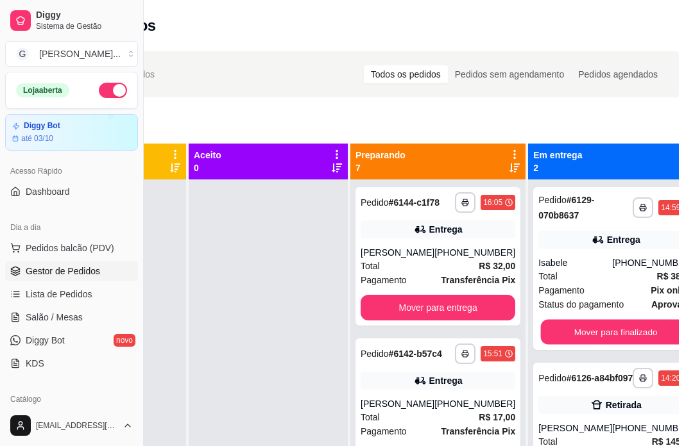
click at [634, 333] on div "Mover para finalizado" at bounding box center [615, 332] width 155 height 26
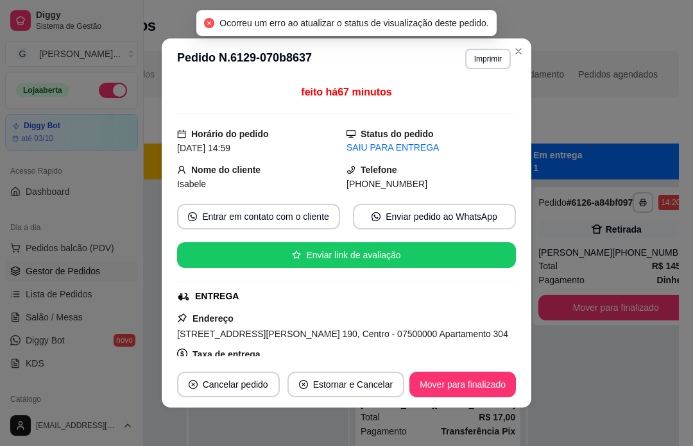
click at [682, 294] on div "**********" at bounding box center [352, 325] width 693 height 562
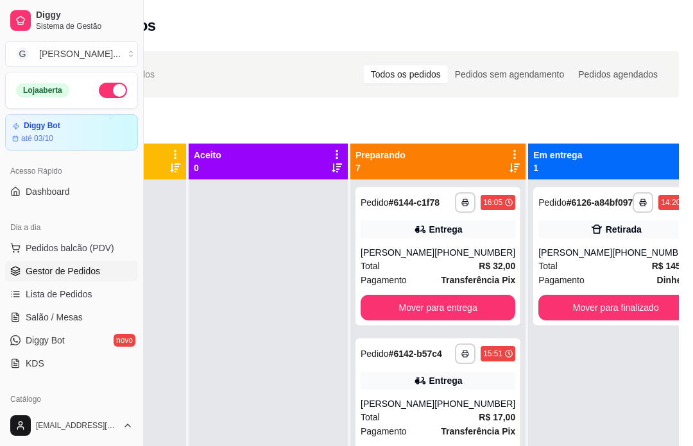
click at [477, 316] on div "Mover para entrega" at bounding box center [437, 308] width 155 height 26
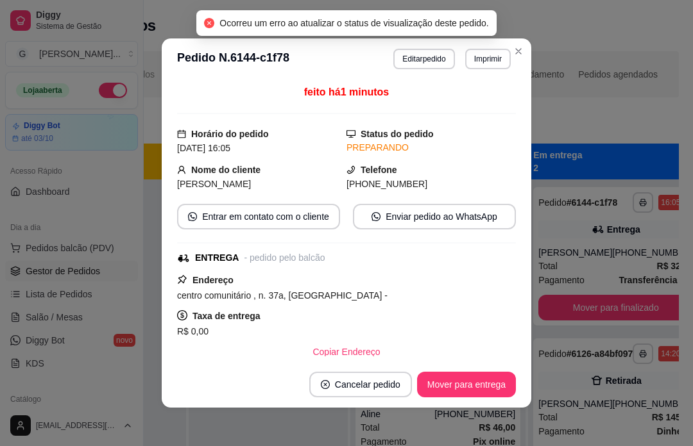
click at [619, 115] on div "**********" at bounding box center [352, 325] width 693 height 562
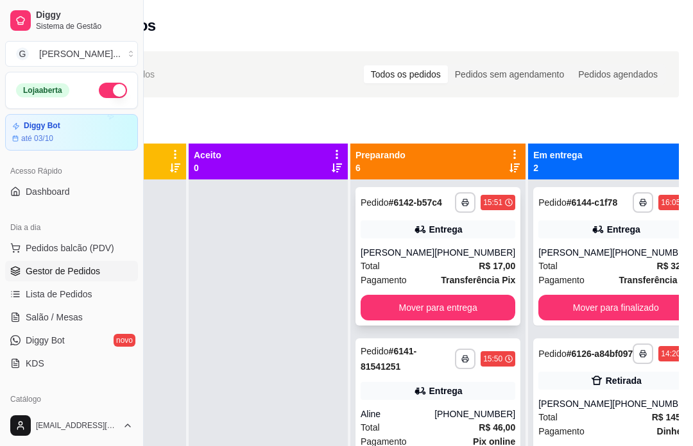
click at [460, 306] on button "Mover para entrega" at bounding box center [437, 308] width 155 height 26
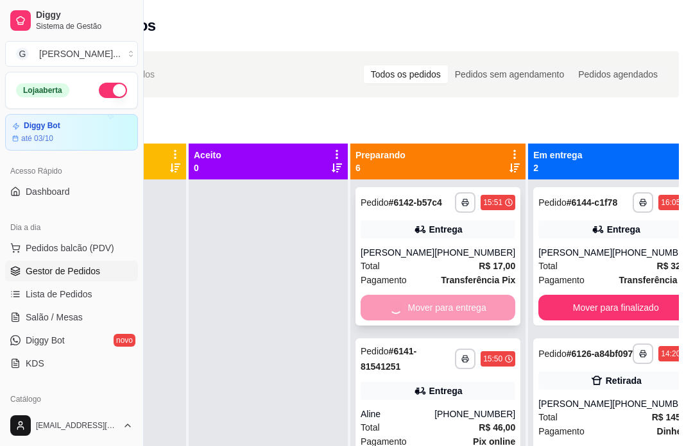
click at [466, 315] on div "Mover para entrega" at bounding box center [437, 308] width 155 height 26
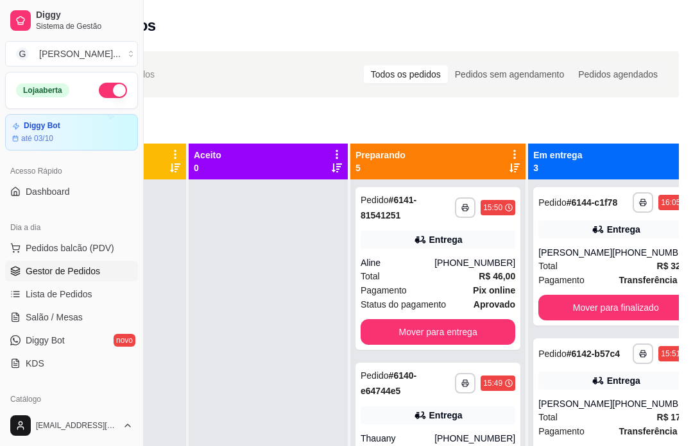
click at [619, 108] on div "**********" at bounding box center [352, 325] width 693 height 562
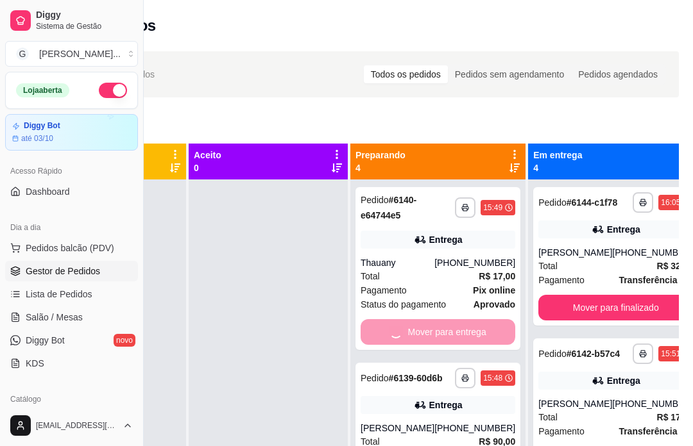
click at [448, 337] on div "Mover para entrega" at bounding box center [437, 332] width 155 height 26
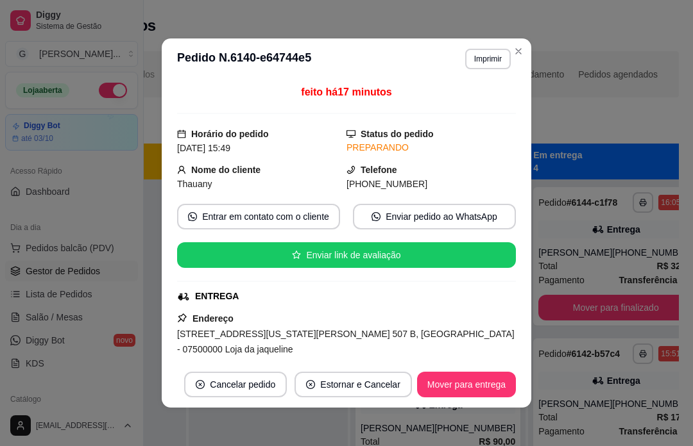
click at [610, 115] on div "**********" at bounding box center [352, 325] width 693 height 562
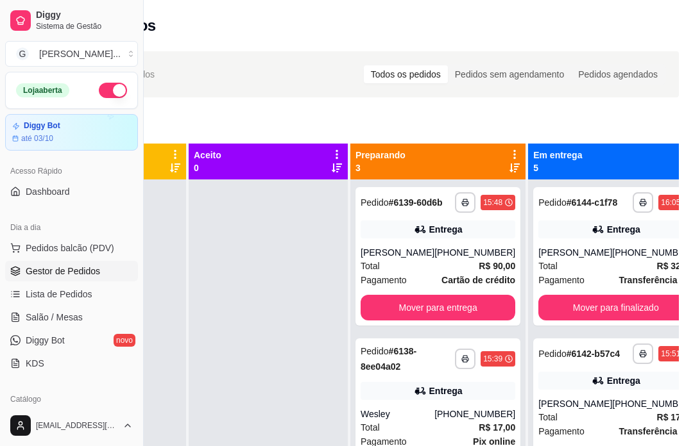
click at [454, 310] on div "Mover para entrega" at bounding box center [437, 308] width 155 height 26
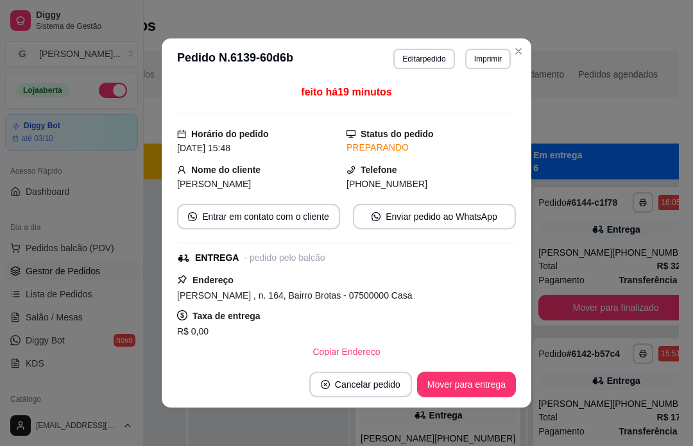
click at [616, 103] on div "**********" at bounding box center [352, 325] width 693 height 562
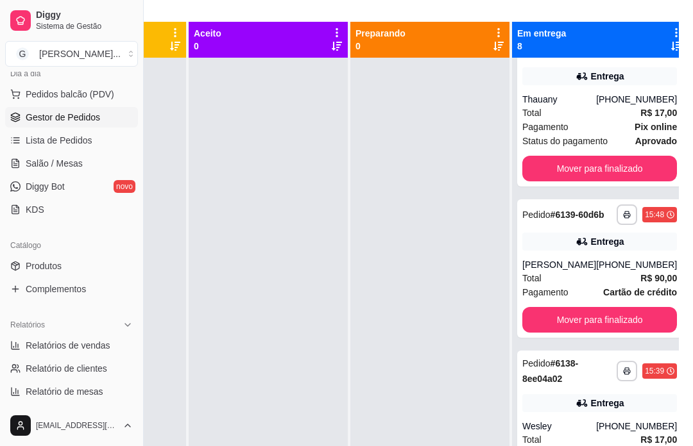
scroll to position [155, 0]
click at [110, 347] on span "Relatórios de vendas" at bounding box center [68, 345] width 85 height 13
select select "ALL"
select select "0"
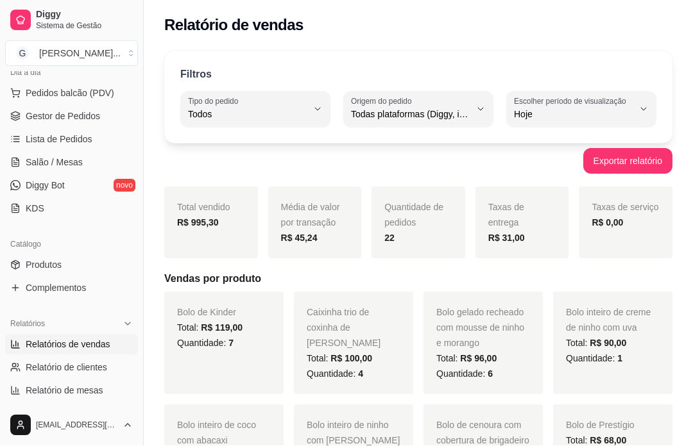
scroll to position [1, 0]
click at [33, 110] on span "Gestor de Pedidos" at bounding box center [63, 116] width 74 height 13
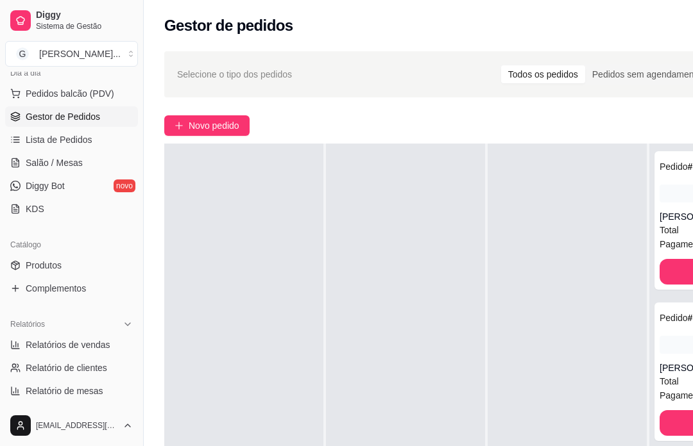
click at [244, 123] on button "Novo pedido" at bounding box center [206, 125] width 85 height 21
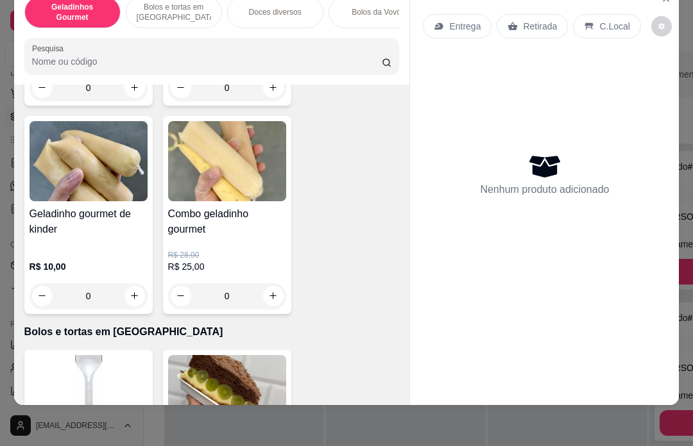
scroll to position [17, 0]
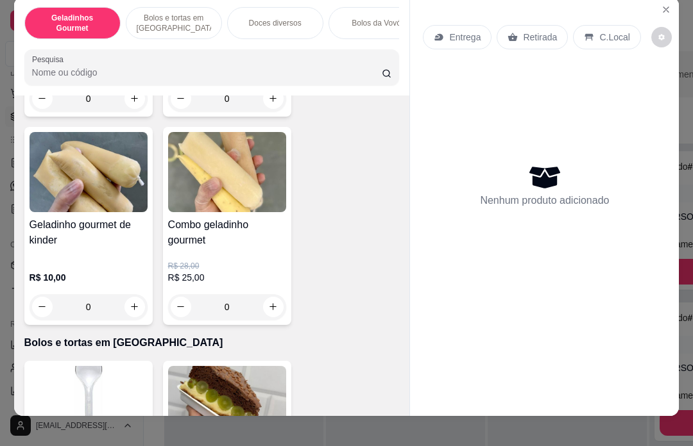
click at [475, 31] on p "Entrega" at bounding box center [464, 37] width 31 height 13
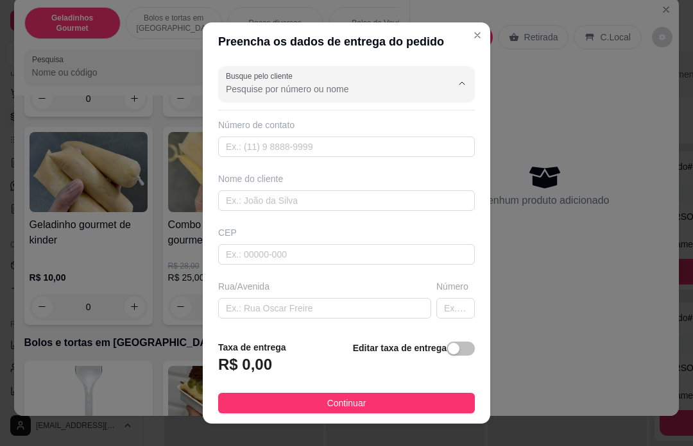
scroll to position [22, 0]
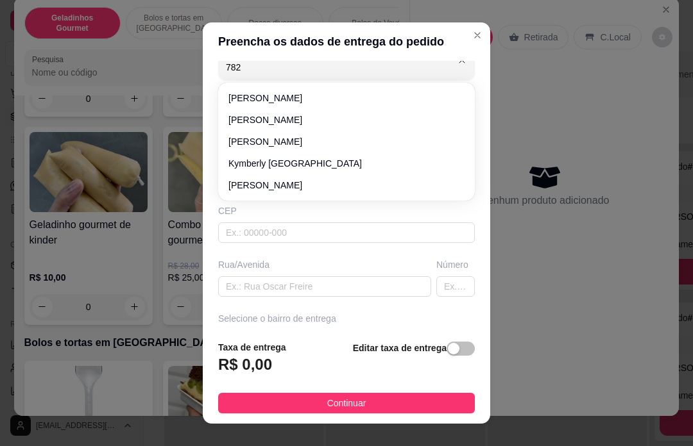
type input "7827"
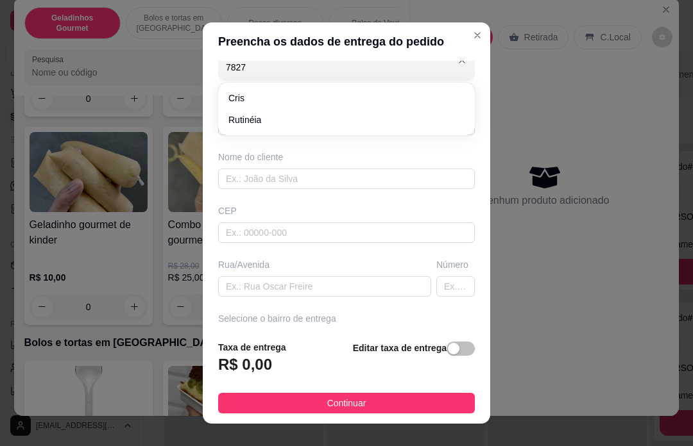
type input "11972227827"
type input "Cris"
type input "07500000"
type input "Rua da alegria"
type input "Santa Isabel"
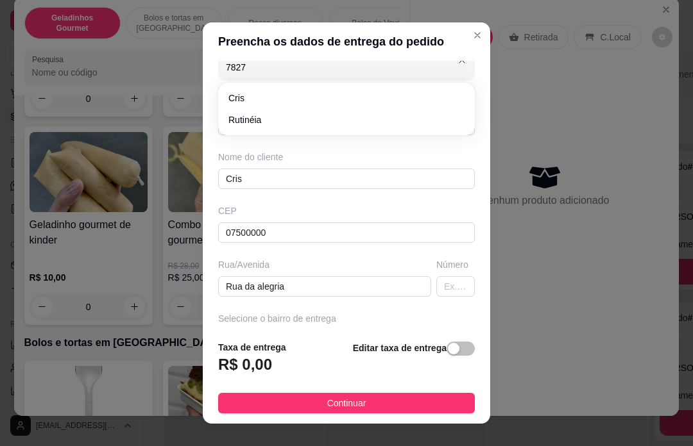
type input "Cris"
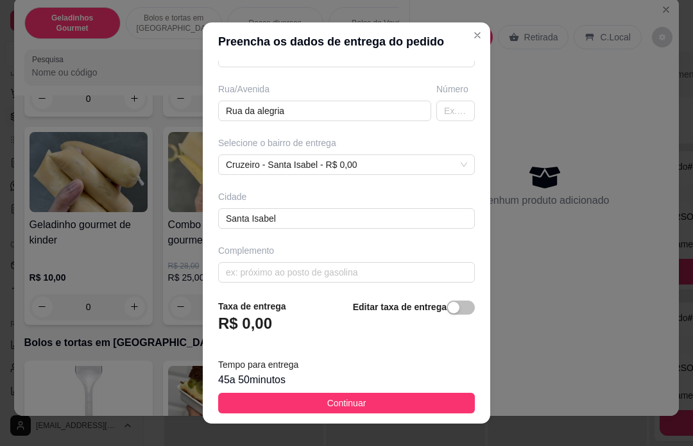
scroll to position [200, 0]
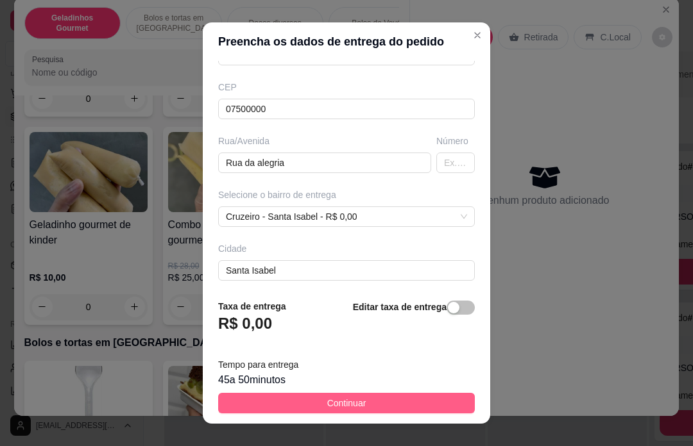
click at [382, 398] on button "Continuar" at bounding box center [346, 403] width 257 height 21
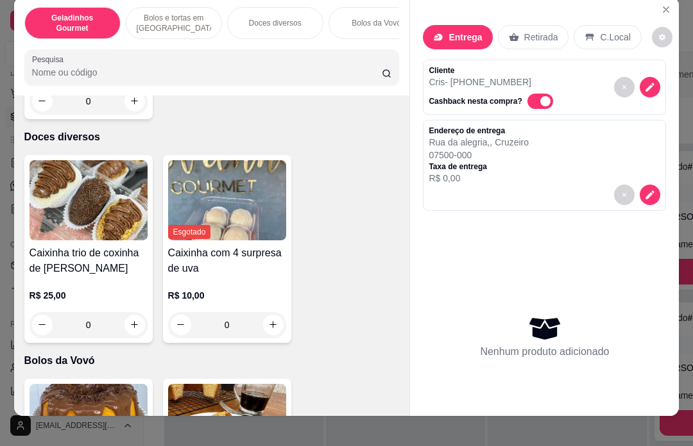
scroll to position [1676, 0]
type input "1"
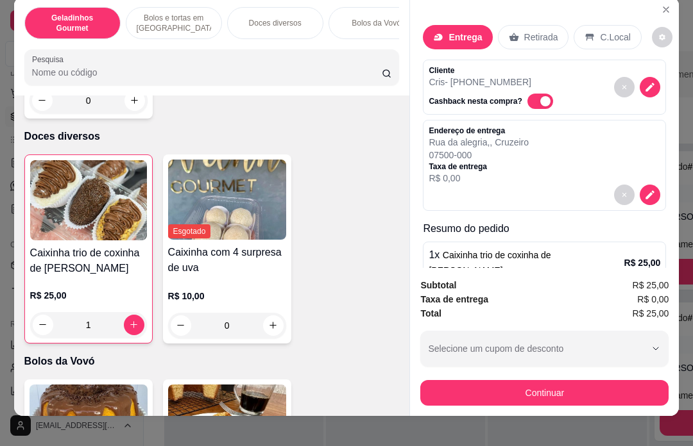
click at [530, 406] on button "Continuar" at bounding box center [544, 393] width 248 height 26
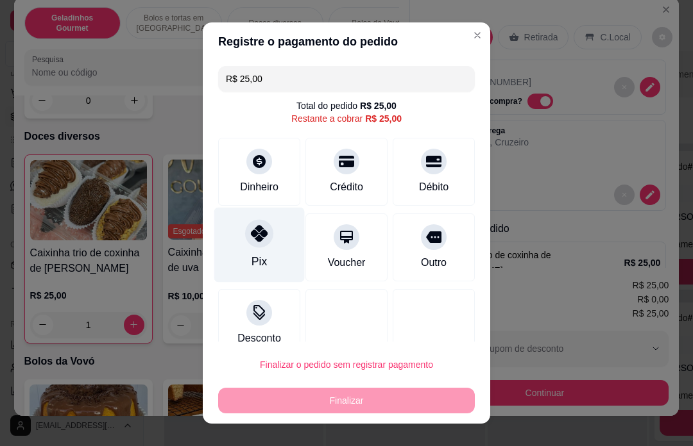
click at [276, 238] on div "Pix" at bounding box center [259, 245] width 90 height 75
type input "R$ 0,00"
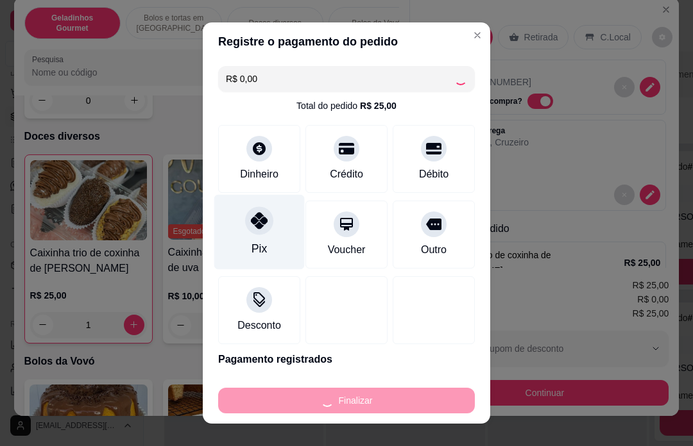
type input "0"
type input "-R$ 25,00"
